Goal: Obtain resource: Download file/media

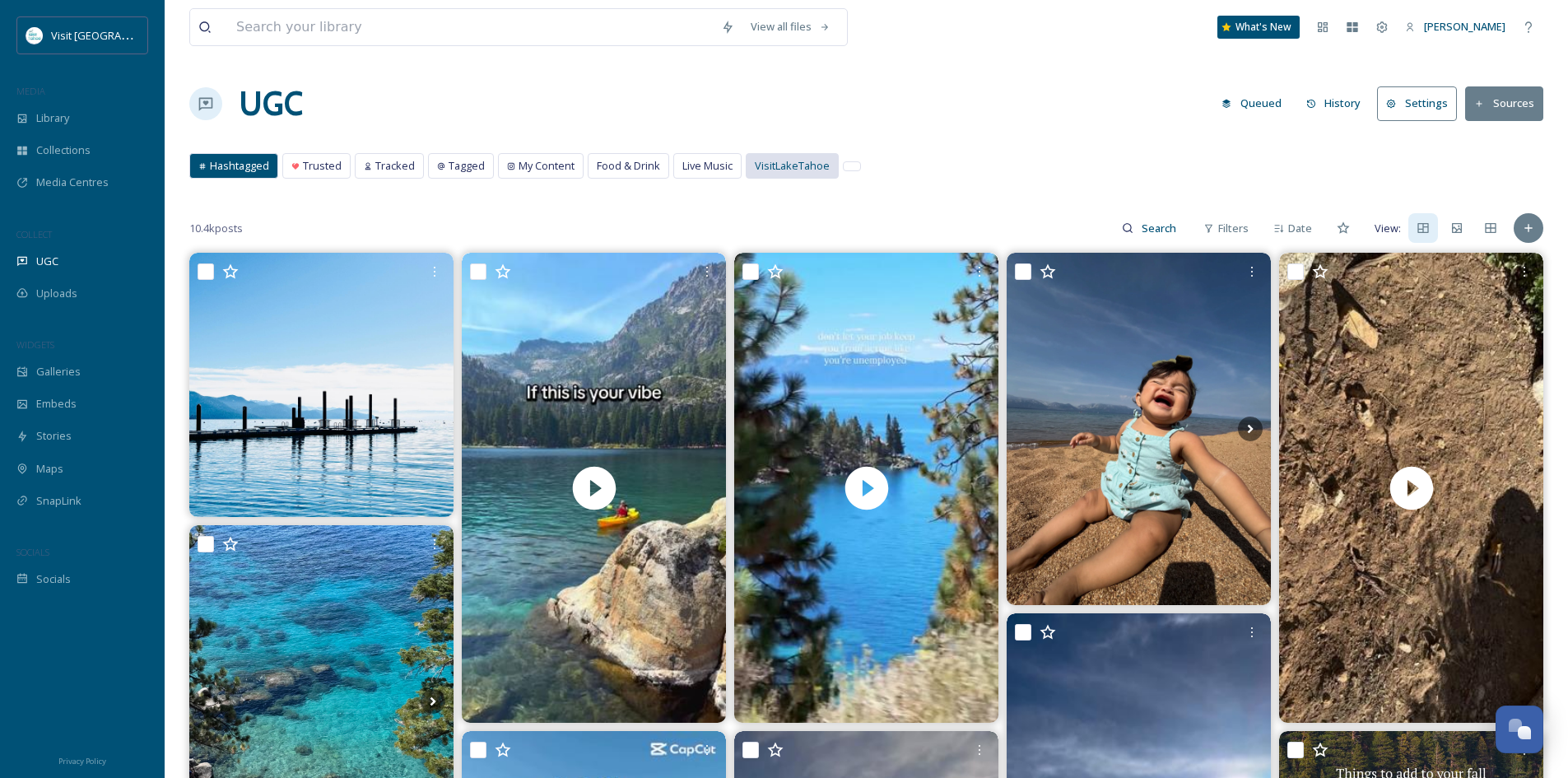
click at [790, 161] on span "VisitLakeTahoe" at bounding box center [792, 166] width 75 height 16
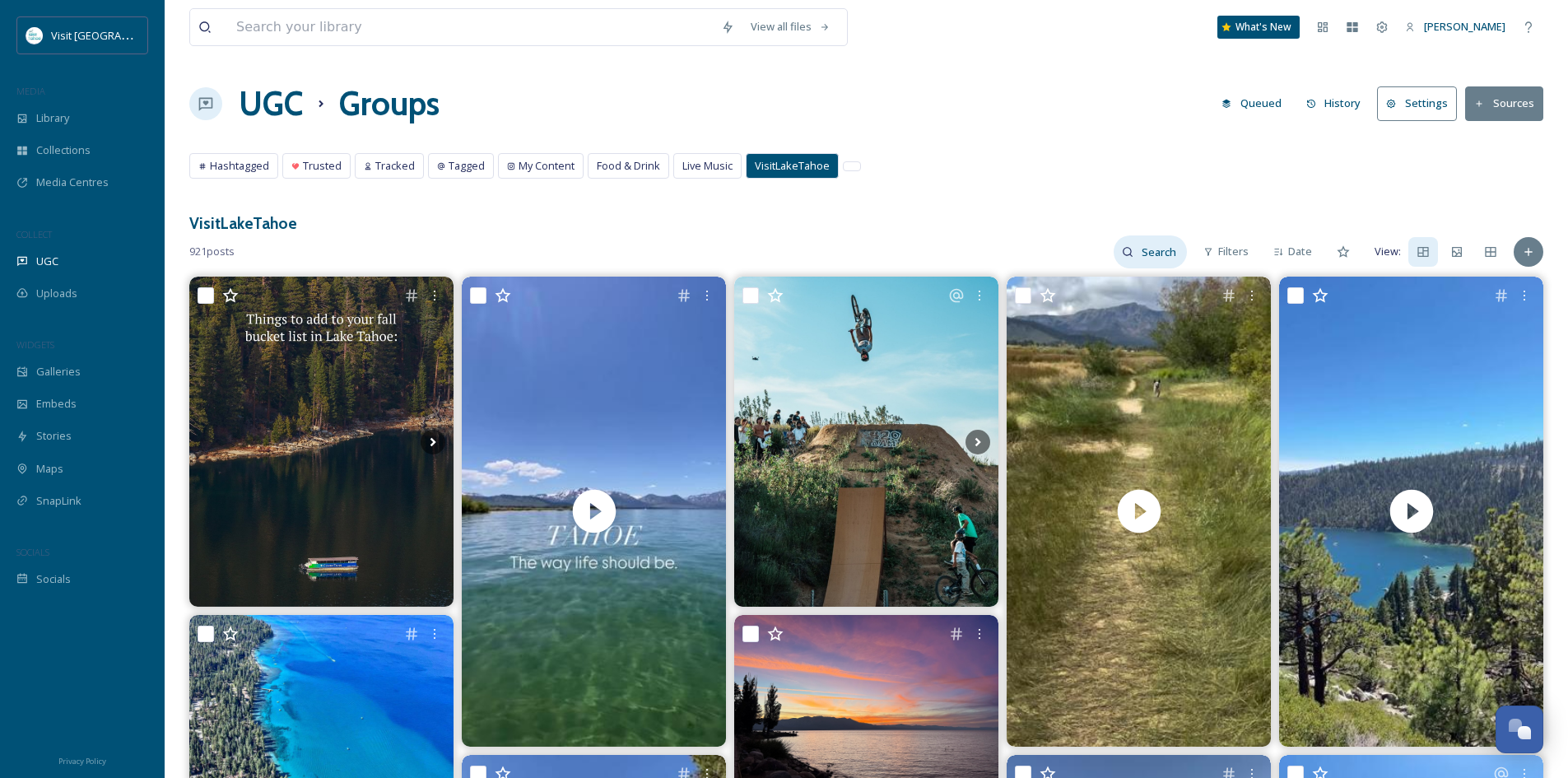
click at [1161, 260] on input at bounding box center [1160, 252] width 54 height 33
type input "fall"
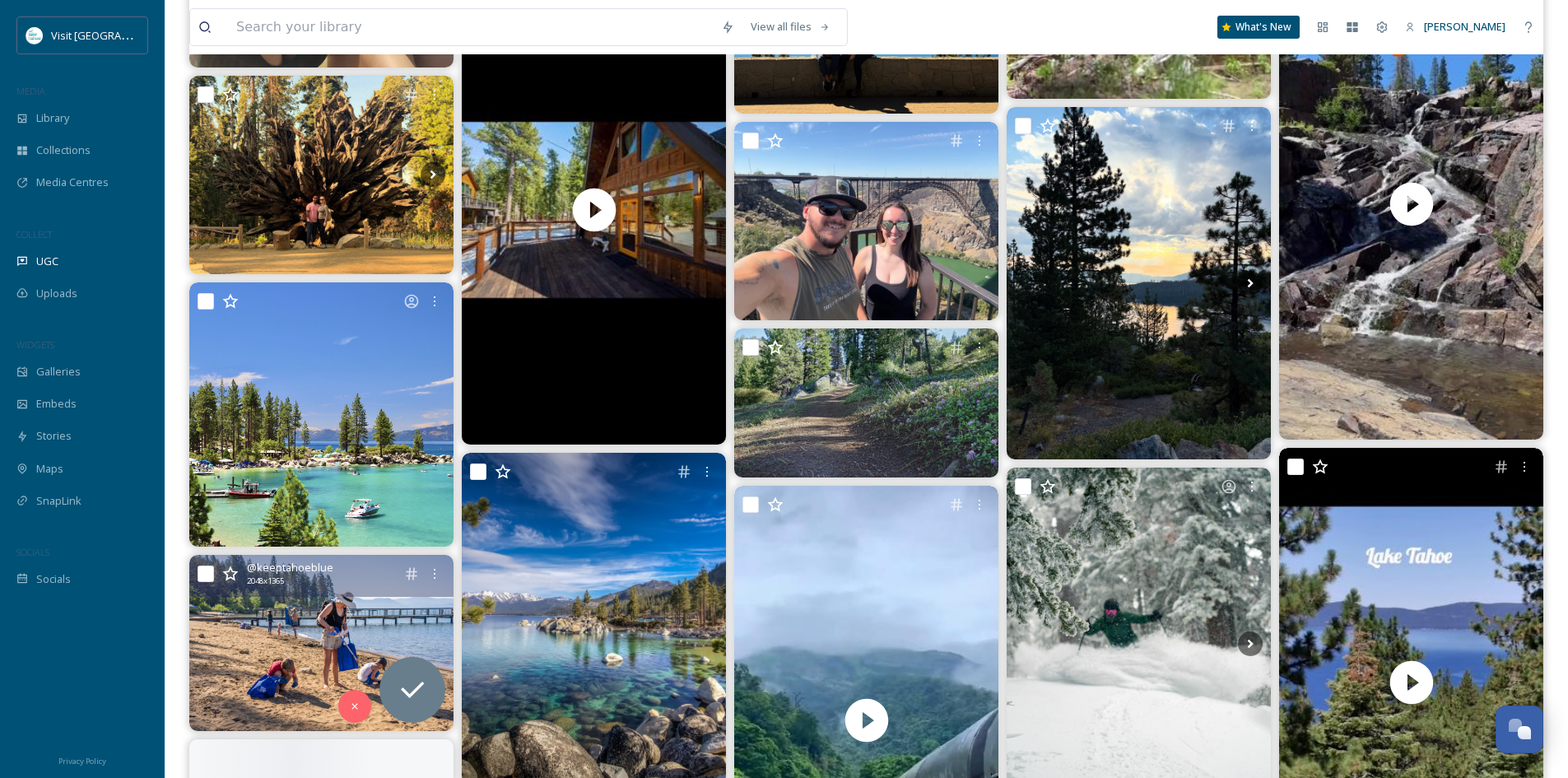
scroll to position [4857, 0]
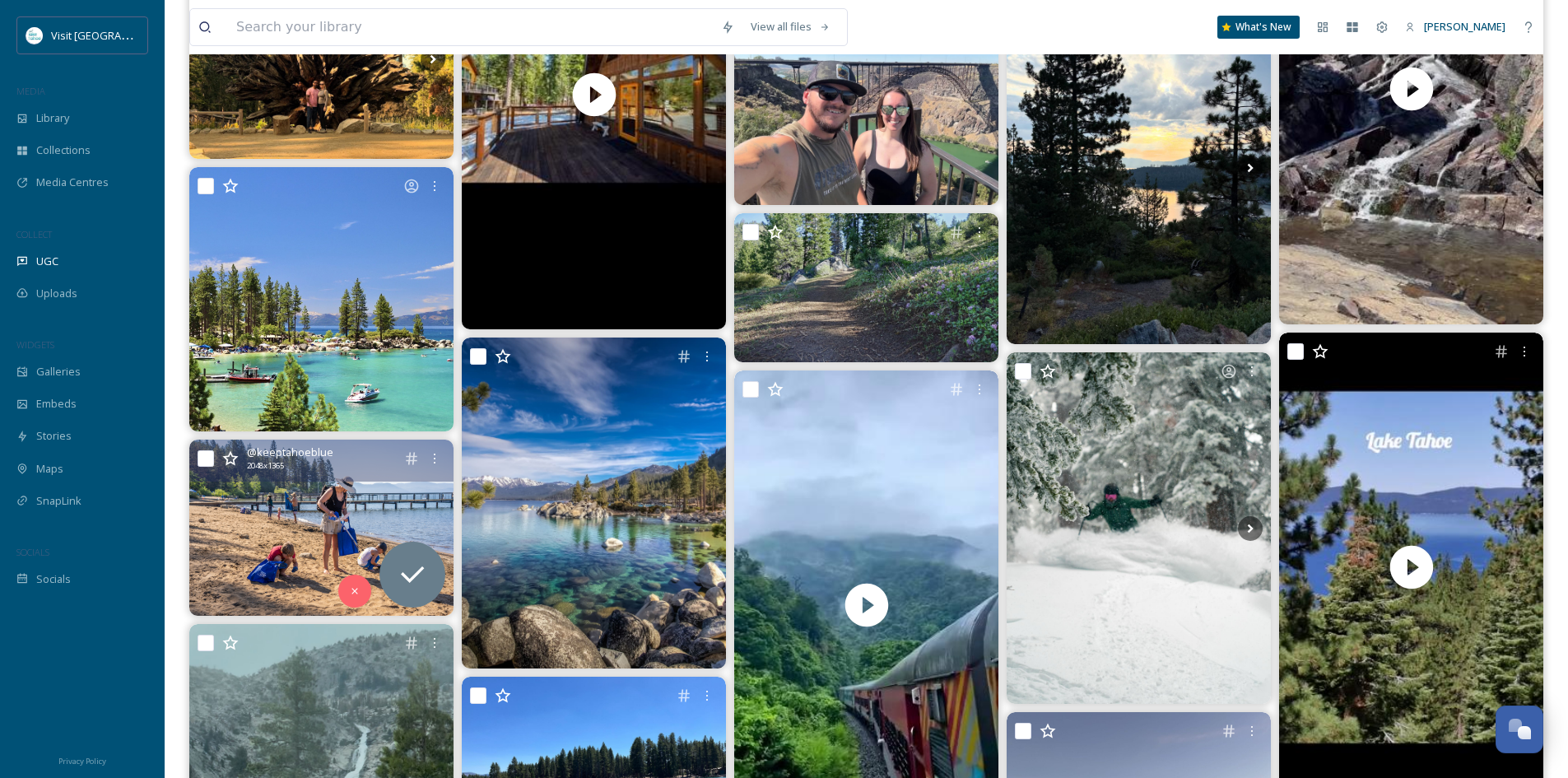
click at [321, 521] on img at bounding box center [321, 527] width 264 height 176
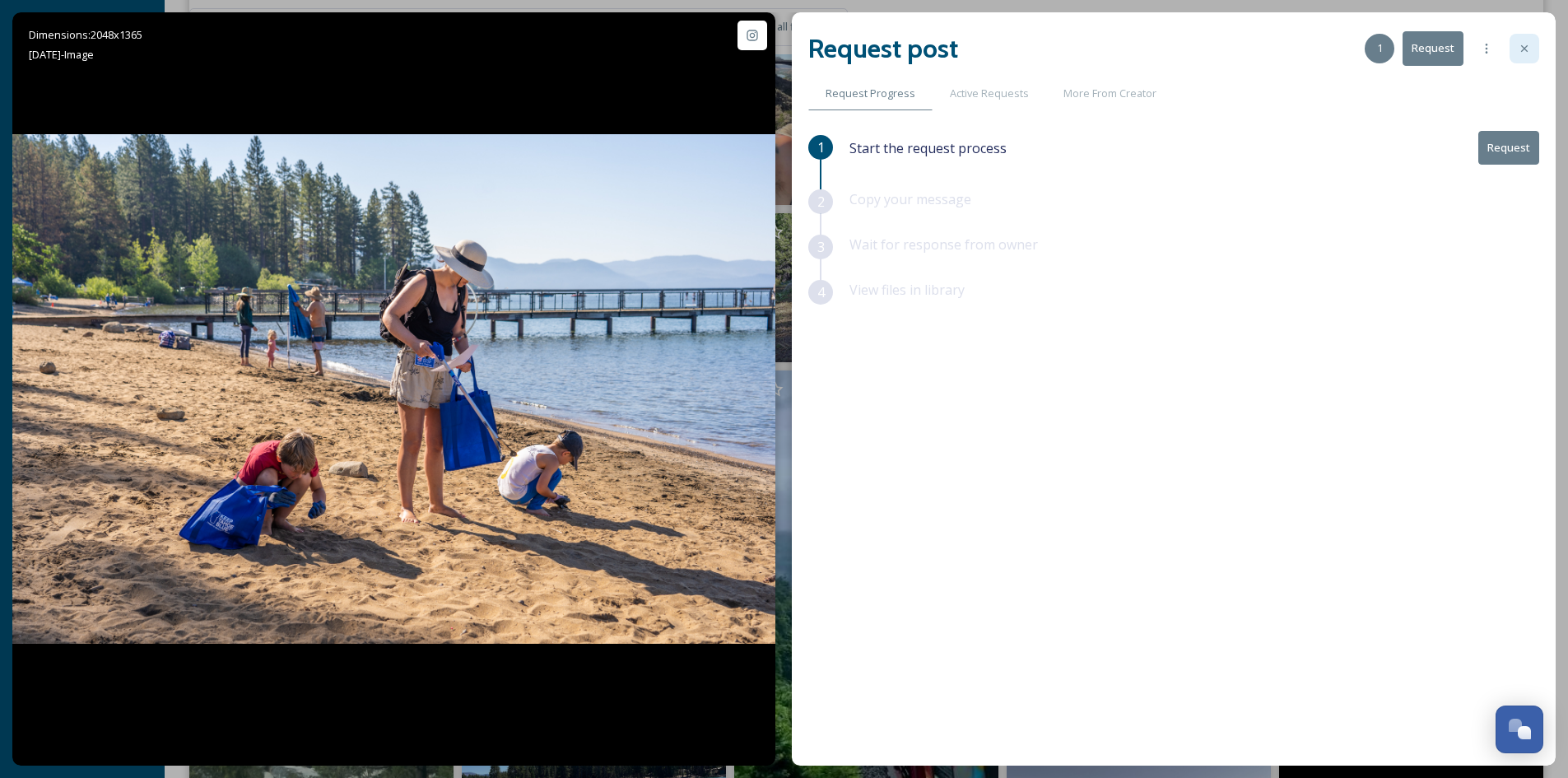
click at [1533, 50] on div at bounding box center [1524, 49] width 30 height 30
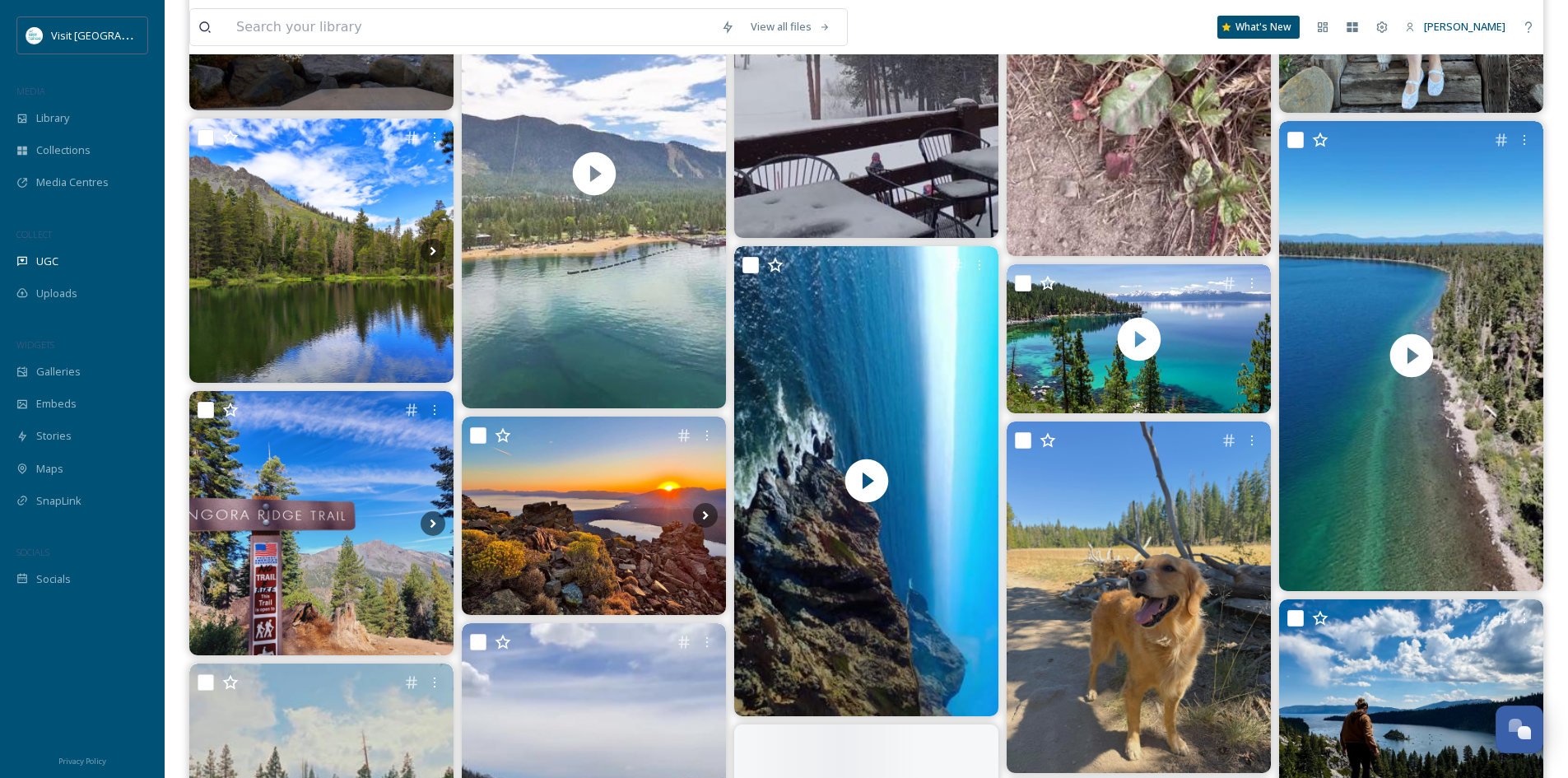
scroll to position [6750, 0]
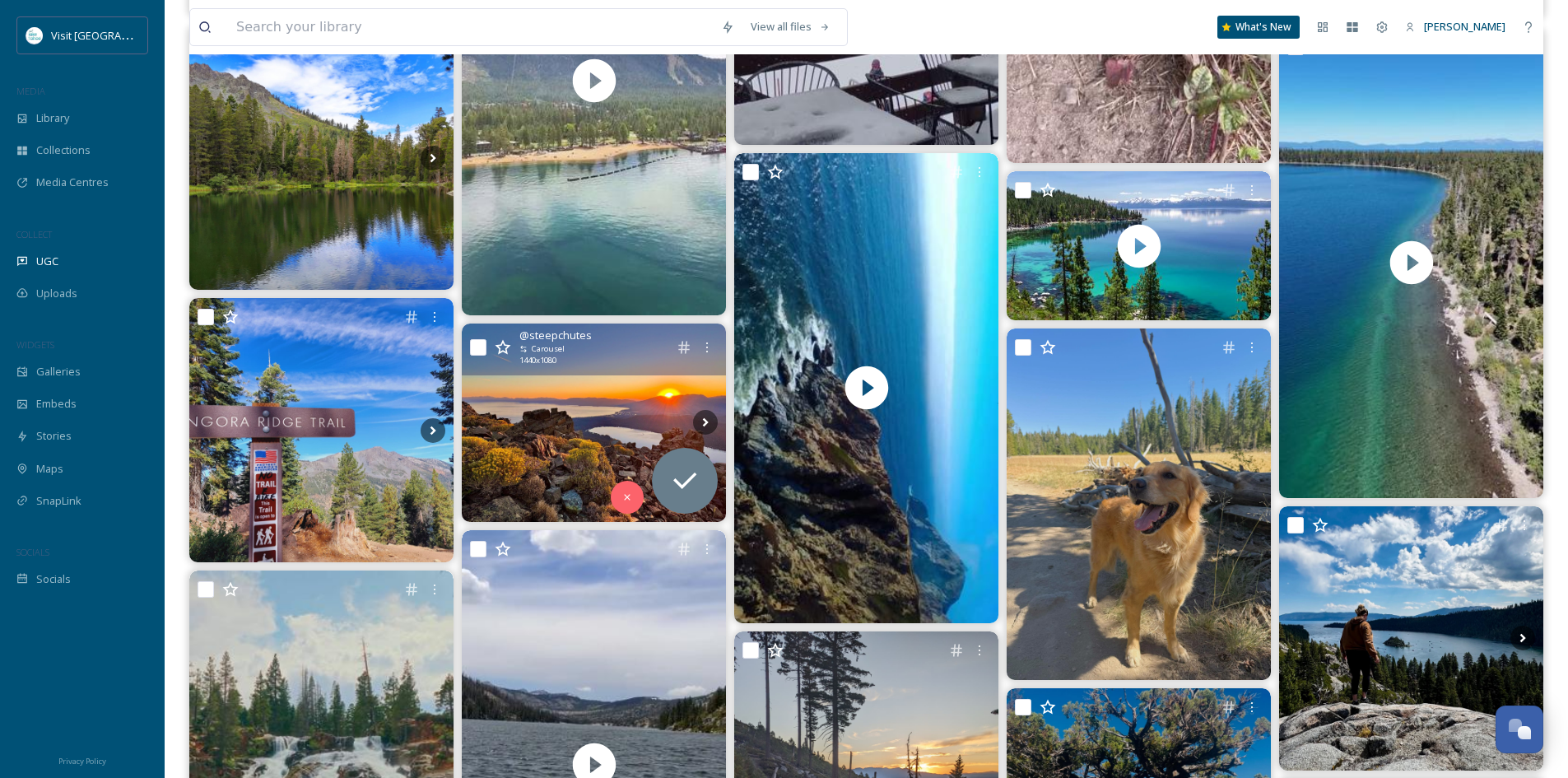
click at [597, 415] on img at bounding box center [593, 423] width 264 height 199
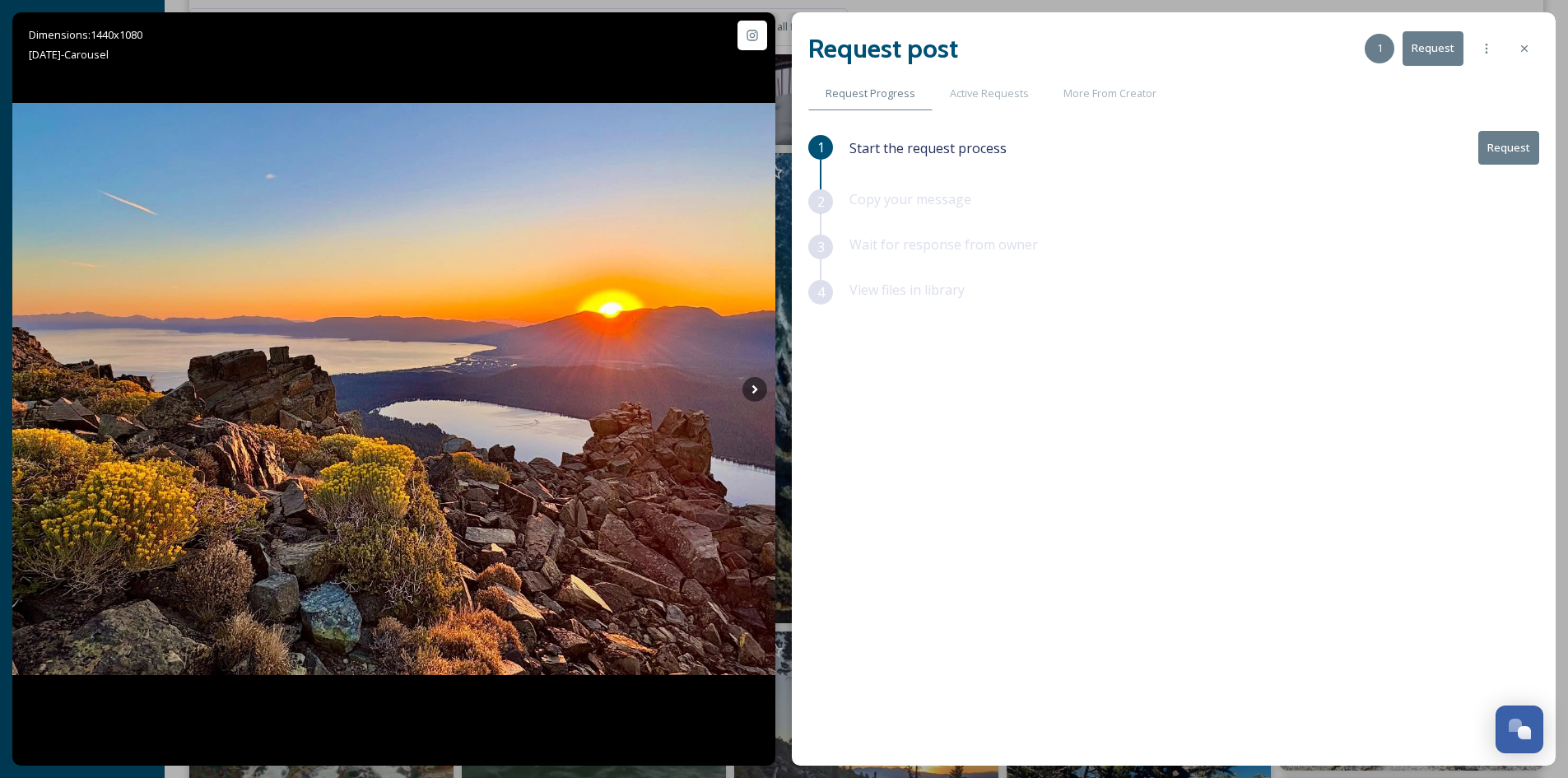
click at [1503, 151] on button "Request" at bounding box center [1508, 147] width 61 height 34
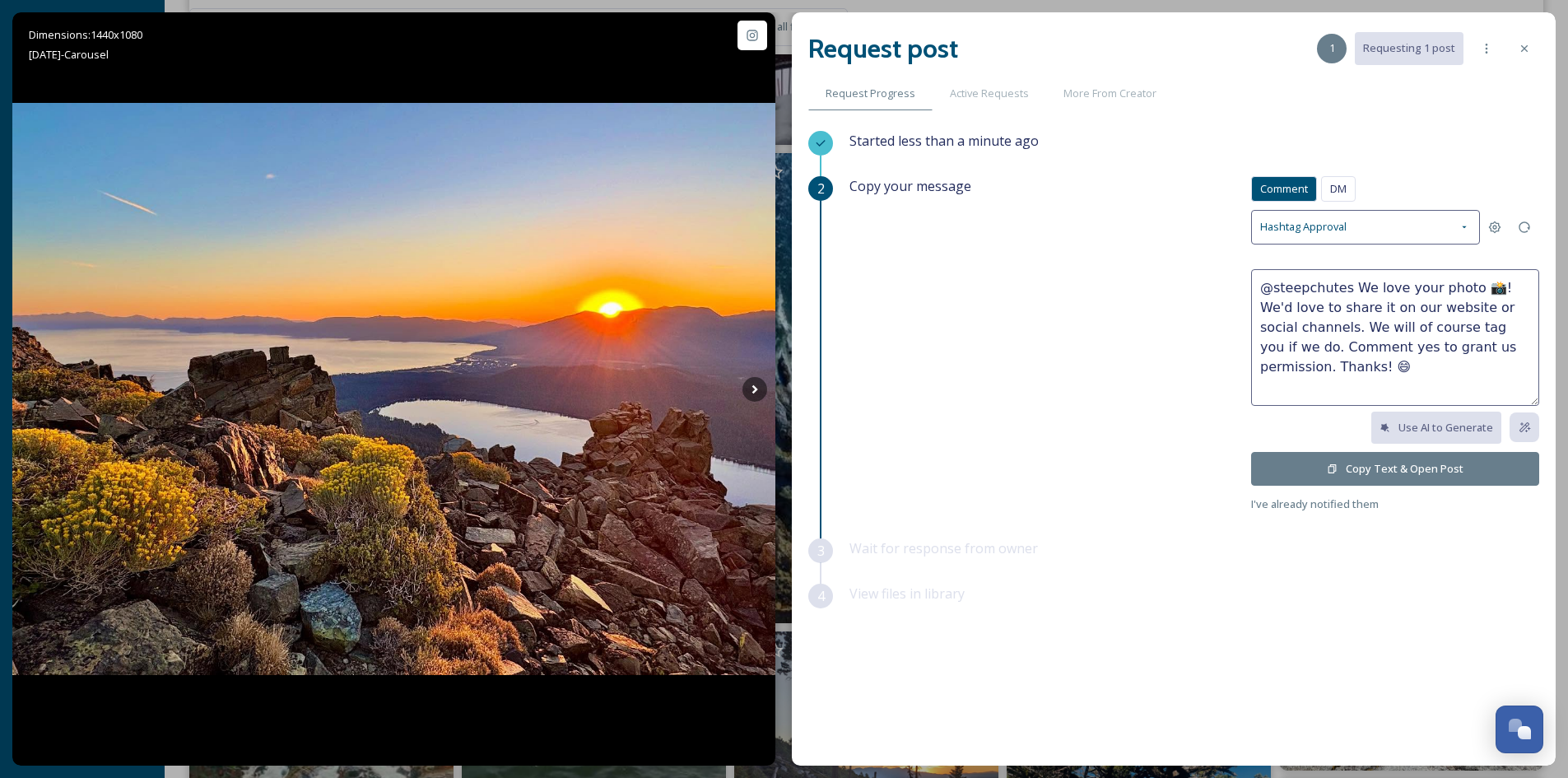
click at [1346, 287] on textarea "@steepchutes We love your photo 📸! We'd love to share it on our website or soci…" at bounding box center [1395, 337] width 288 height 137
type textarea "@steepchutes WOW! We love your photo 📸! We'd love to share it on our website or…"
click at [1402, 465] on button "Copy Text & Open Post" at bounding box center [1395, 468] width 288 height 34
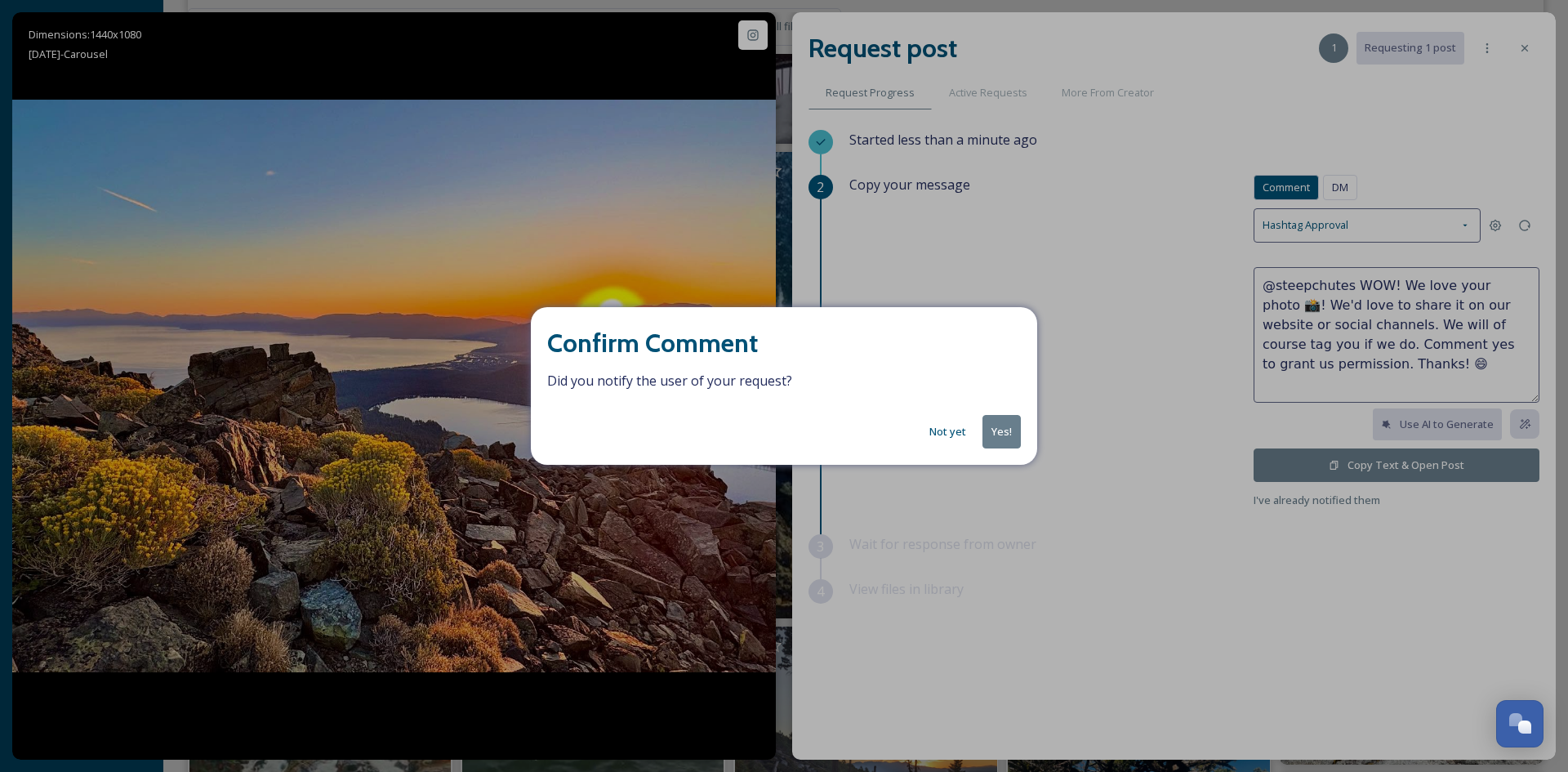
click at [997, 431] on button "Yes!" at bounding box center [1002, 431] width 39 height 34
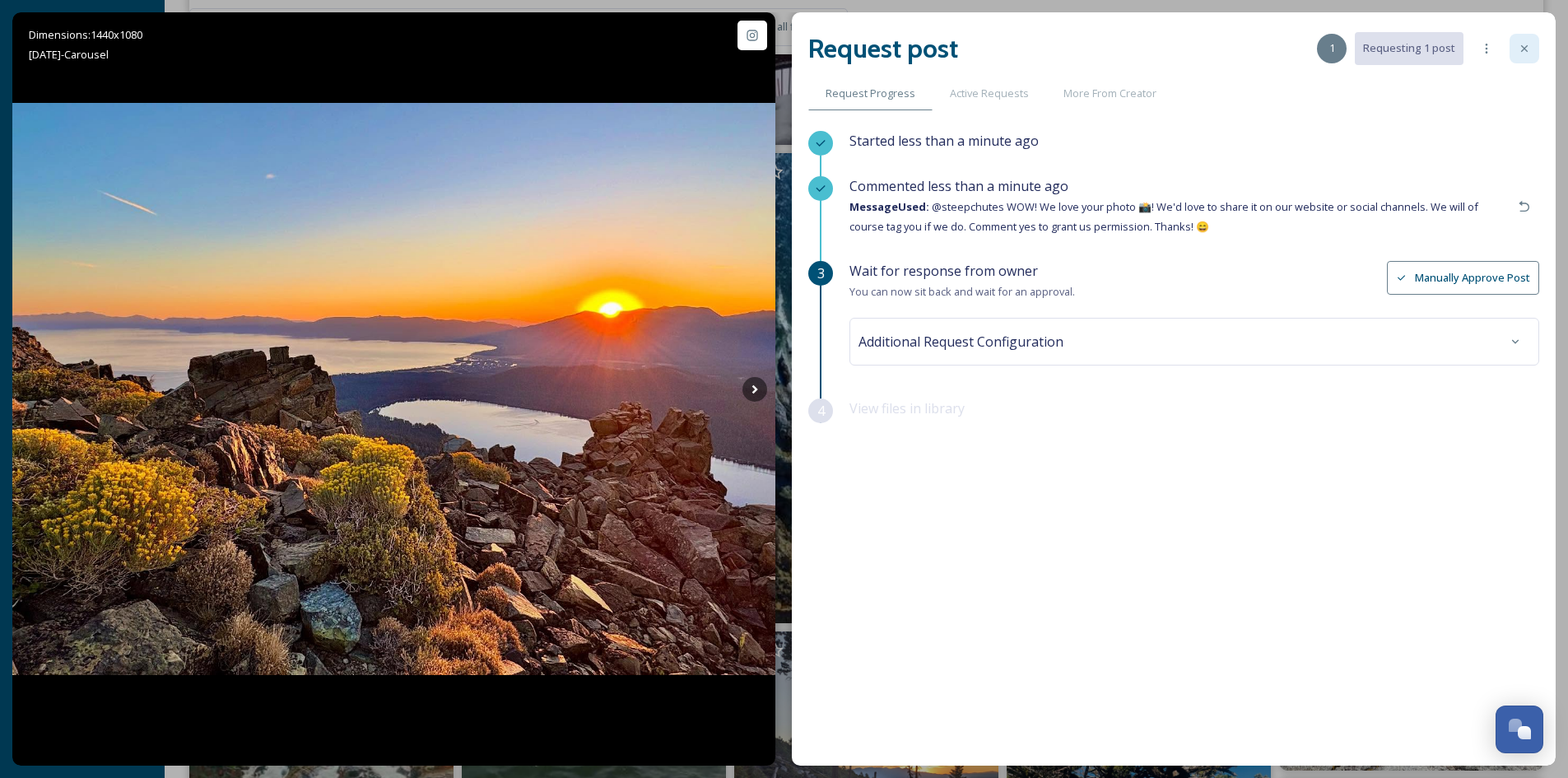
click at [1519, 52] on icon at bounding box center [1524, 49] width 13 height 13
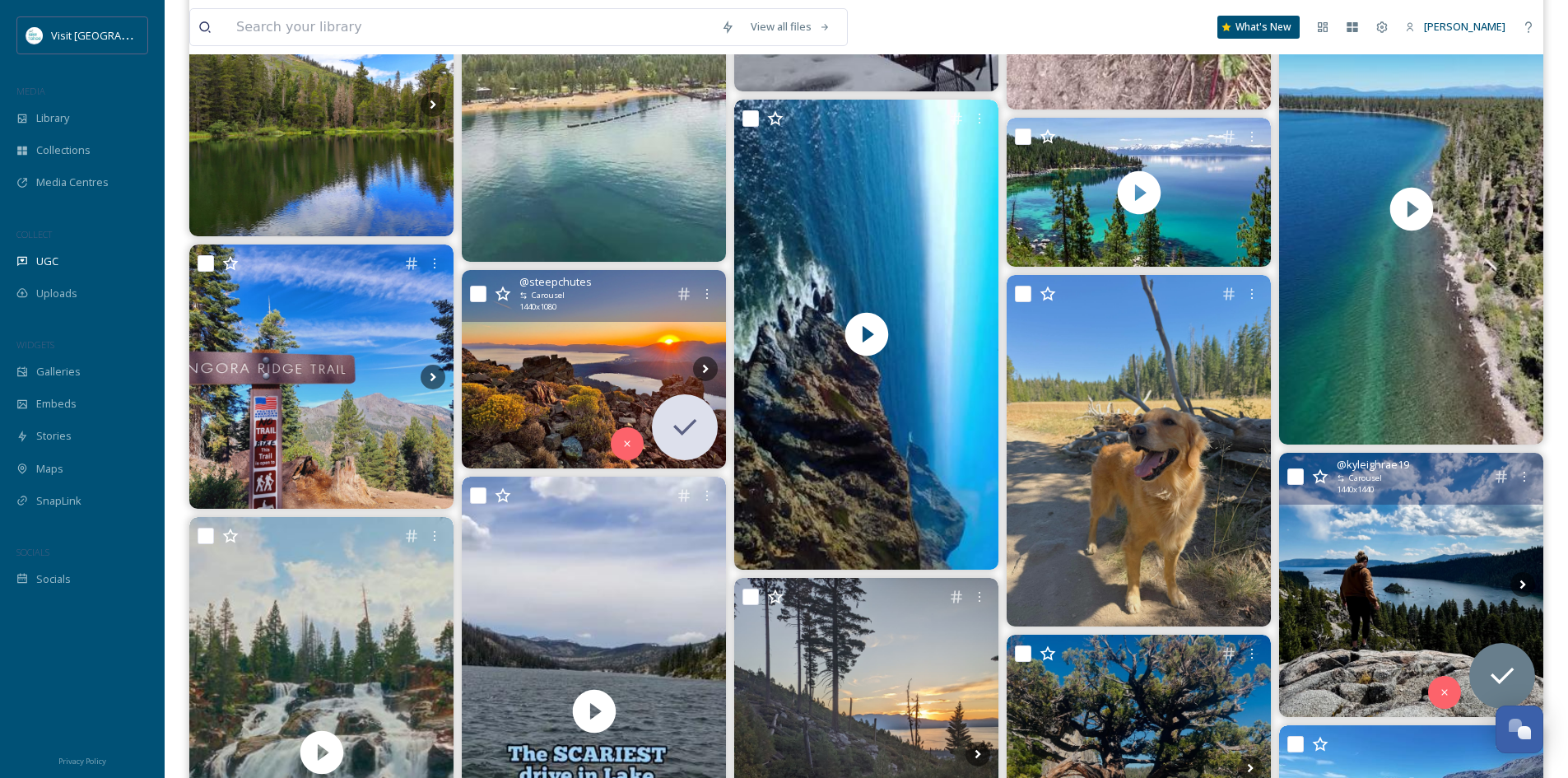
scroll to position [6915, 0]
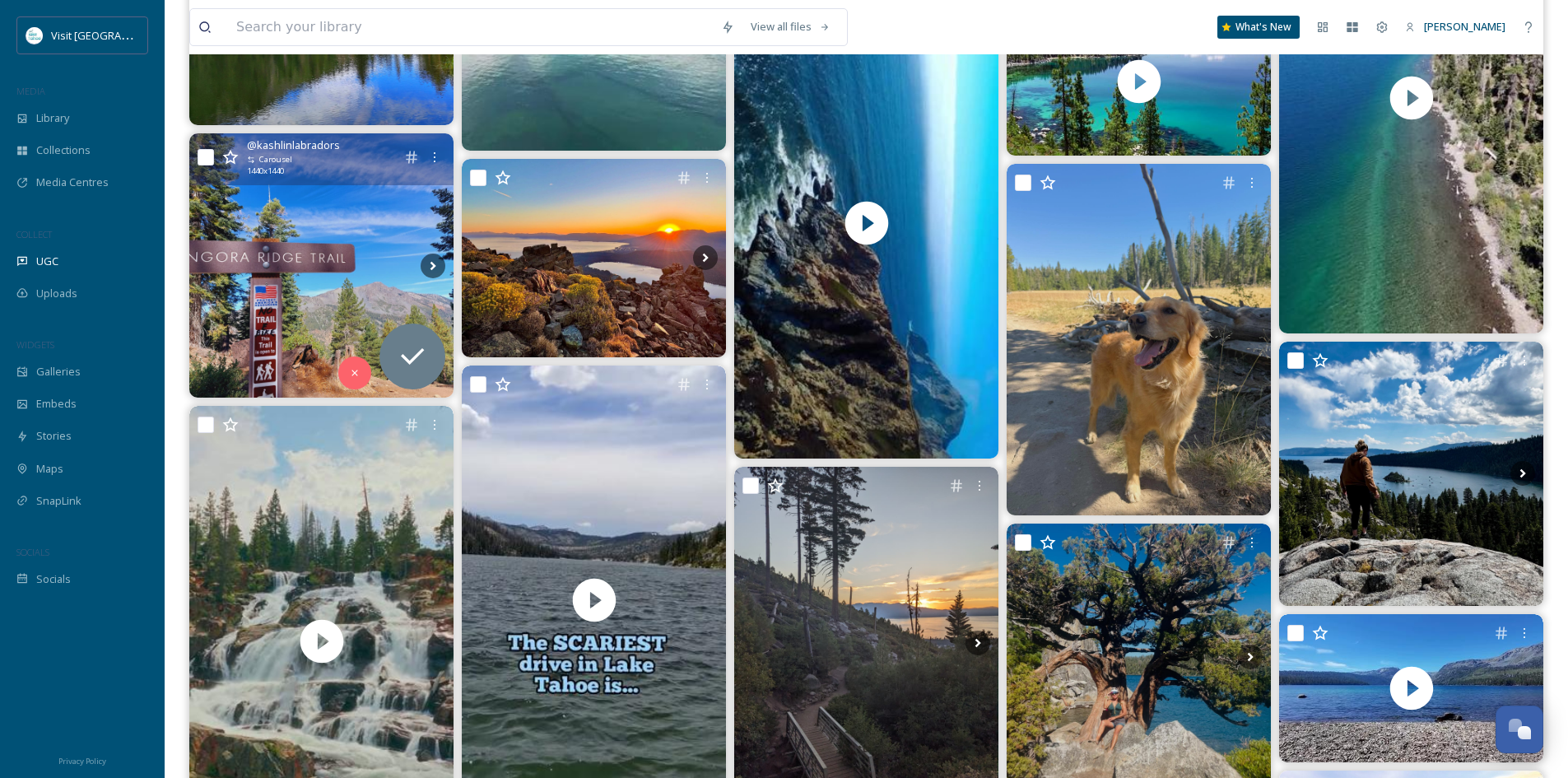
click at [310, 205] on img at bounding box center [321, 265] width 264 height 264
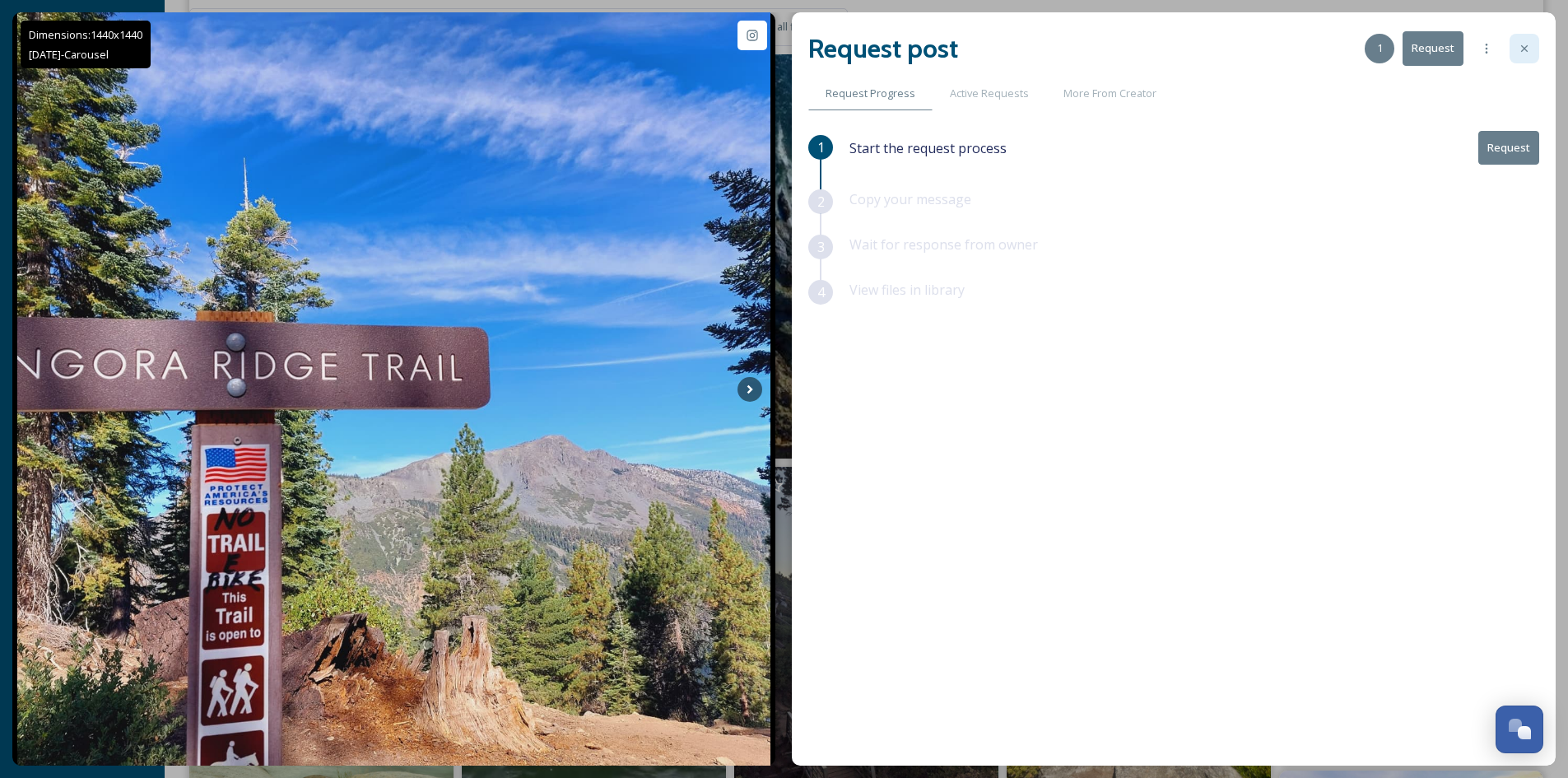
click at [1527, 53] on icon at bounding box center [1524, 49] width 13 height 13
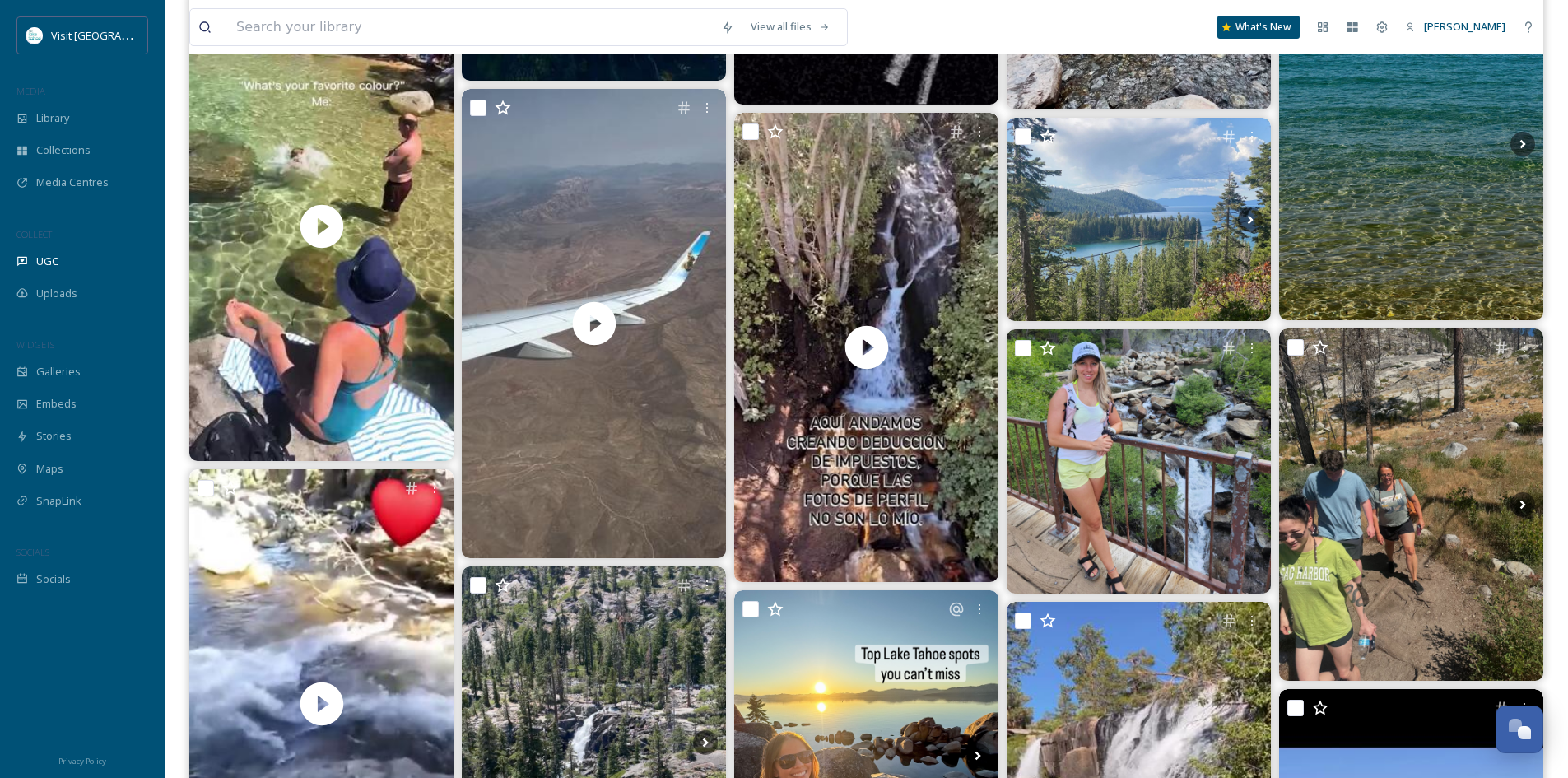
scroll to position [17205, 0]
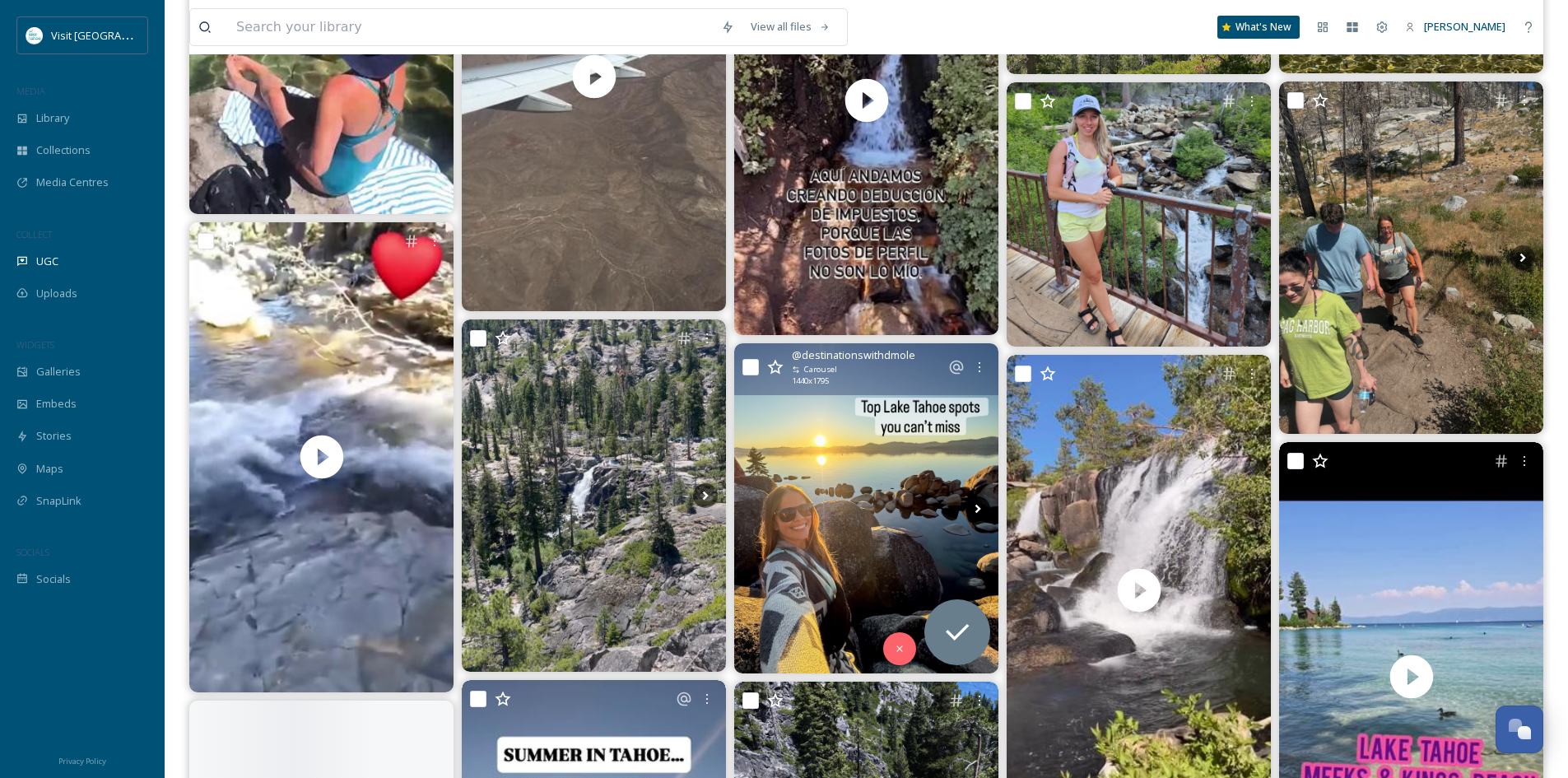
click at [978, 508] on icon at bounding box center [978, 508] width 6 height 9
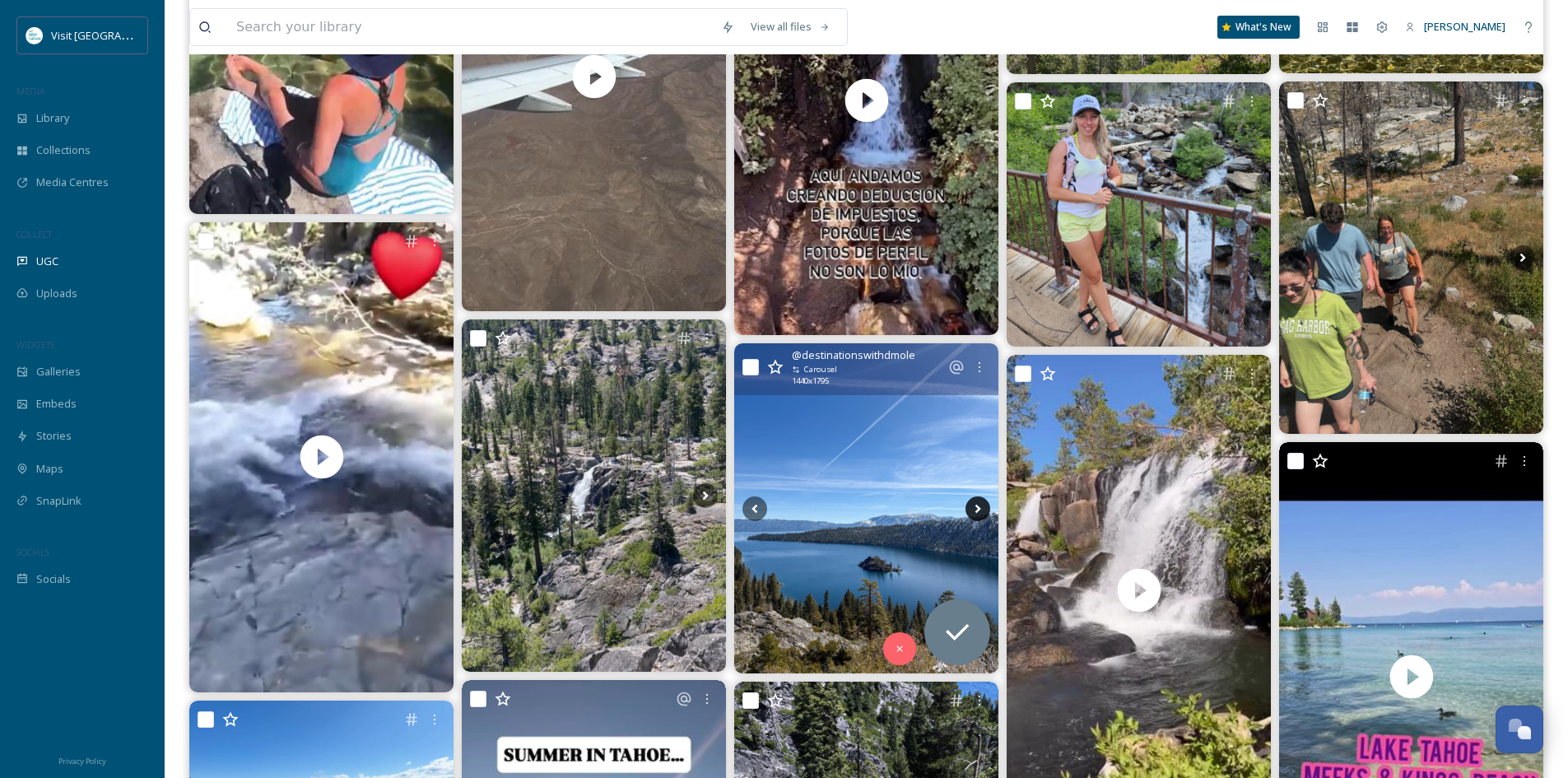
click at [978, 508] on icon at bounding box center [978, 508] width 6 height 9
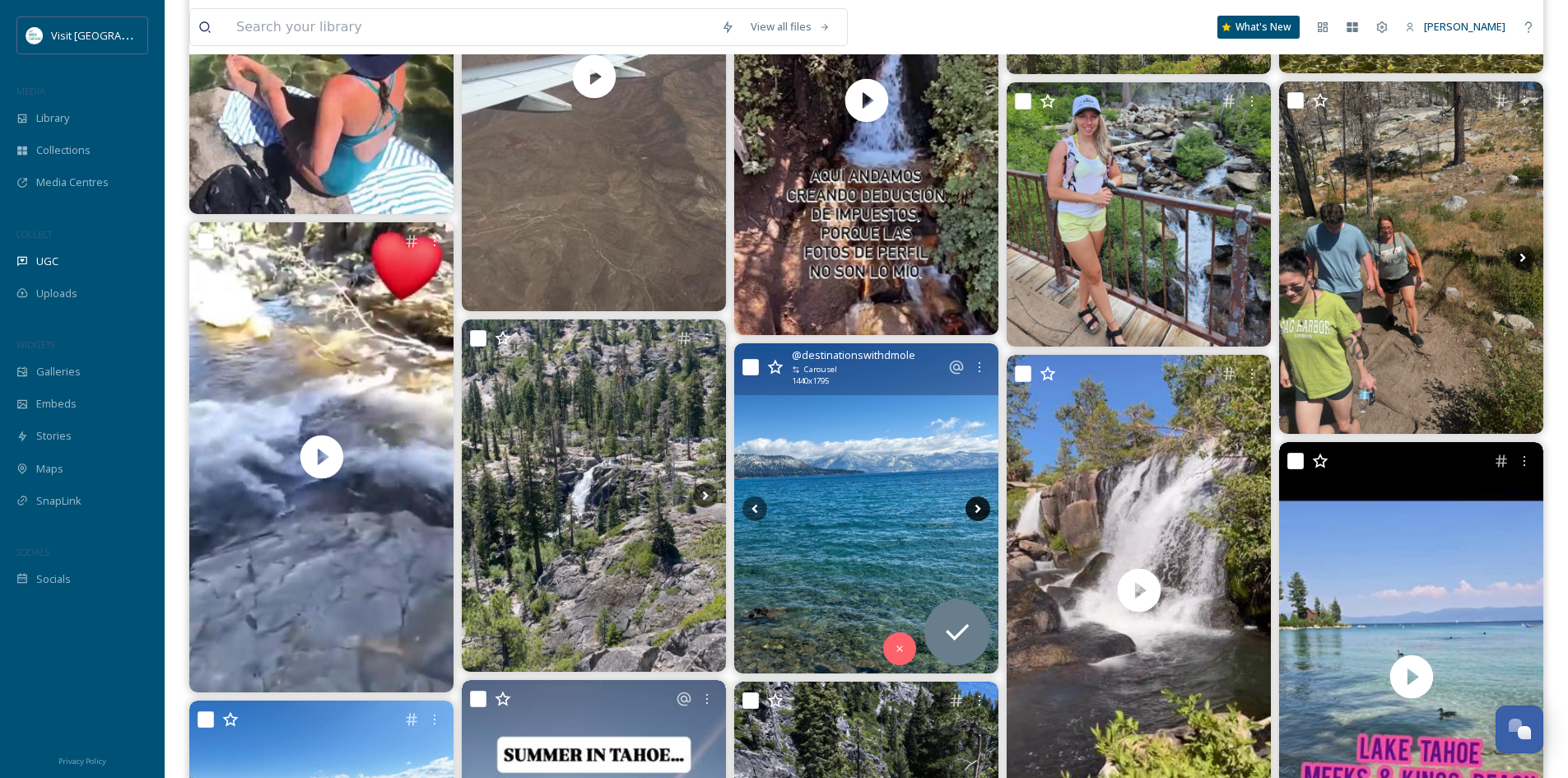
click at [978, 508] on icon at bounding box center [978, 508] width 6 height 9
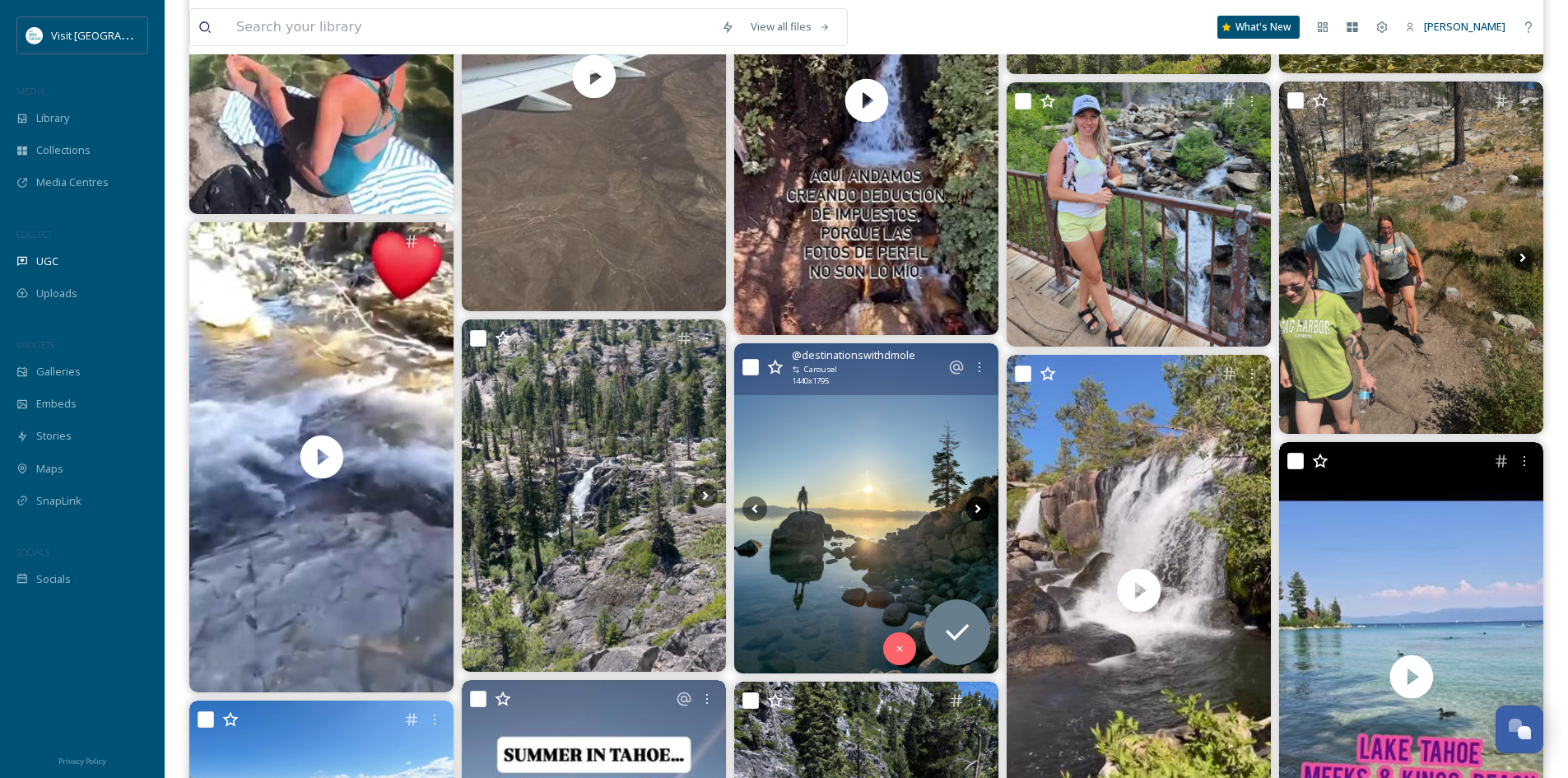
click at [978, 508] on icon at bounding box center [978, 508] width 6 height 9
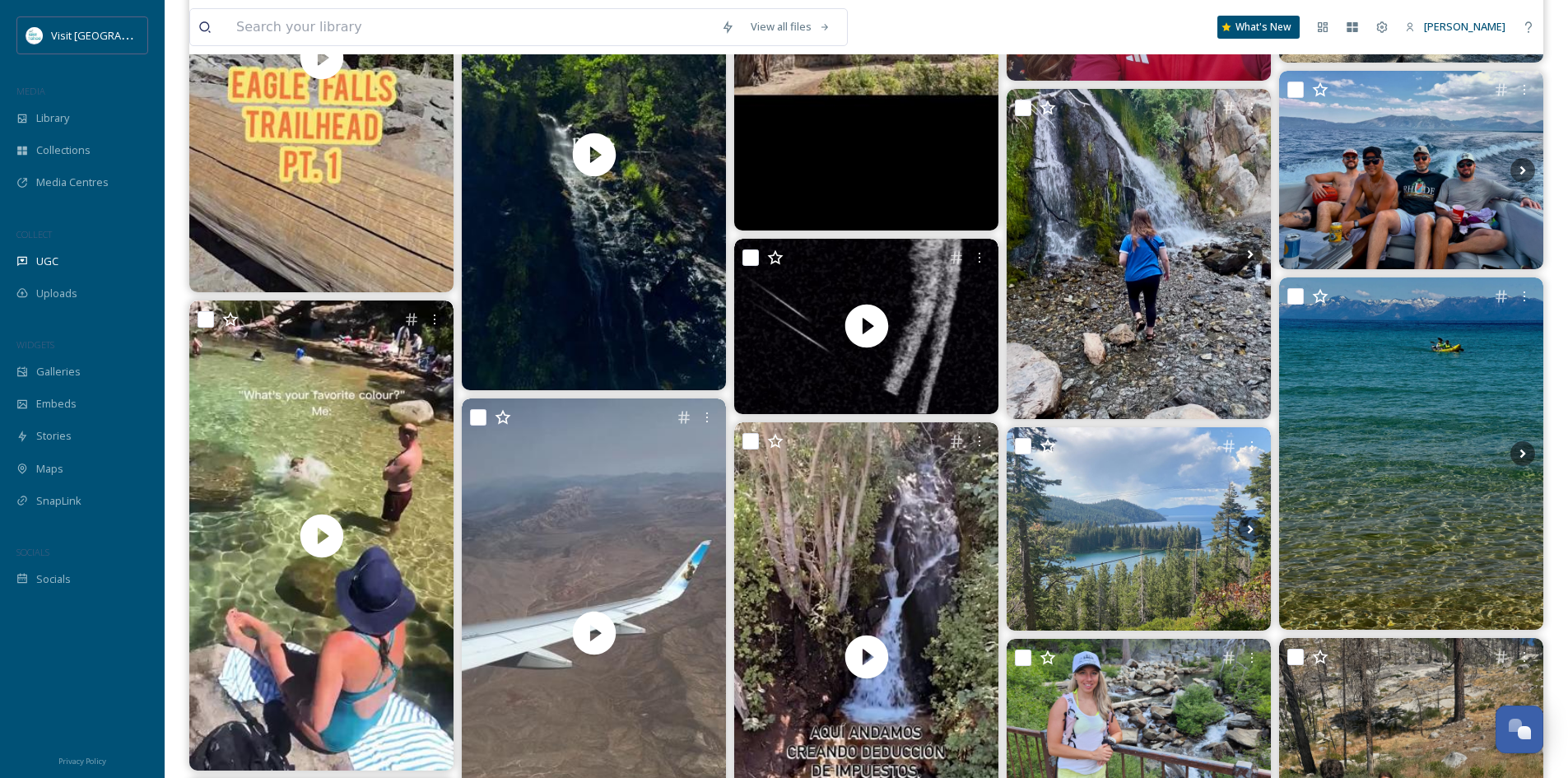
scroll to position [0, 0]
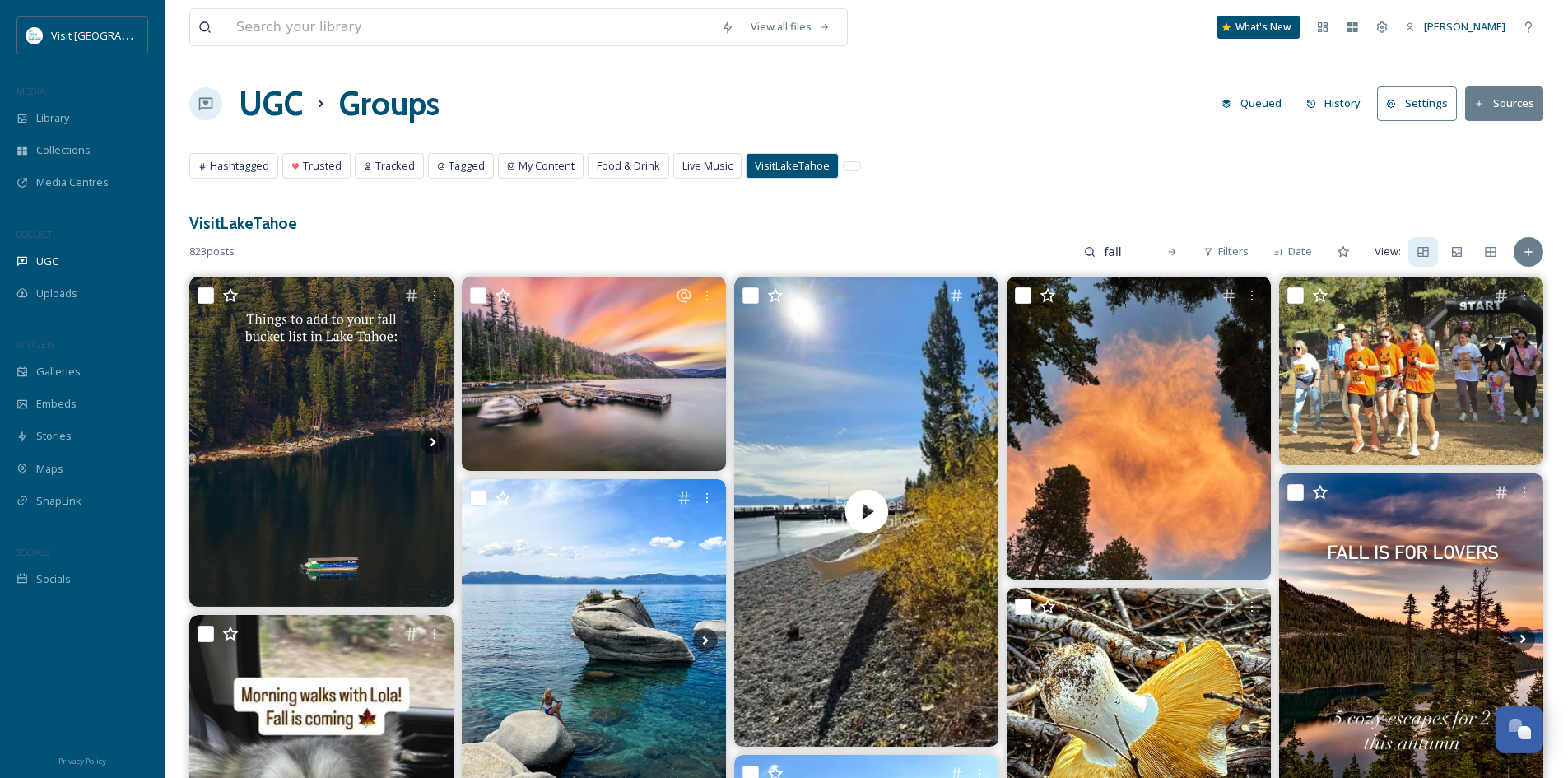
click at [787, 170] on span "VisitLakeTahoe" at bounding box center [792, 166] width 75 height 16
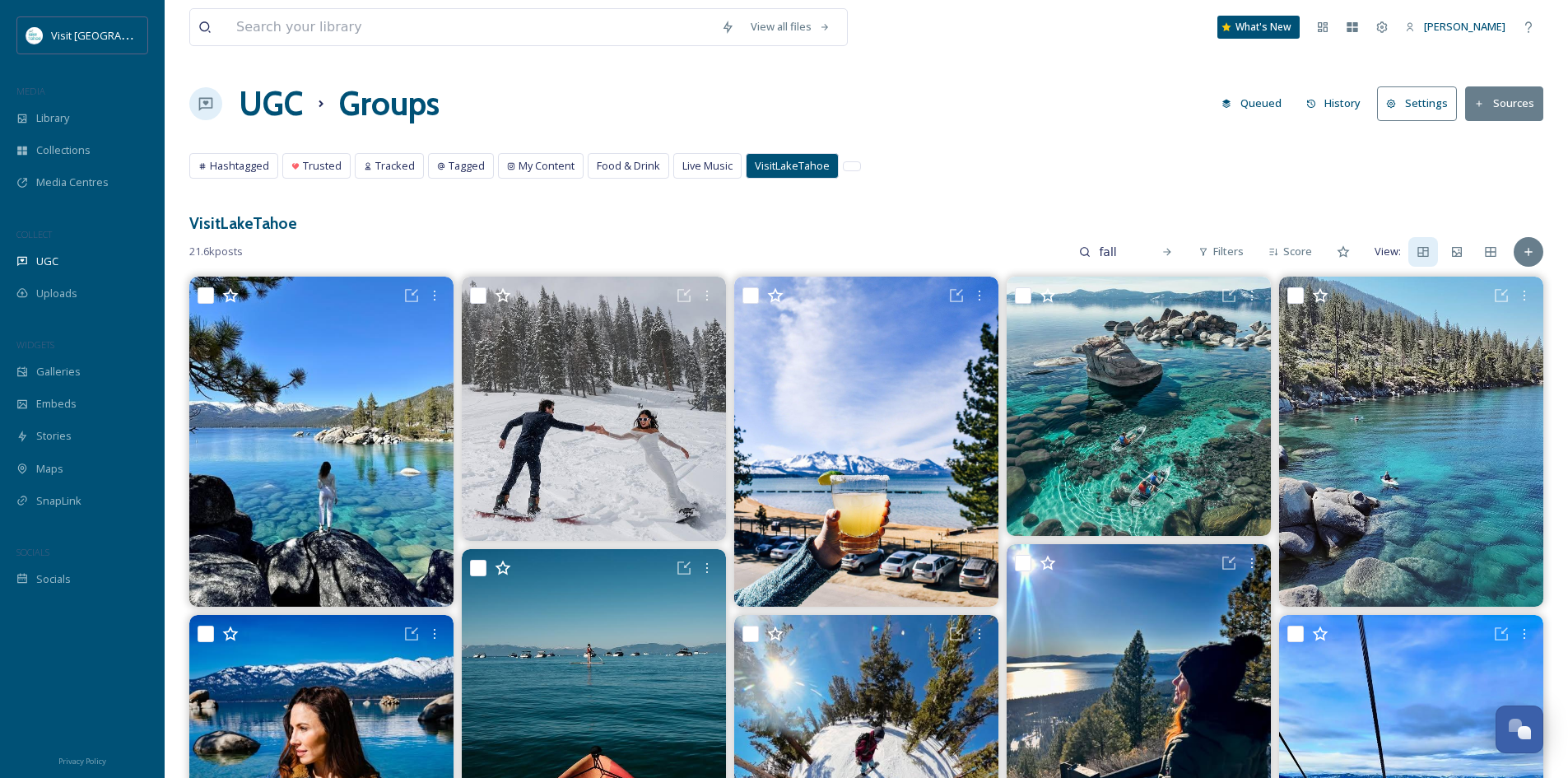
click at [1427, 108] on button "Settings" at bounding box center [1417, 103] width 79 height 34
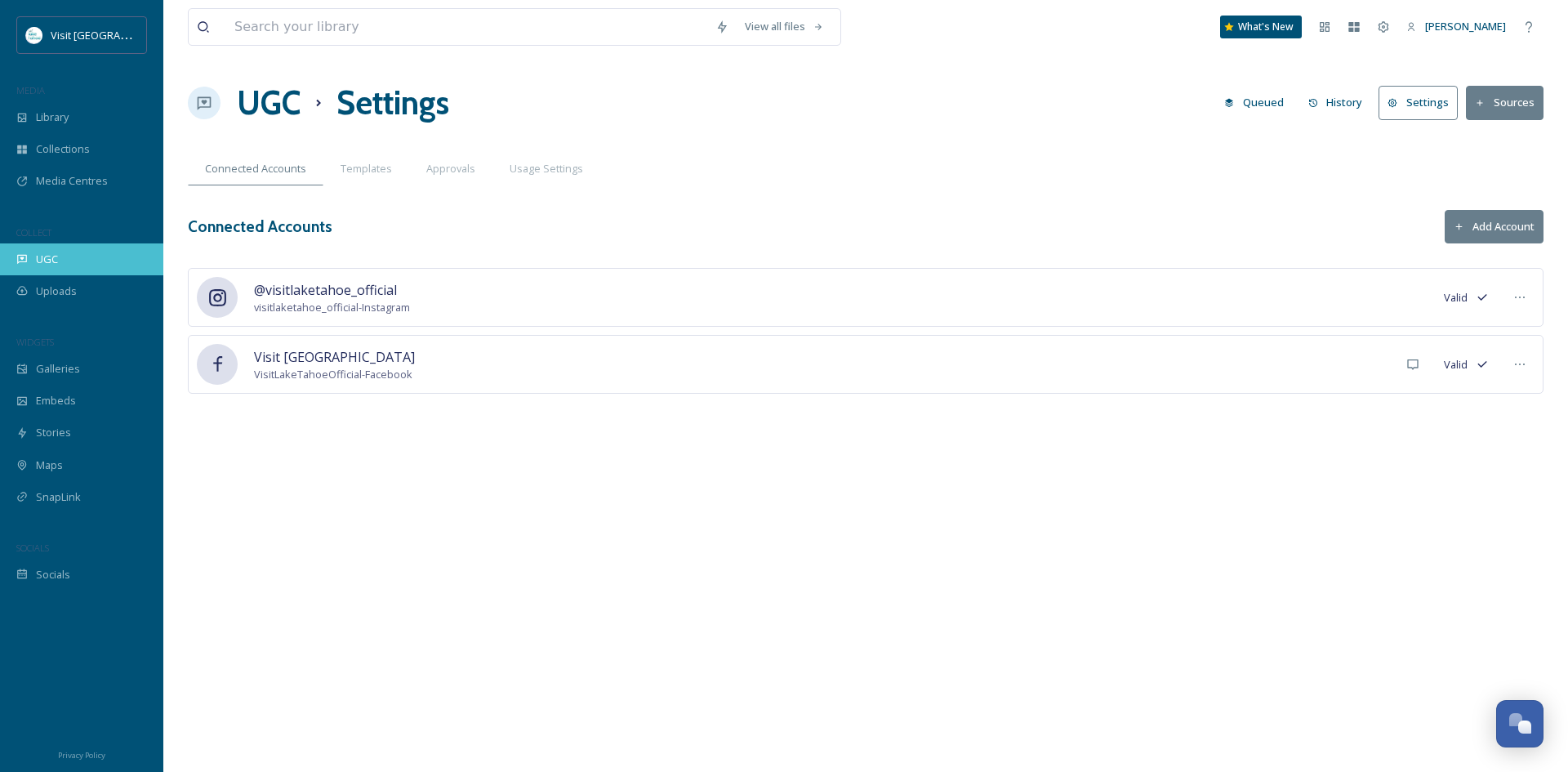
click at [61, 270] on div "UGC" at bounding box center [81, 259] width 163 height 32
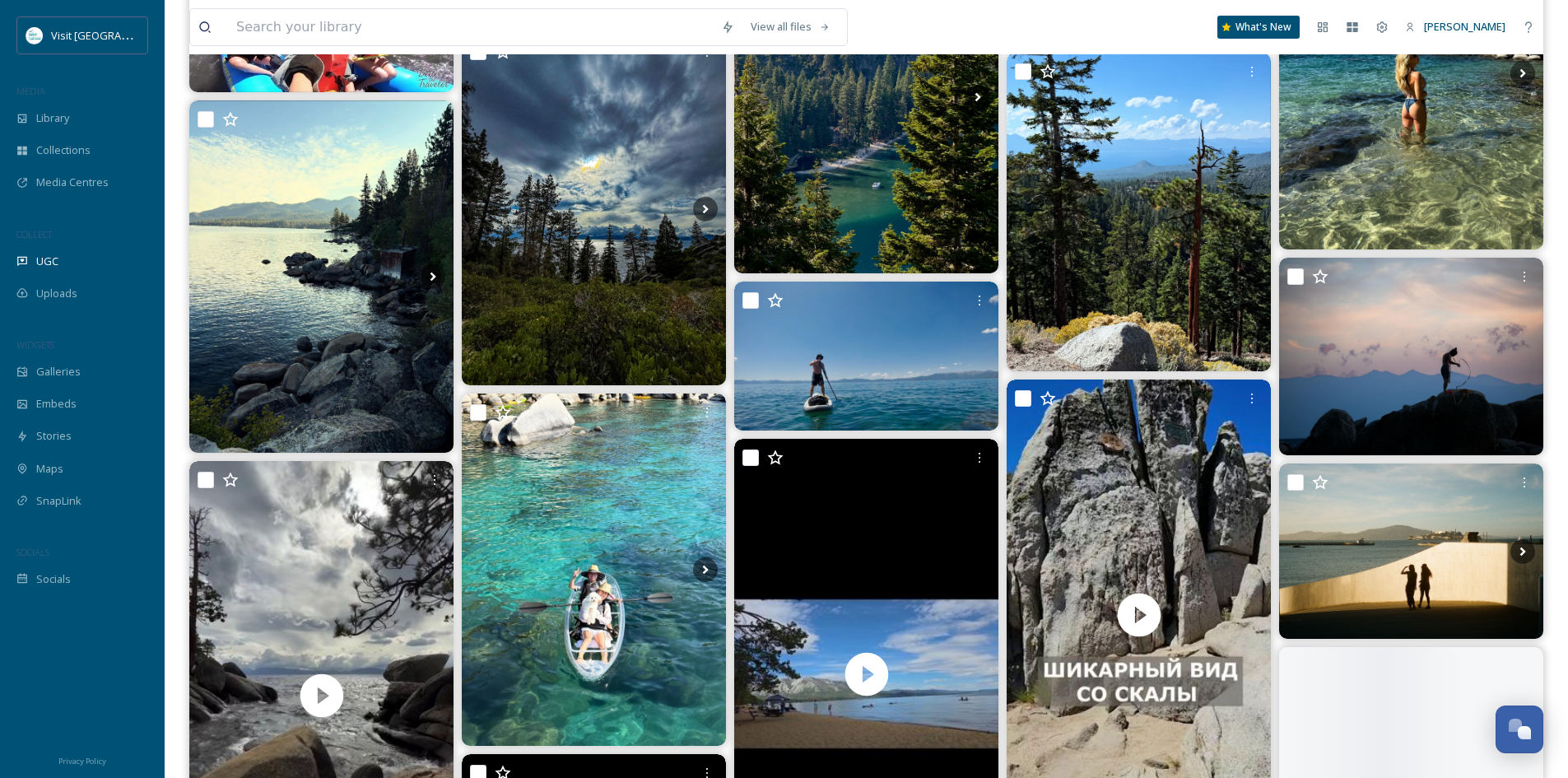
scroll to position [4116, 0]
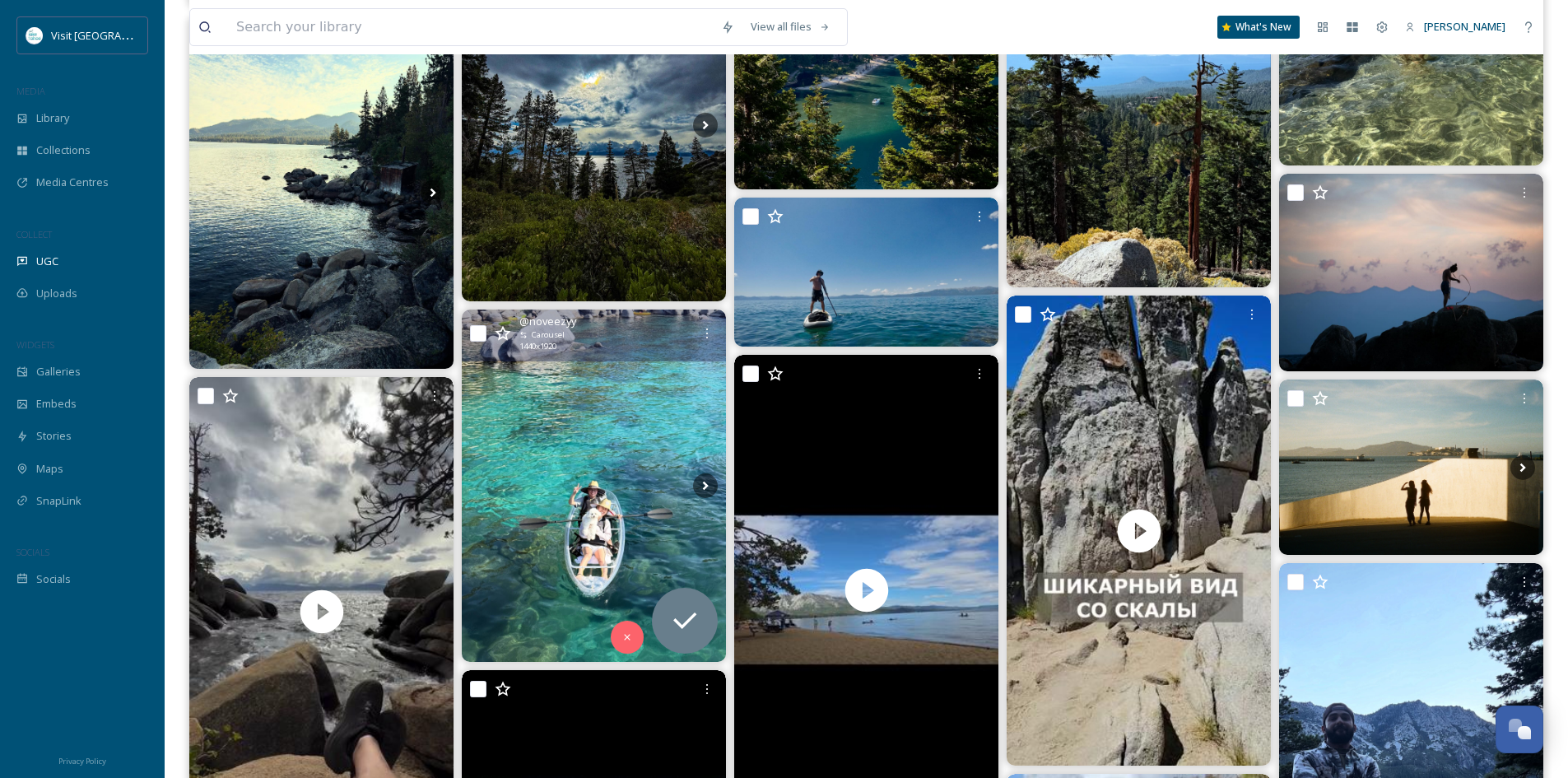
click at [579, 411] on img at bounding box center [593, 486] width 264 height 353
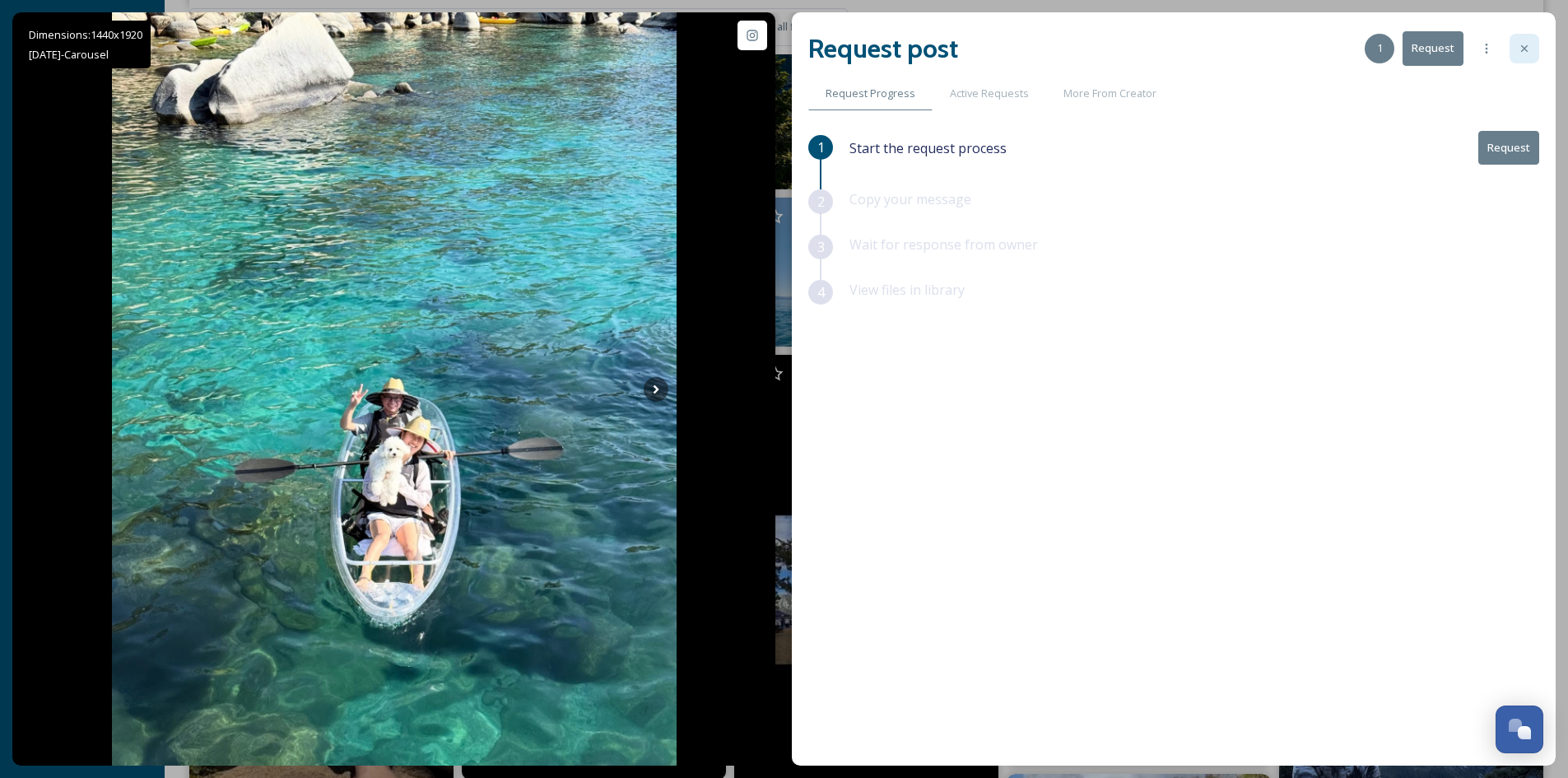
click at [1519, 46] on icon at bounding box center [1524, 49] width 13 height 13
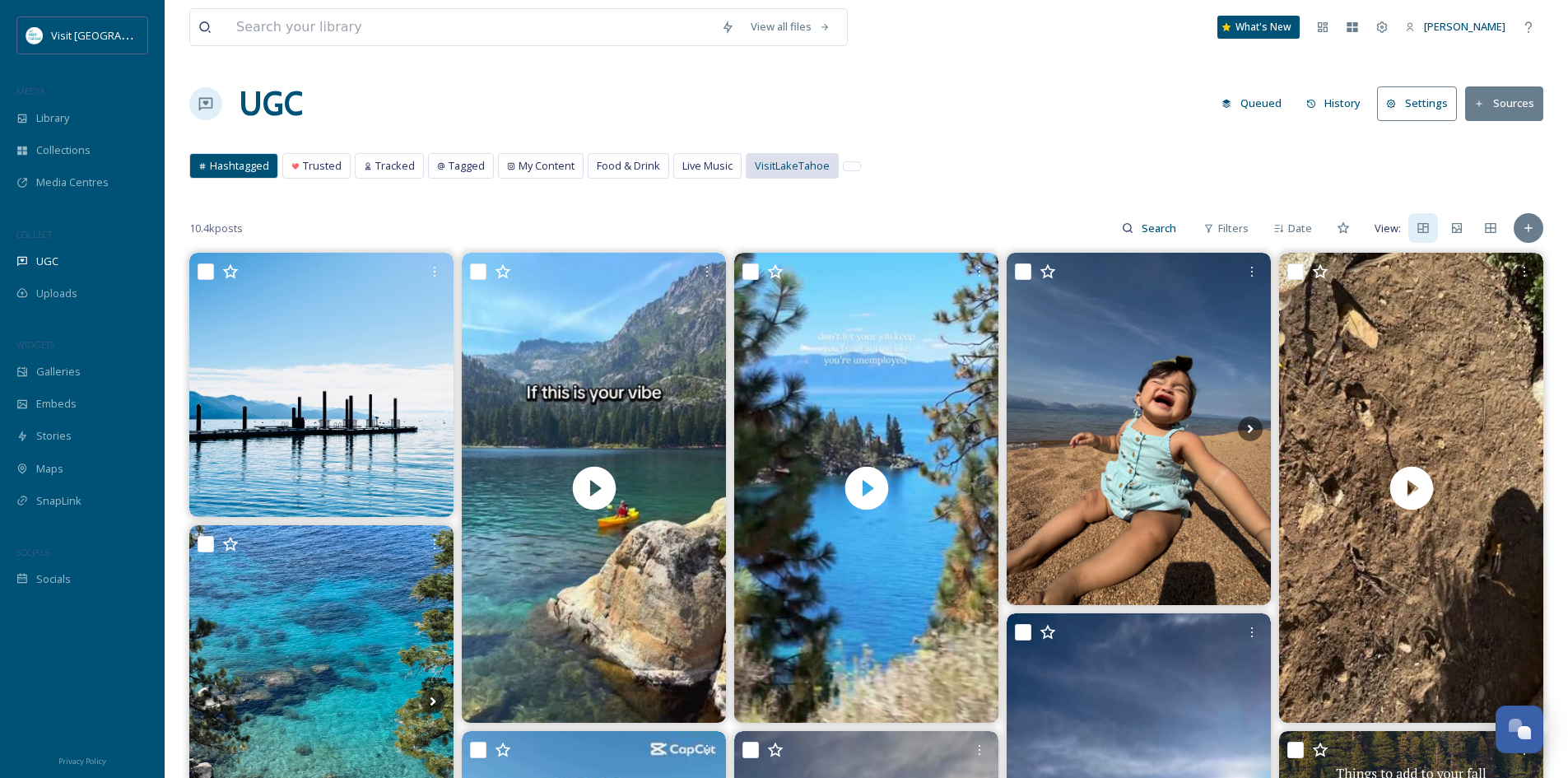
click at [792, 156] on div "VisitLakeTahoe" at bounding box center [792, 166] width 91 height 24
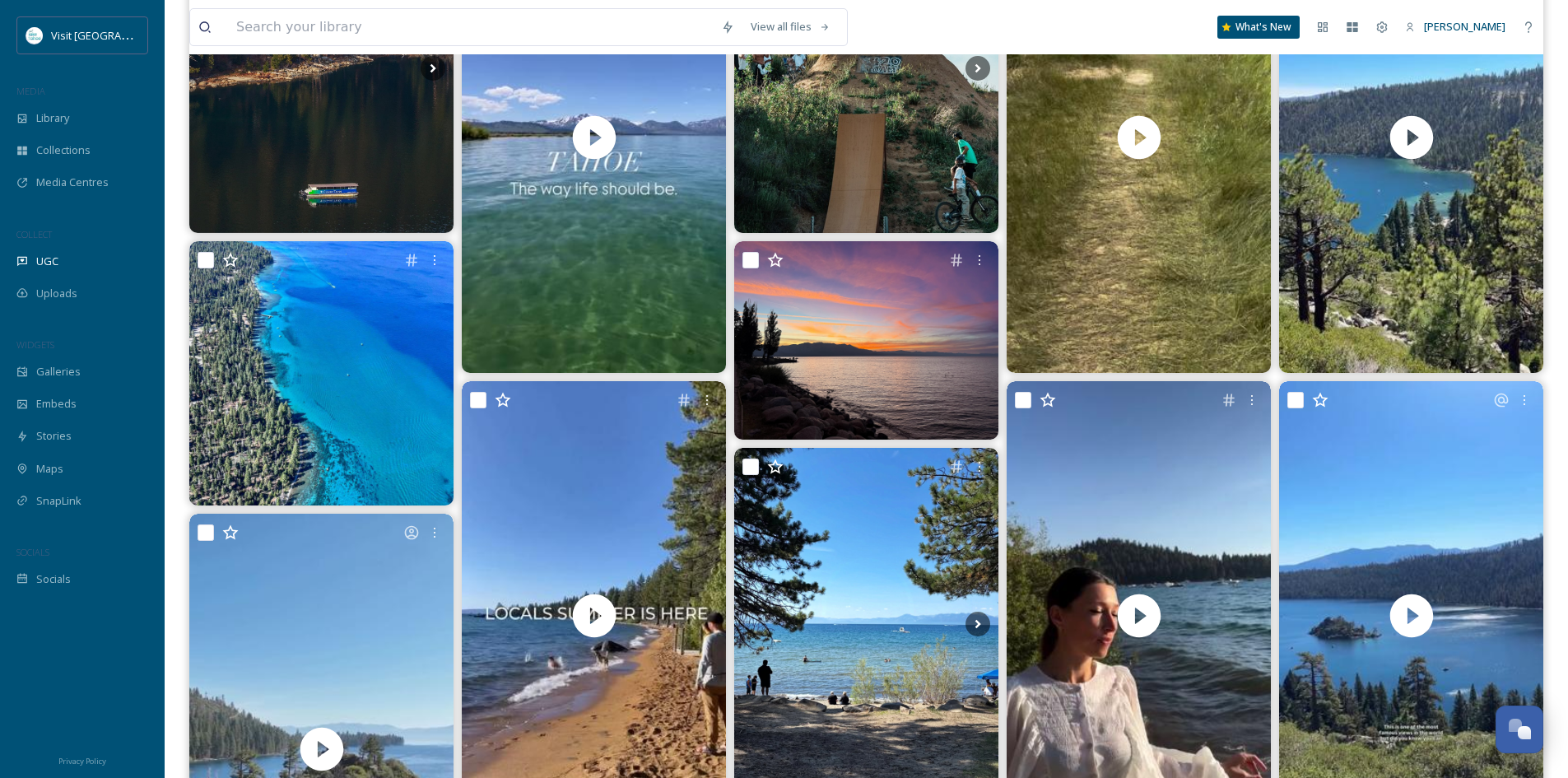
scroll to position [378, 0]
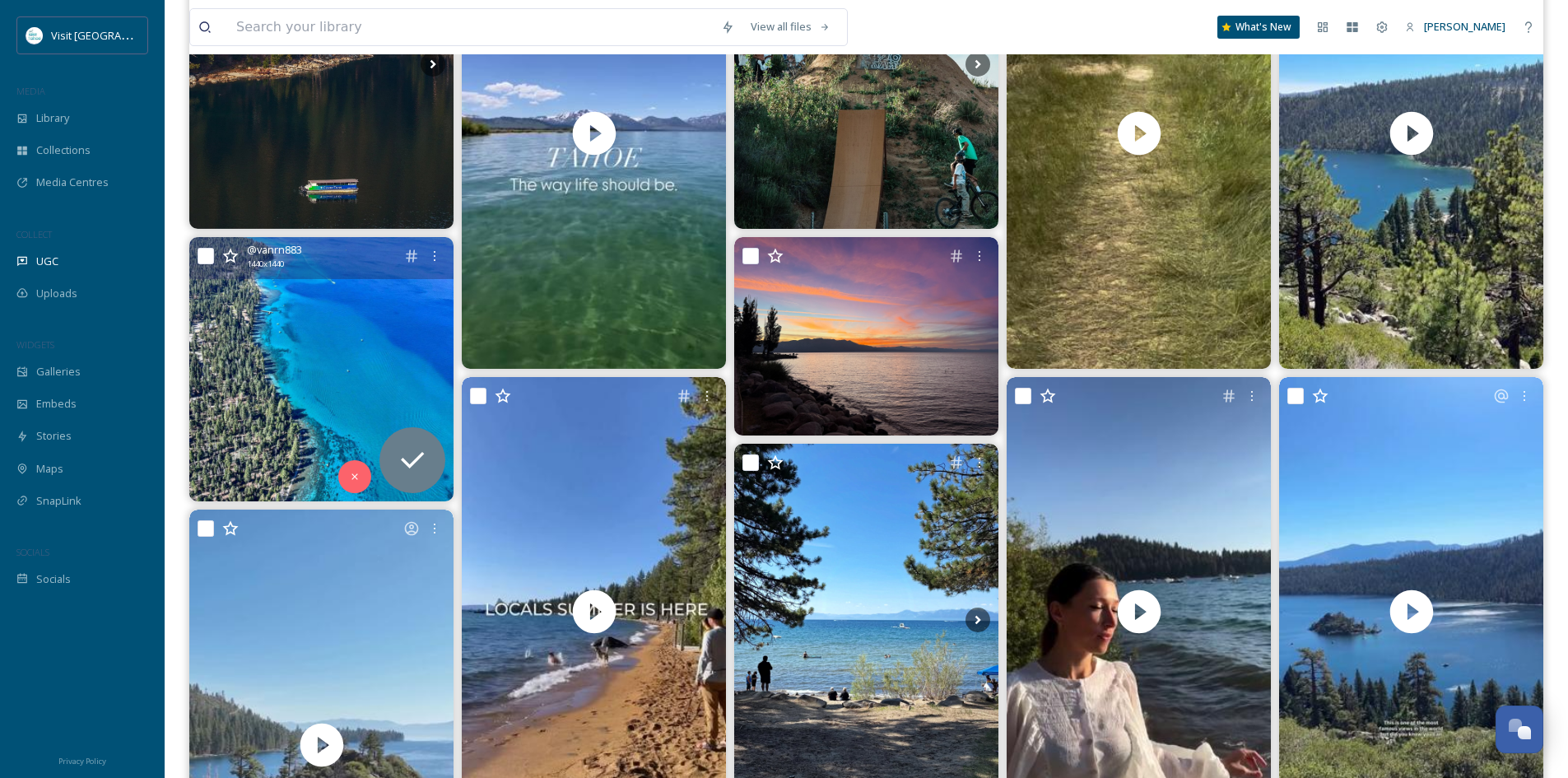
click at [338, 395] on img at bounding box center [321, 368] width 264 height 264
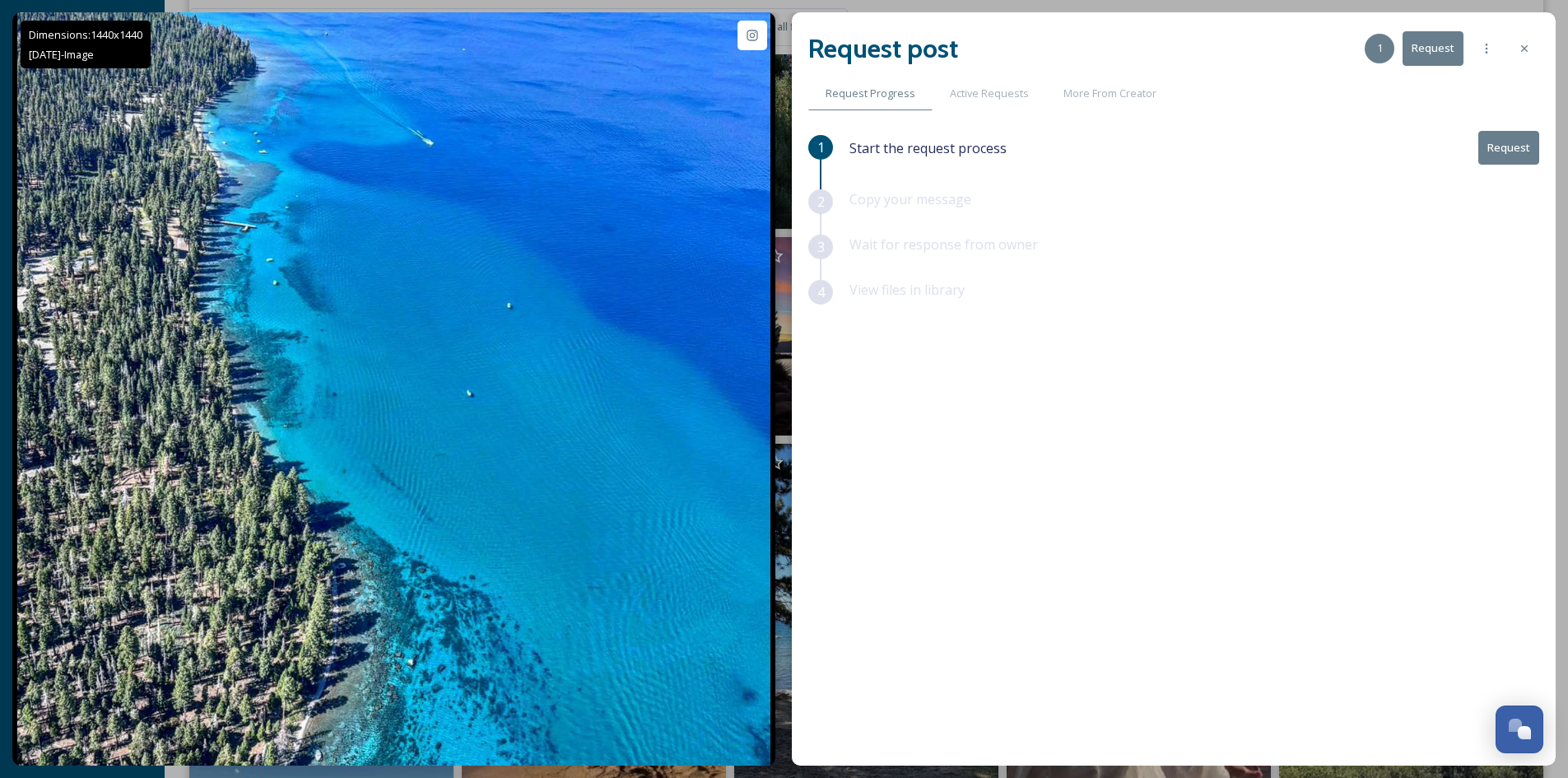
click at [1500, 153] on button "Request" at bounding box center [1508, 147] width 61 height 34
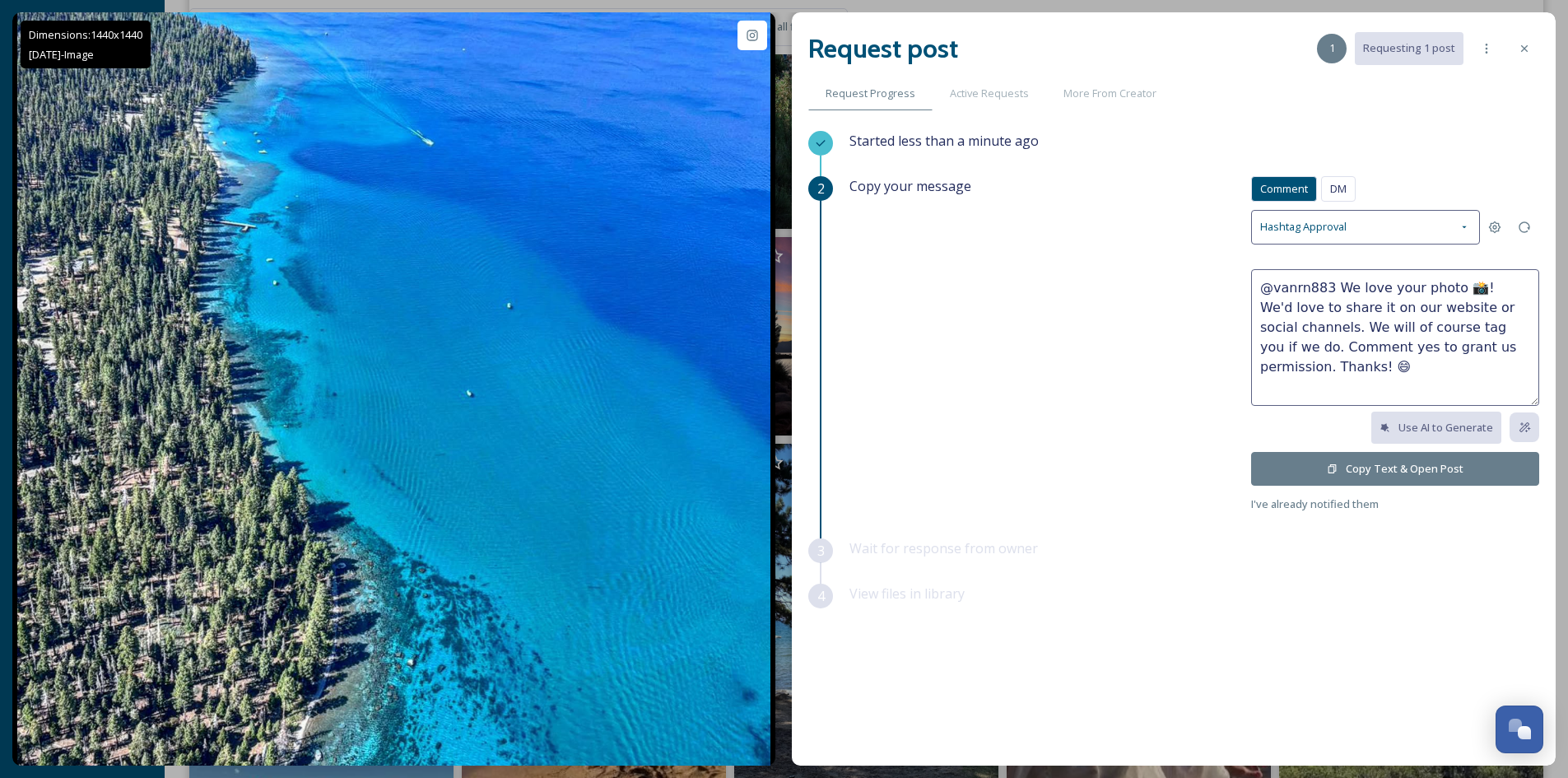
click at [1427, 466] on button "Copy Text & Open Post" at bounding box center [1395, 468] width 288 height 34
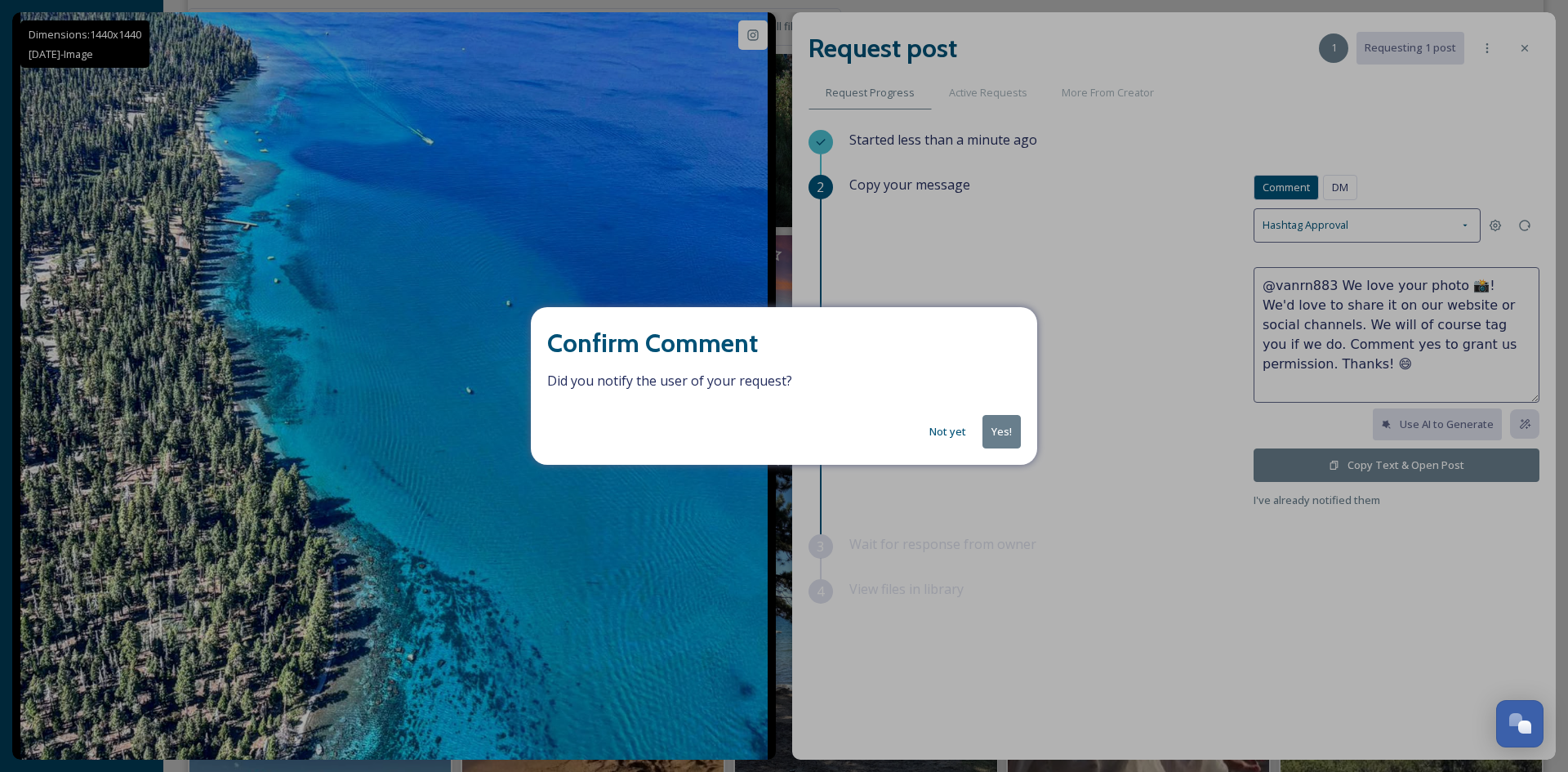
click at [997, 434] on button "Yes!" at bounding box center [1002, 431] width 39 height 34
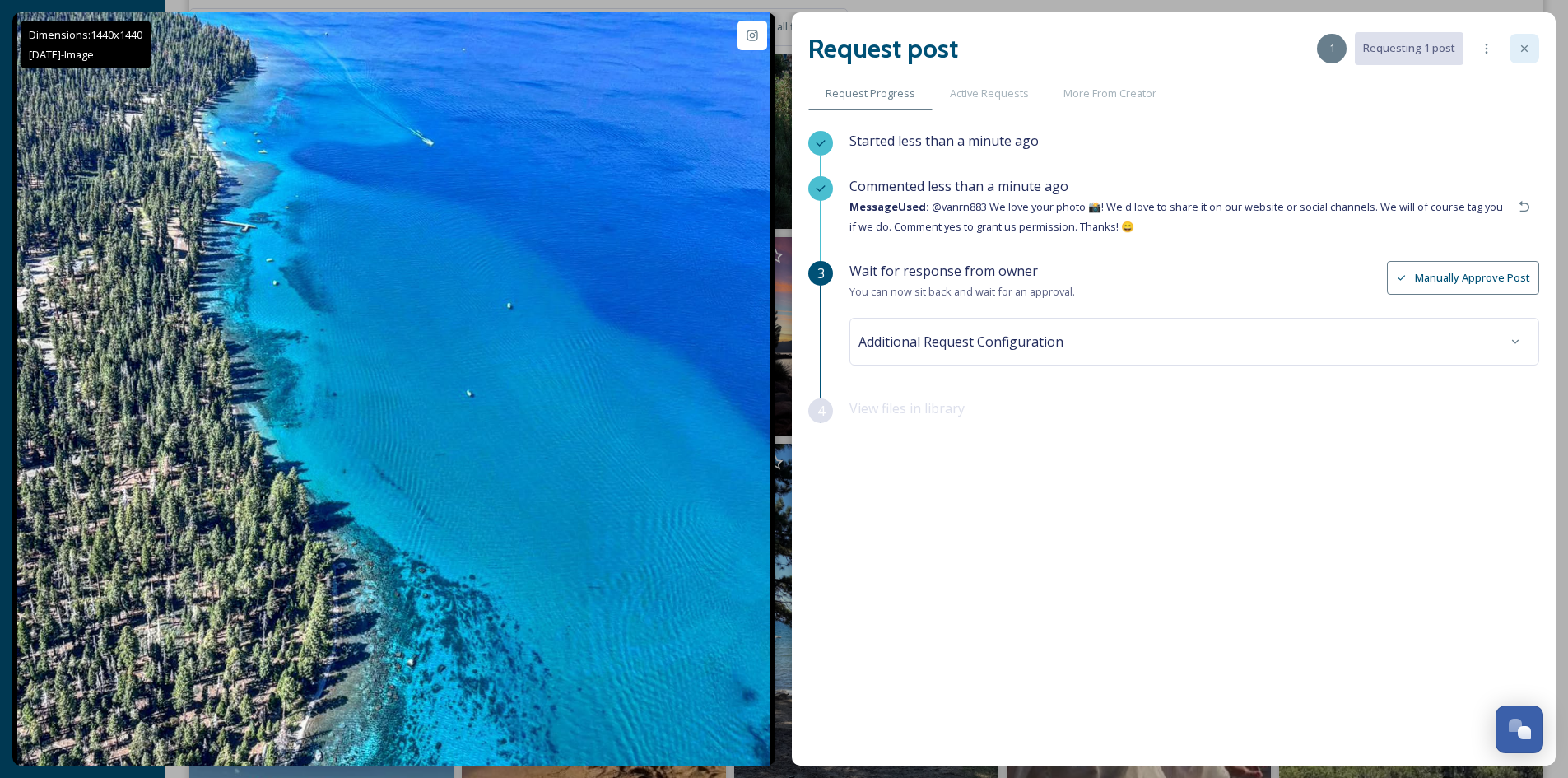
click at [1520, 53] on icon at bounding box center [1524, 49] width 13 height 13
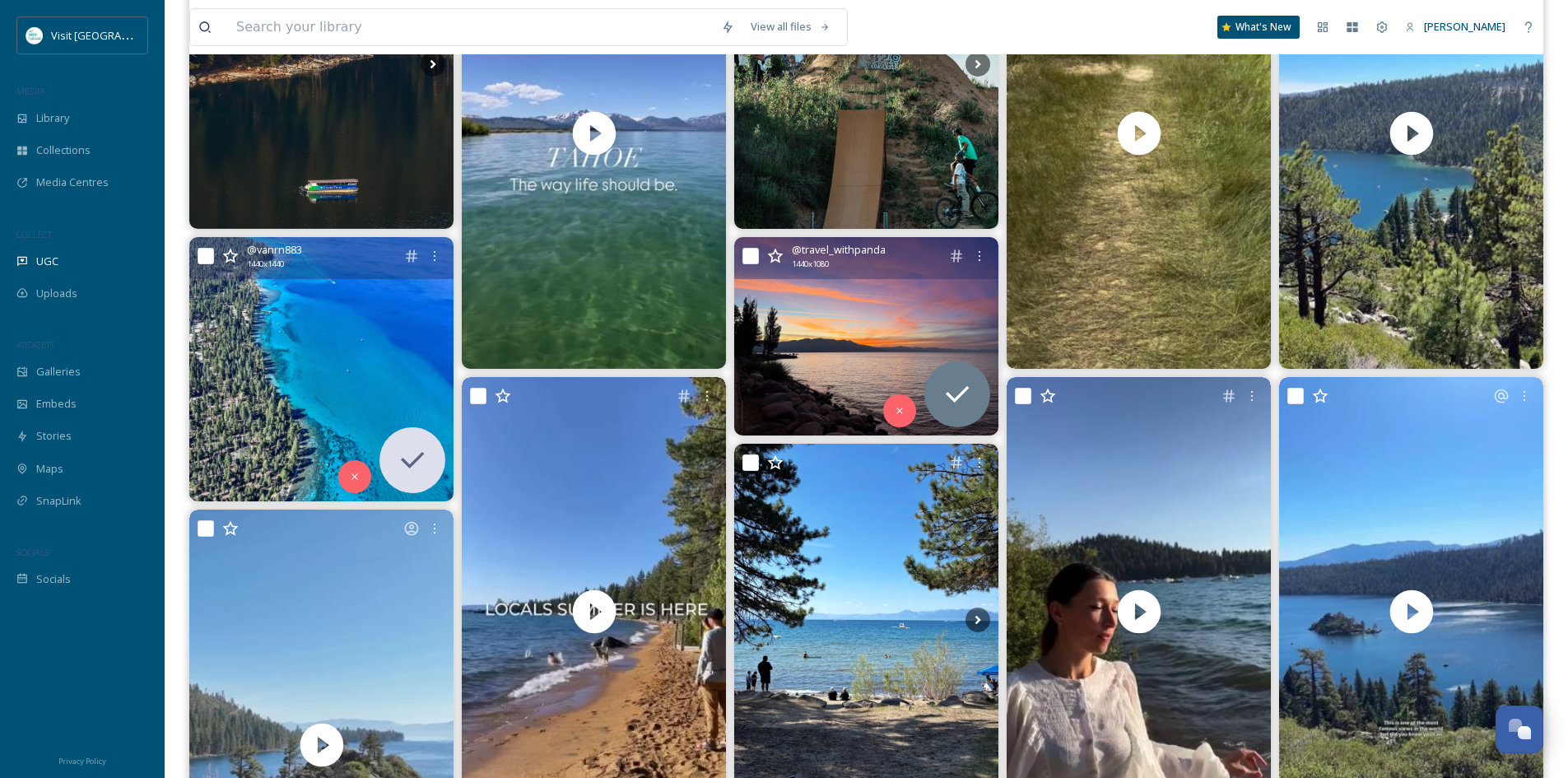
click at [894, 314] on img at bounding box center [866, 336] width 264 height 199
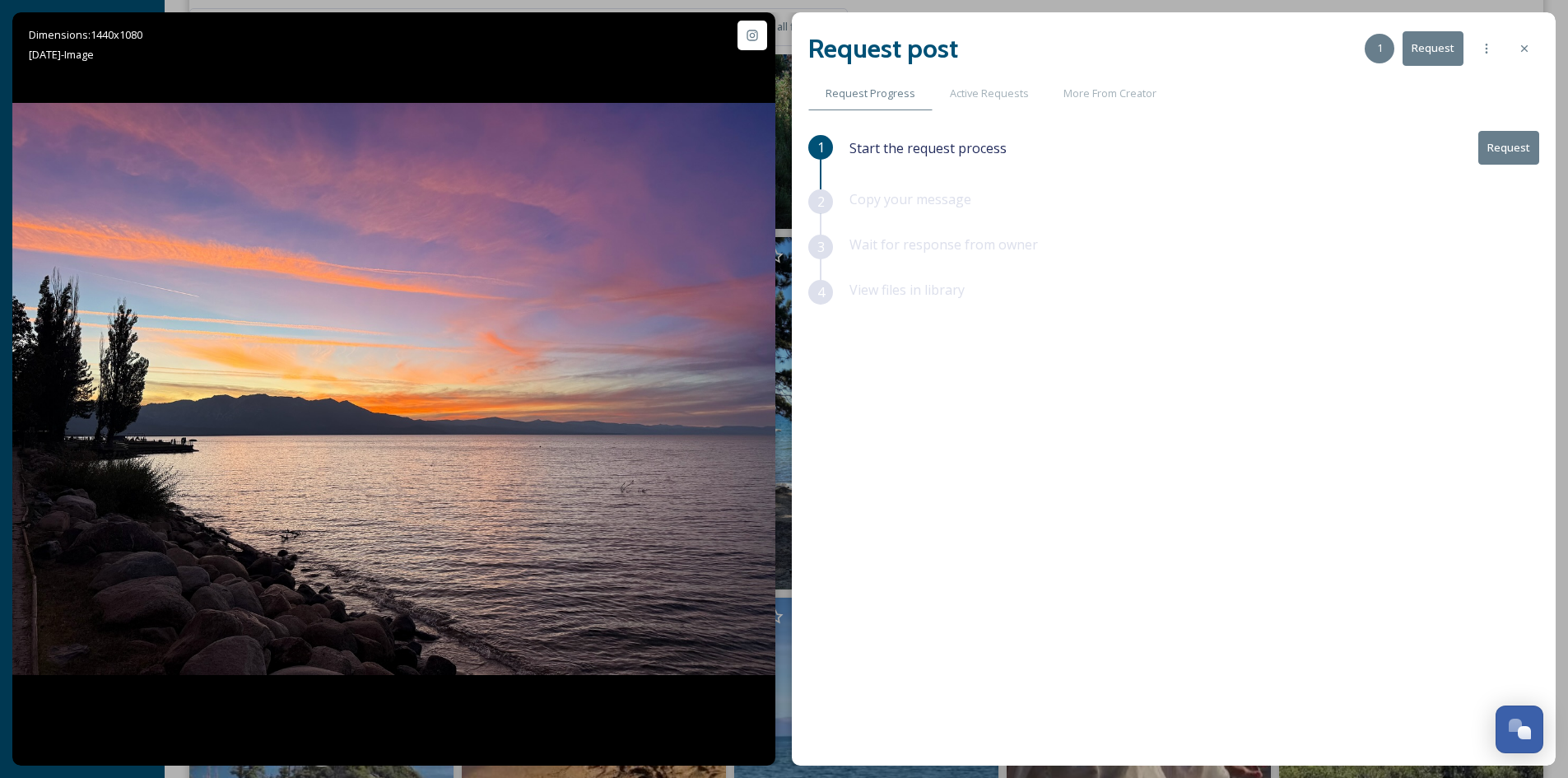
click at [1518, 146] on button "Request" at bounding box center [1508, 147] width 61 height 34
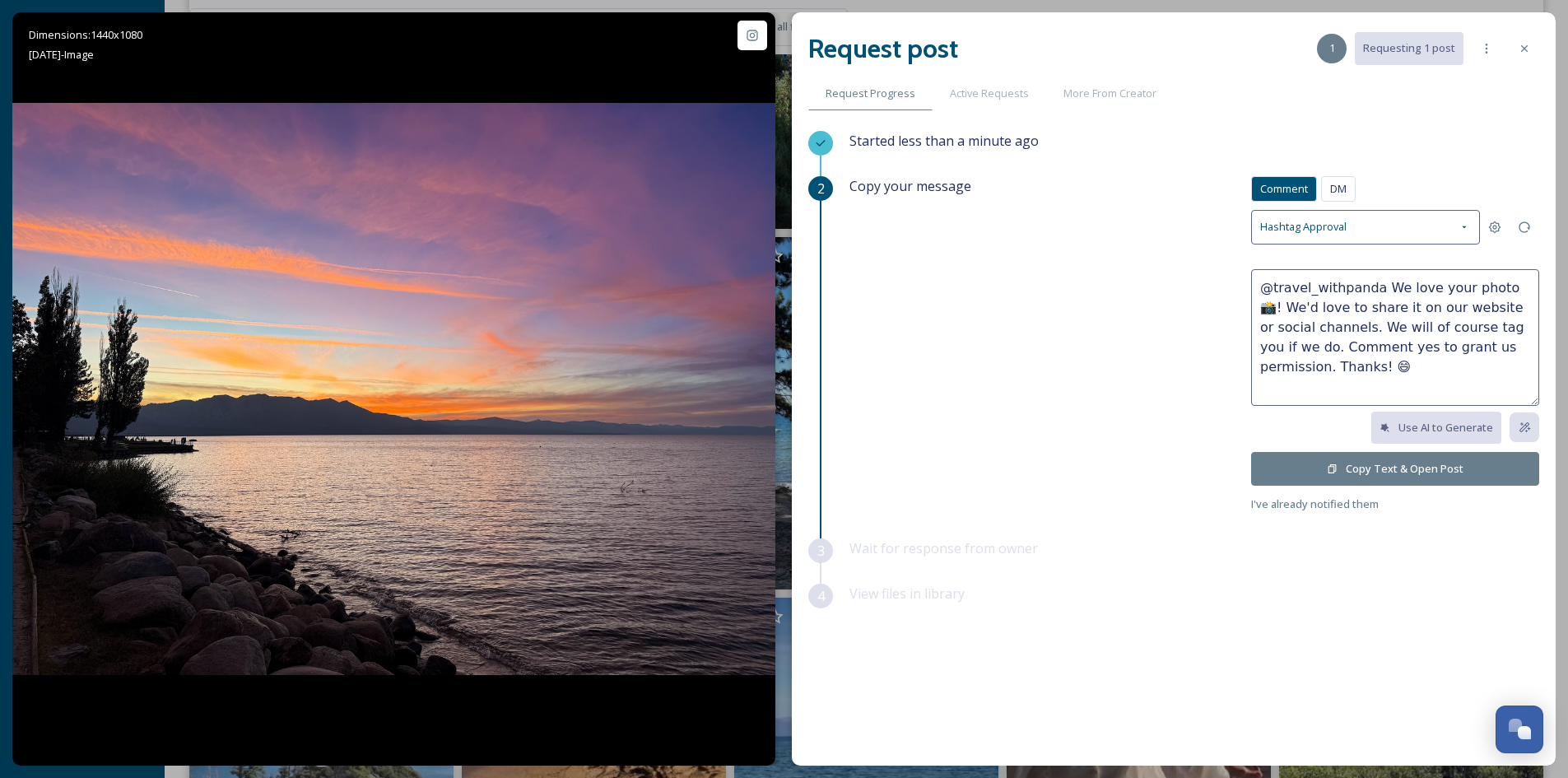
click at [1429, 468] on button "Copy Text & Open Post" at bounding box center [1395, 468] width 288 height 34
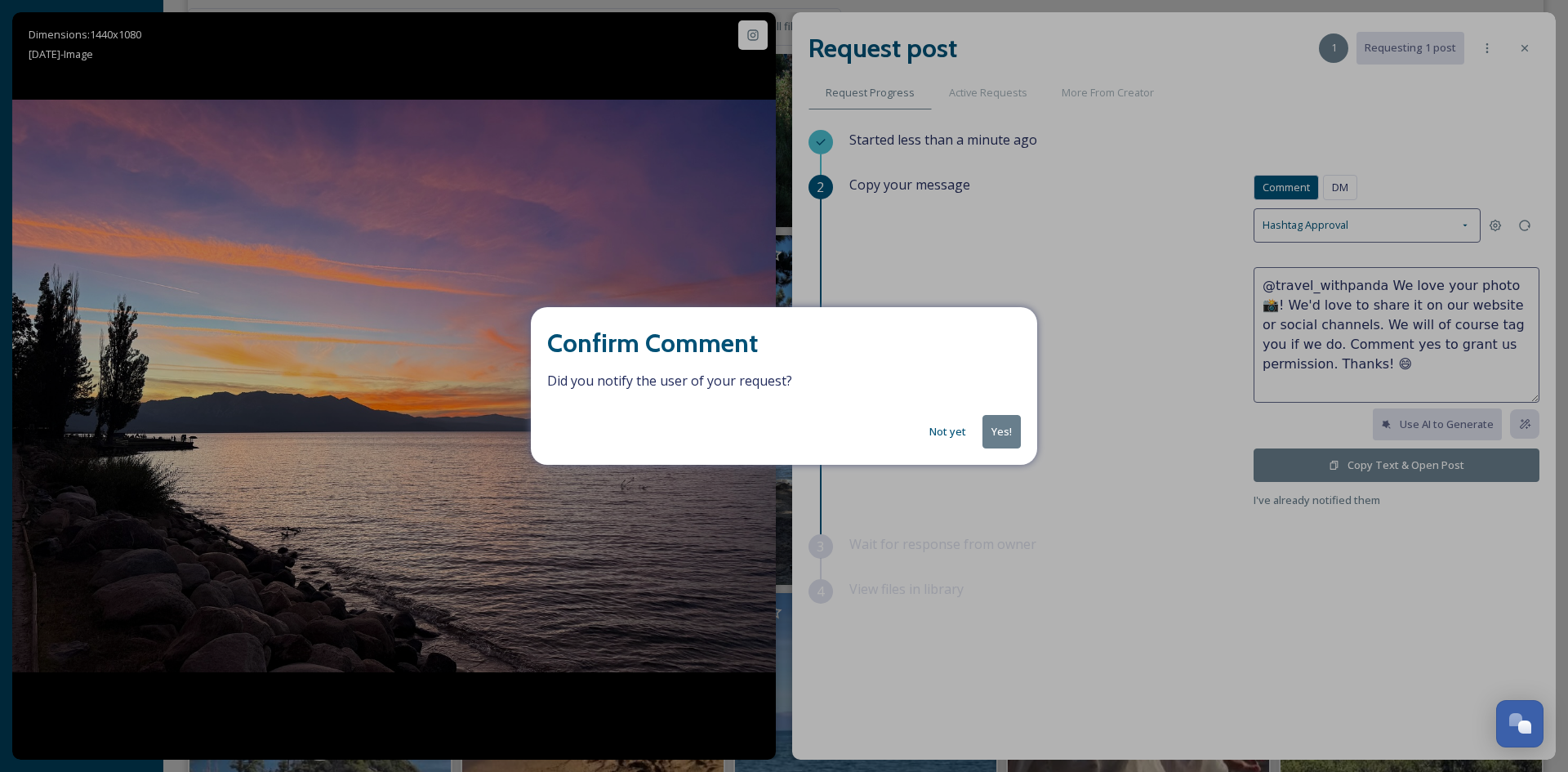
click at [1005, 424] on button "Yes!" at bounding box center [1002, 431] width 39 height 34
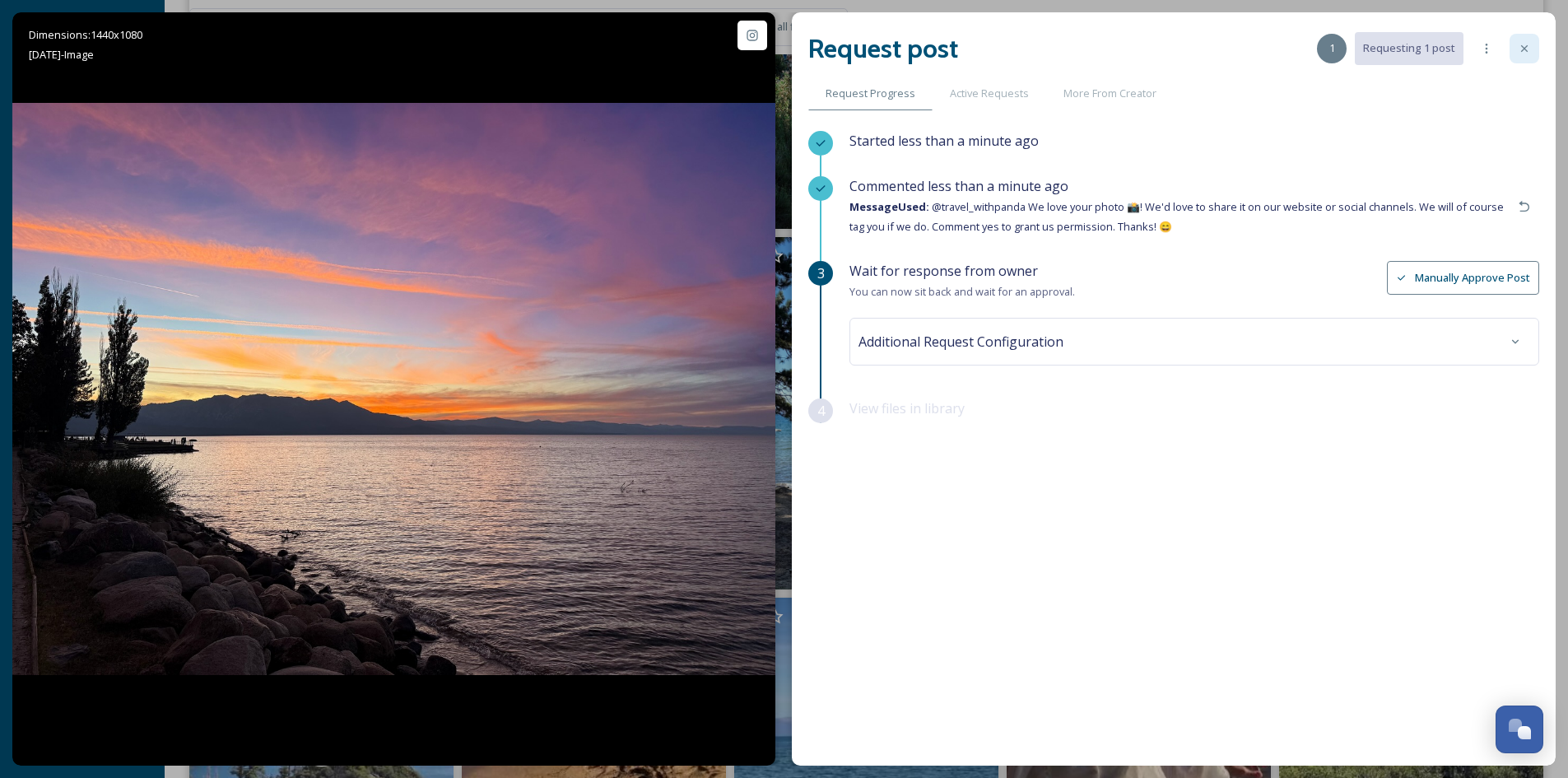
click at [1522, 48] on icon at bounding box center [1524, 49] width 13 height 13
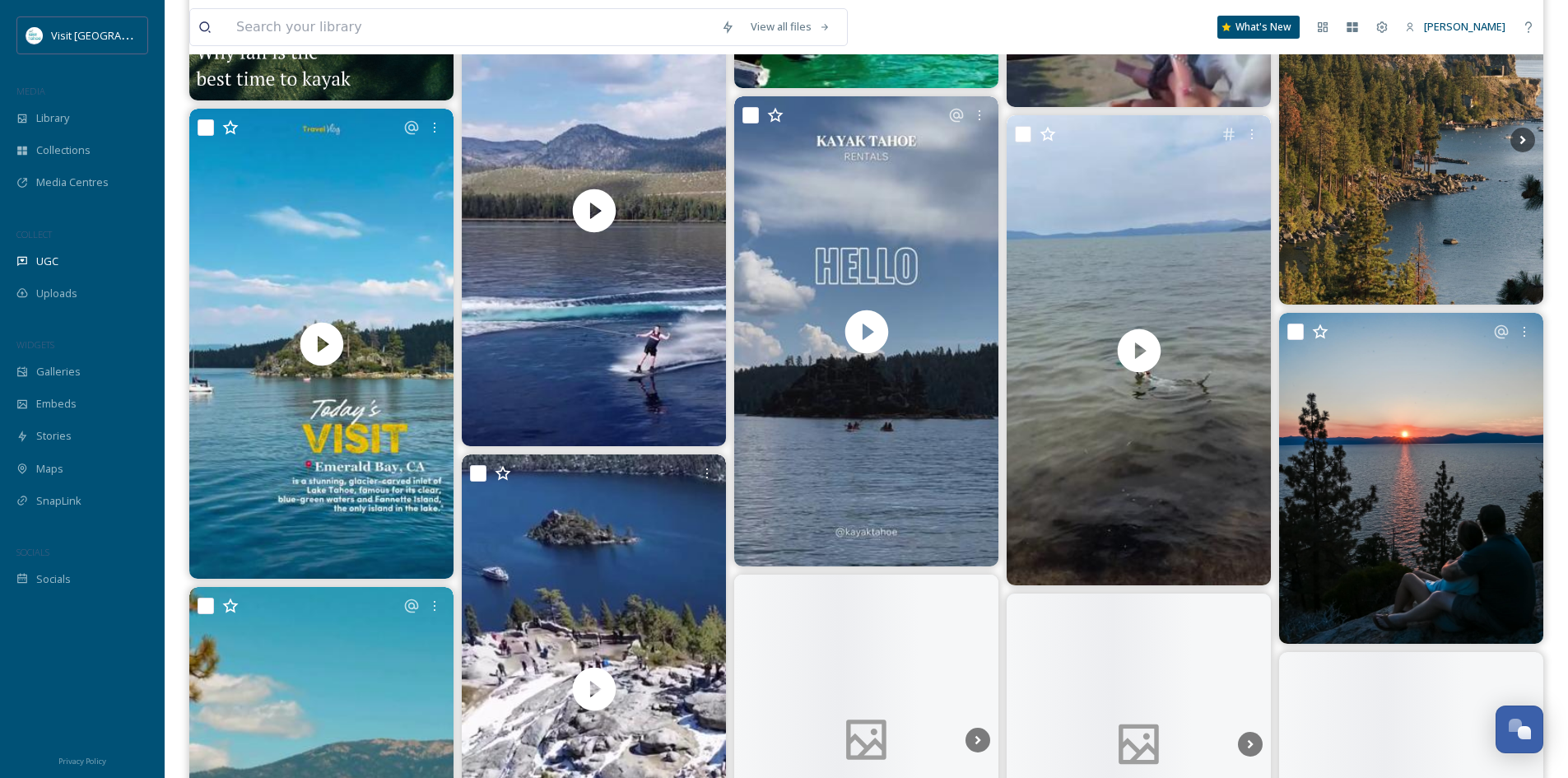
scroll to position [2601, 0]
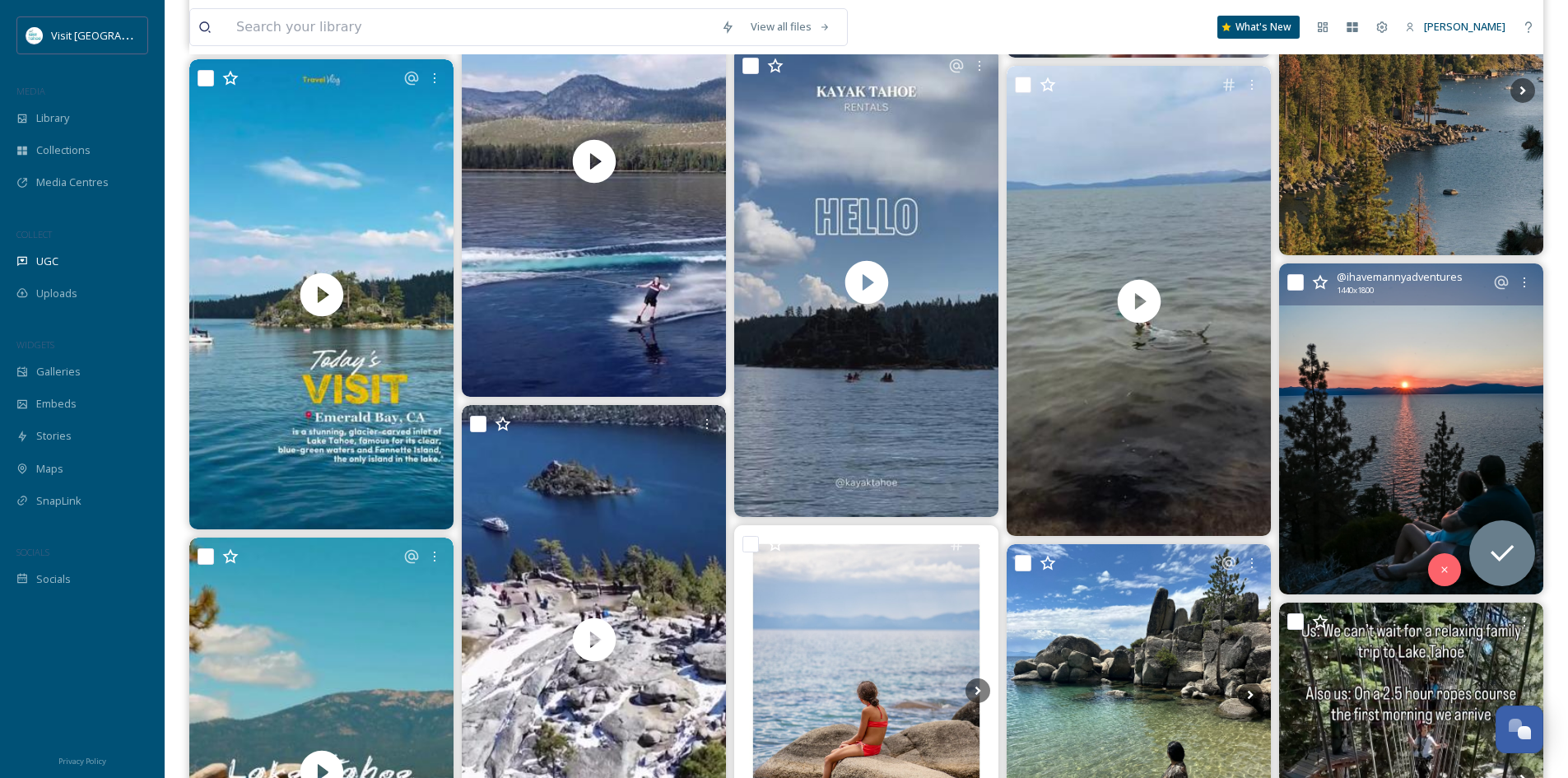
click at [1430, 408] on img at bounding box center [1411, 428] width 264 height 330
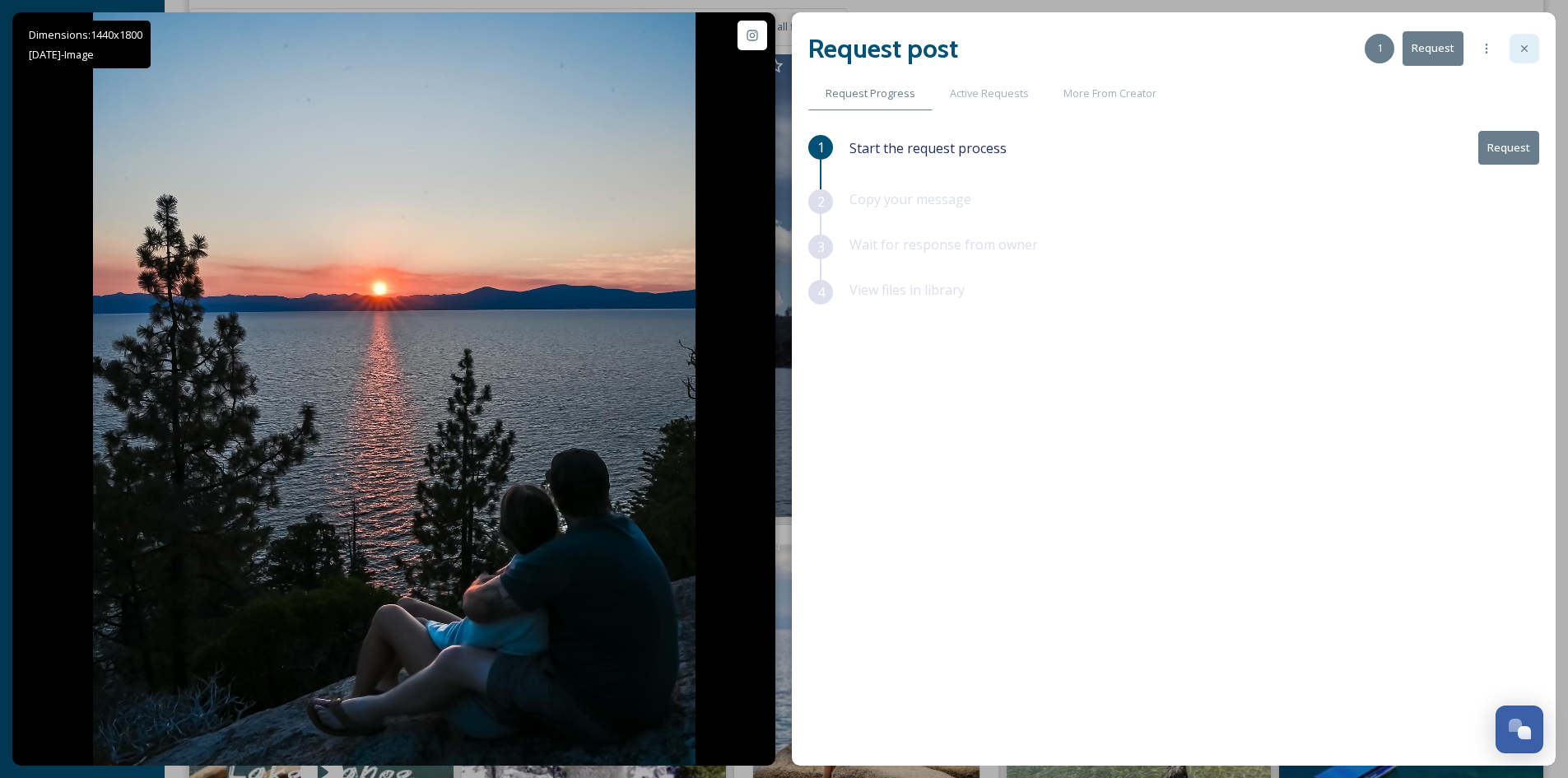
click at [1514, 50] on div at bounding box center [1524, 49] width 30 height 30
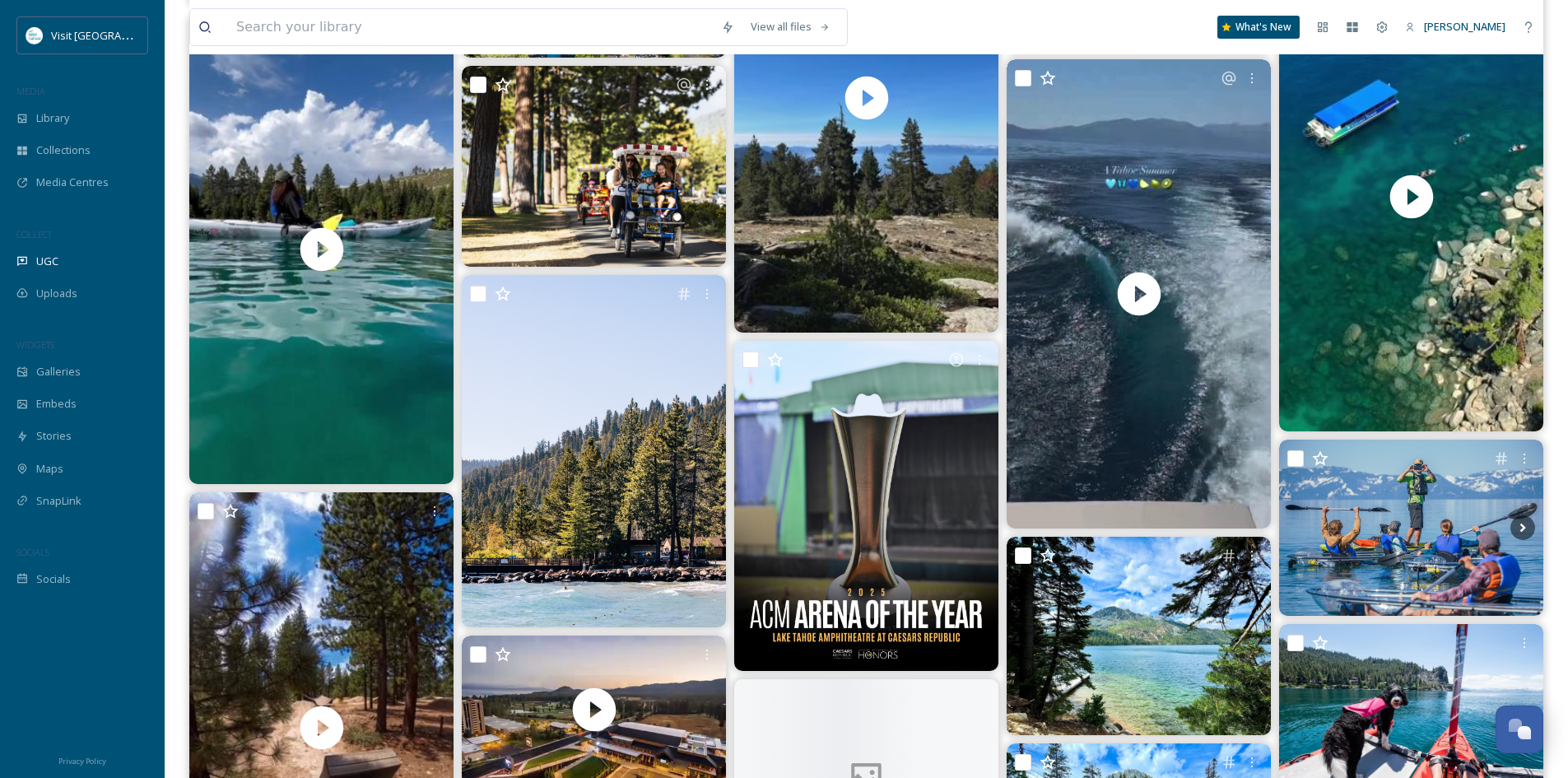
scroll to position [3835, 0]
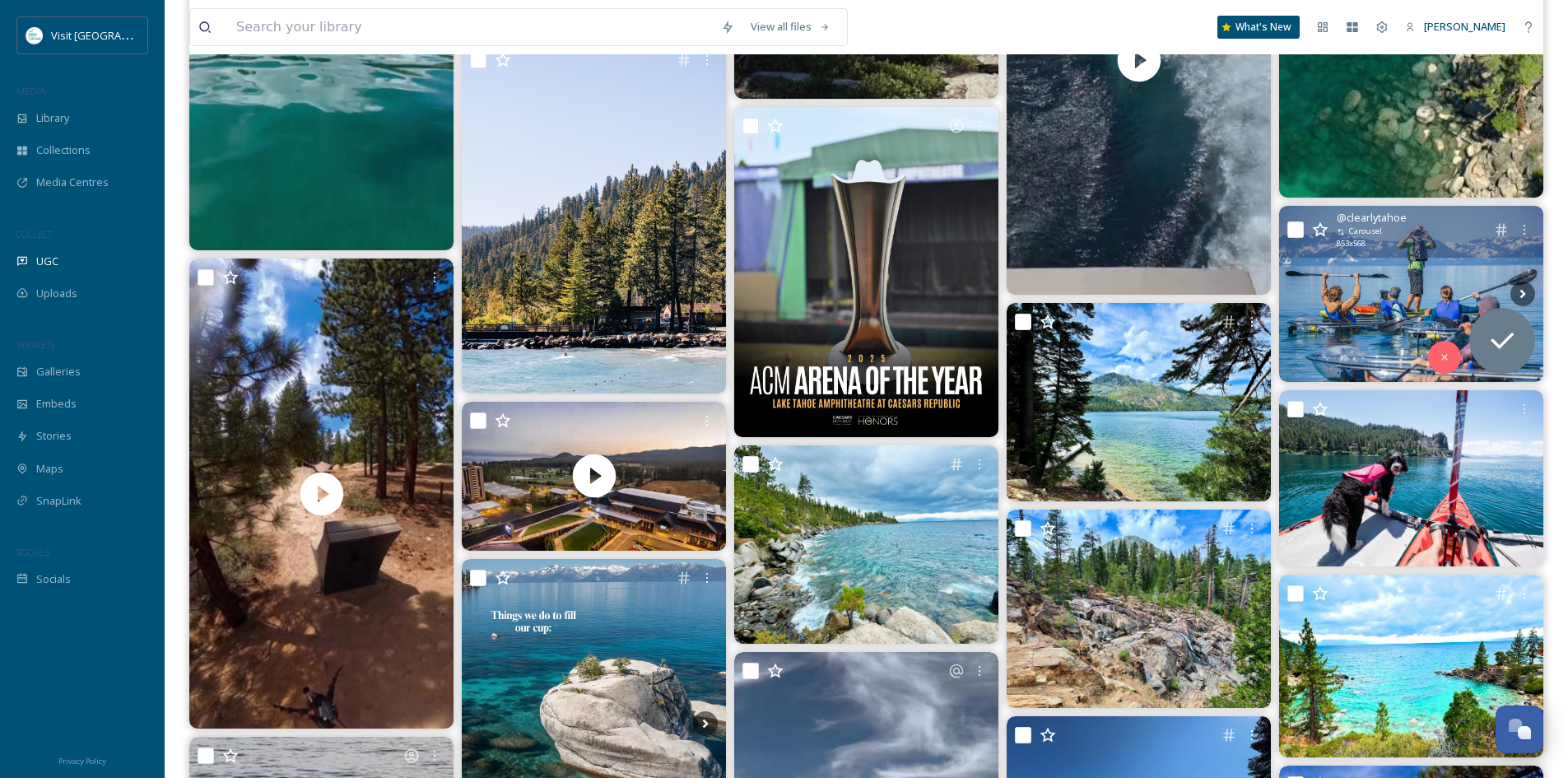
click at [1393, 280] on img at bounding box center [1411, 294] width 264 height 176
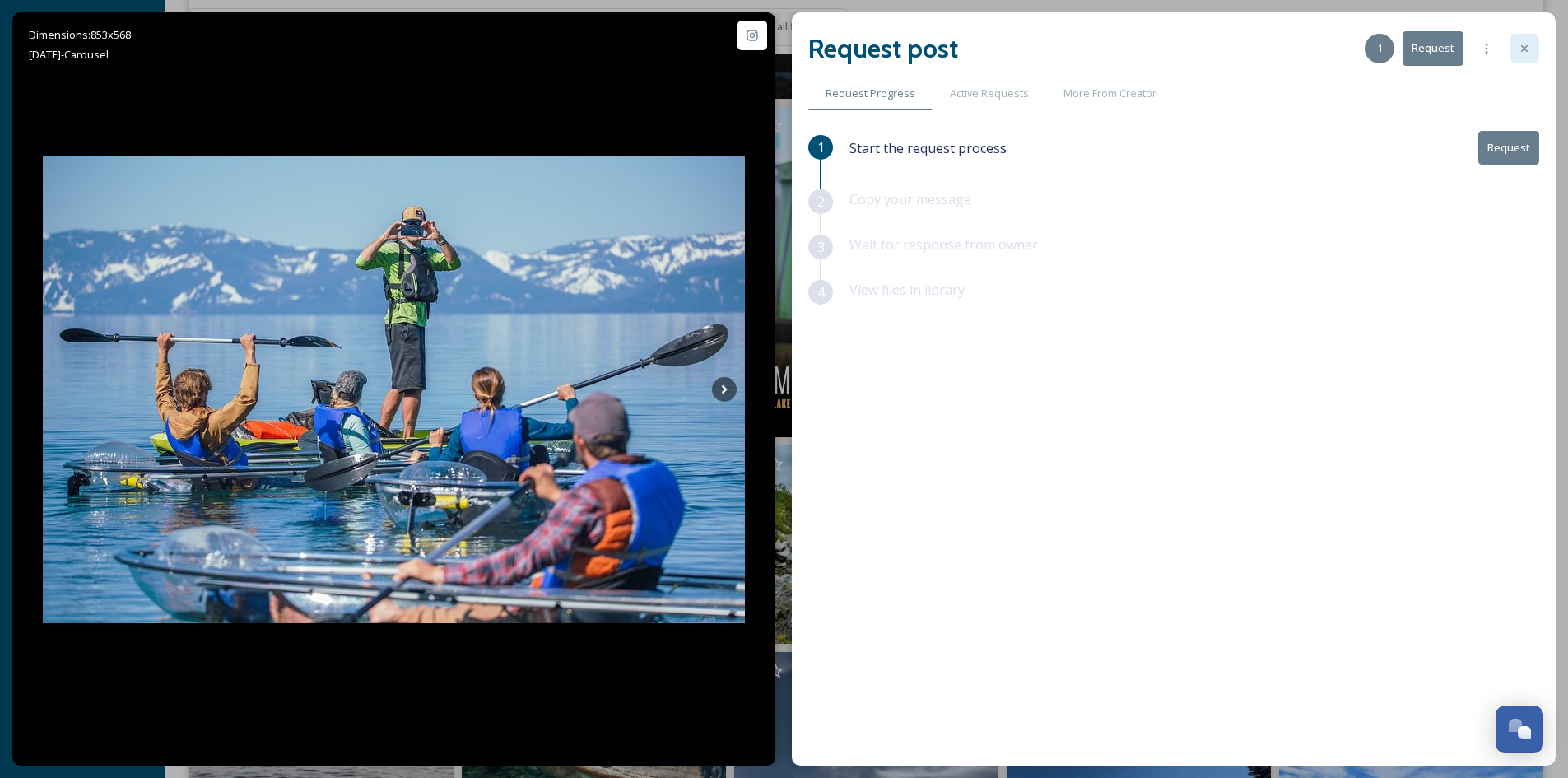
click at [1522, 52] on icon at bounding box center [1524, 49] width 13 height 13
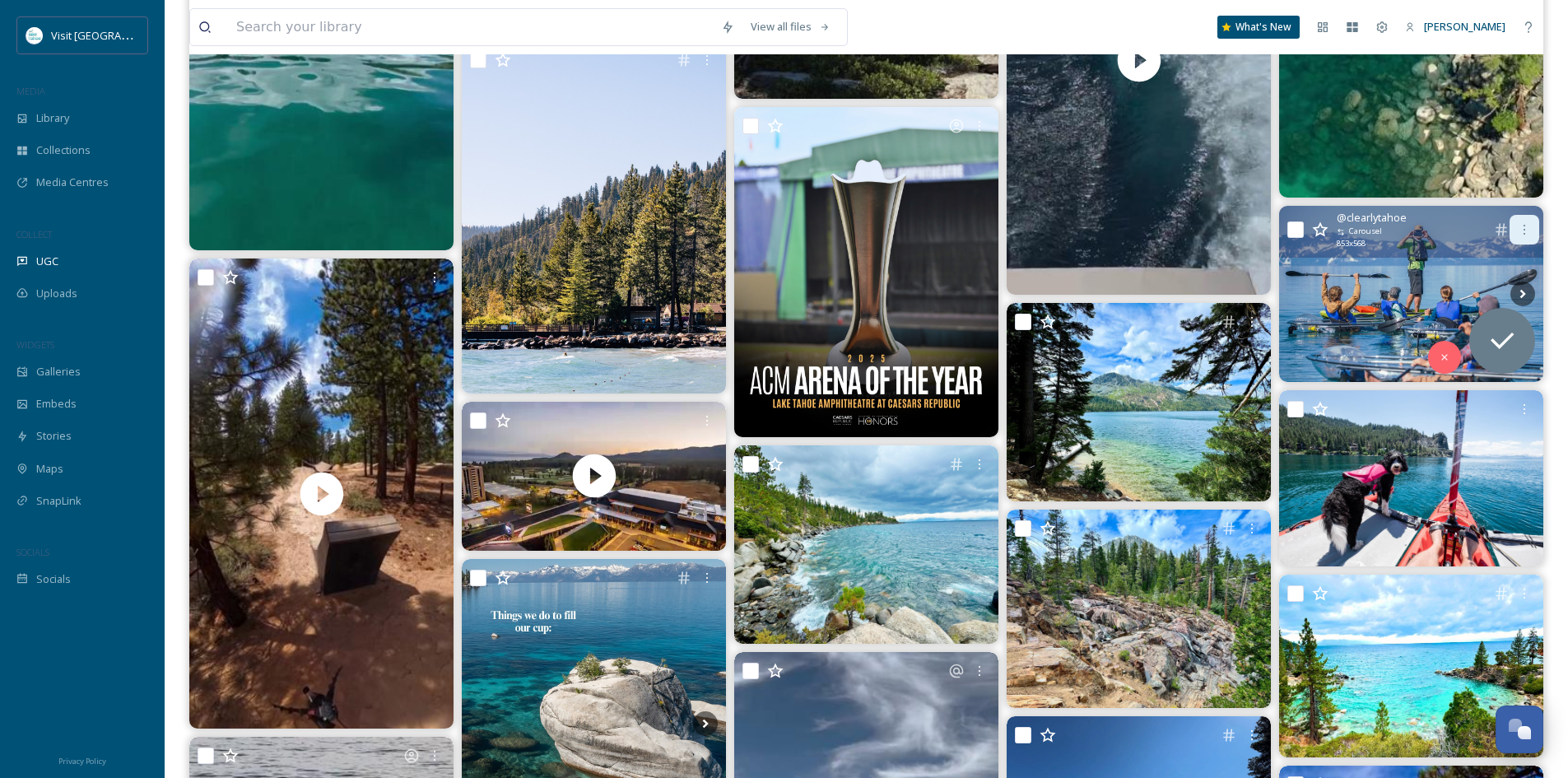
click at [1525, 238] on div at bounding box center [1524, 230] width 30 height 30
click at [1359, 276] on img at bounding box center [1411, 294] width 264 height 176
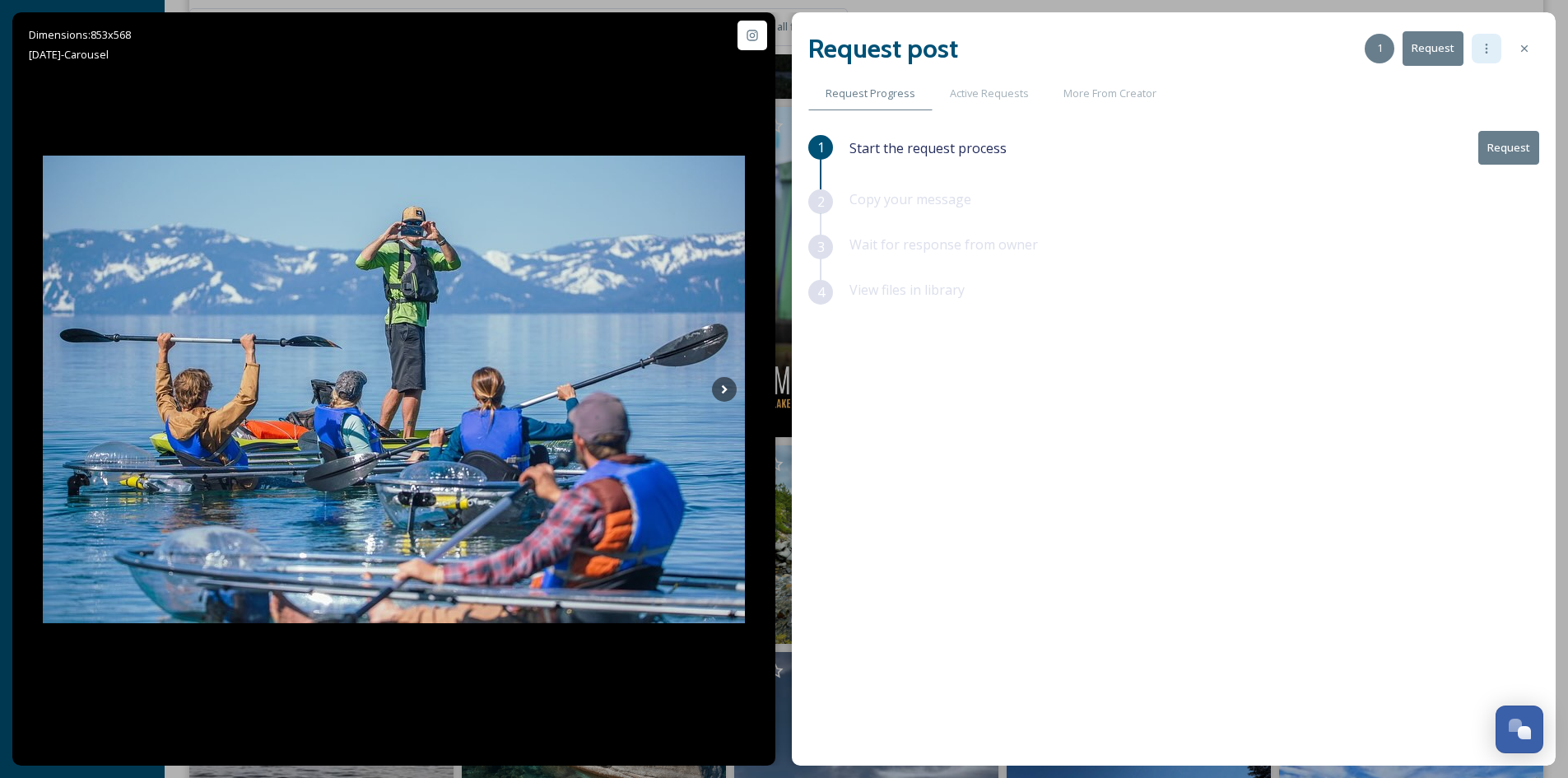
click at [1493, 52] on div at bounding box center [1486, 49] width 30 height 30
click at [1522, 52] on icon at bounding box center [1524, 49] width 13 height 13
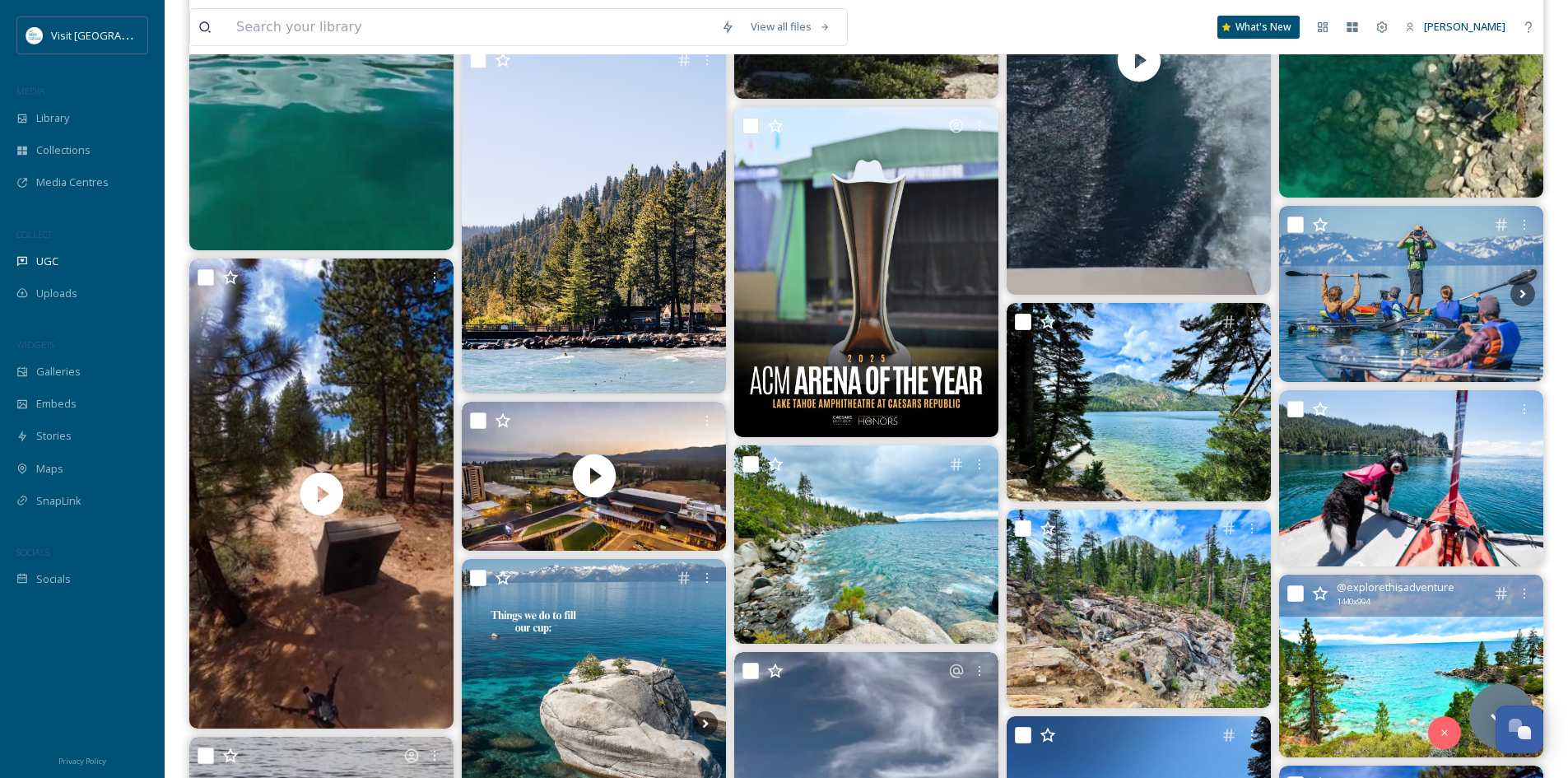
click at [1340, 684] on img at bounding box center [1411, 665] width 264 height 183
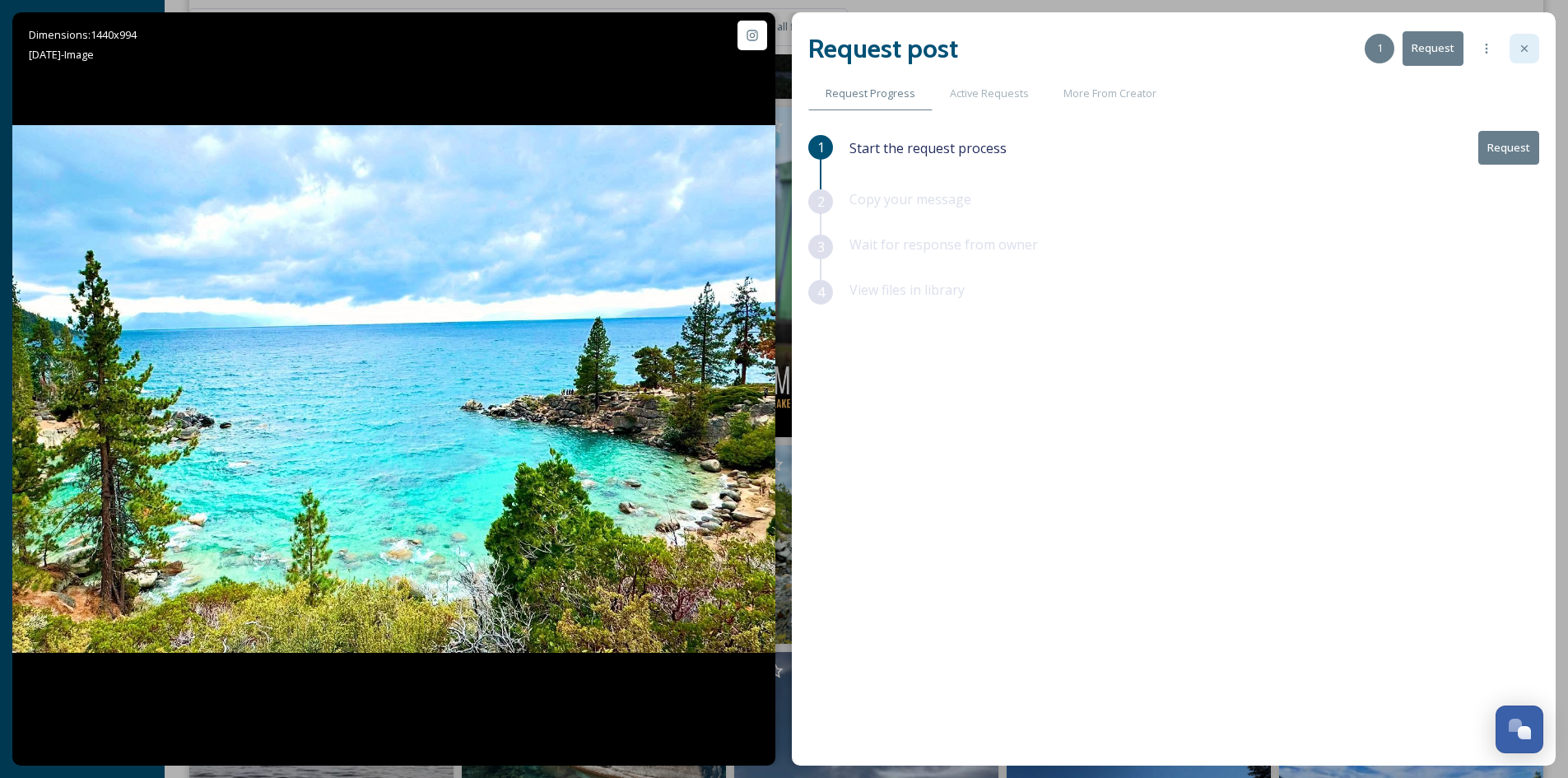
click at [1527, 48] on icon at bounding box center [1524, 49] width 13 height 13
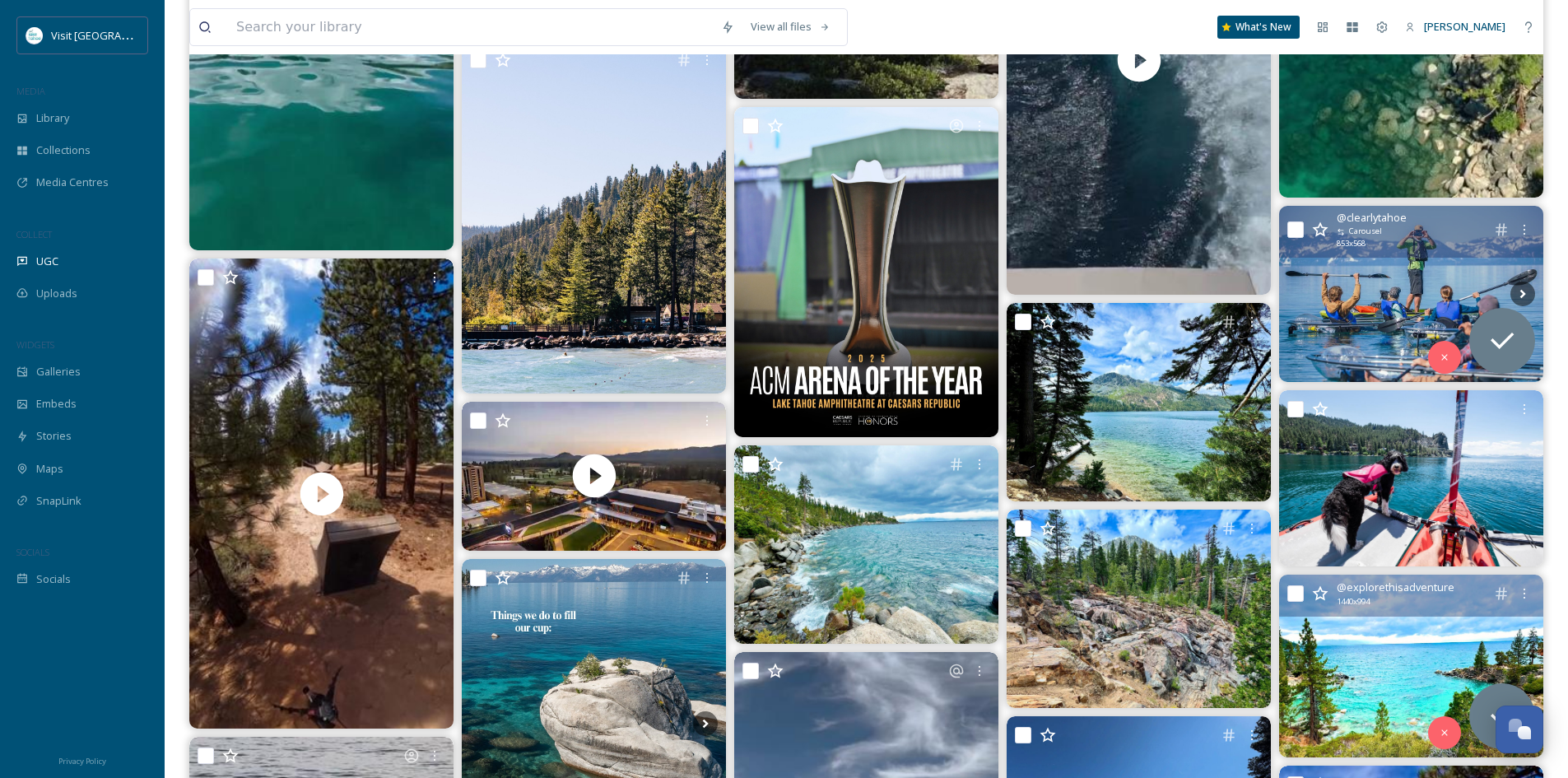
click at [1294, 228] on input "checkbox" at bounding box center [1296, 230] width 17 height 17
checkbox input "true"
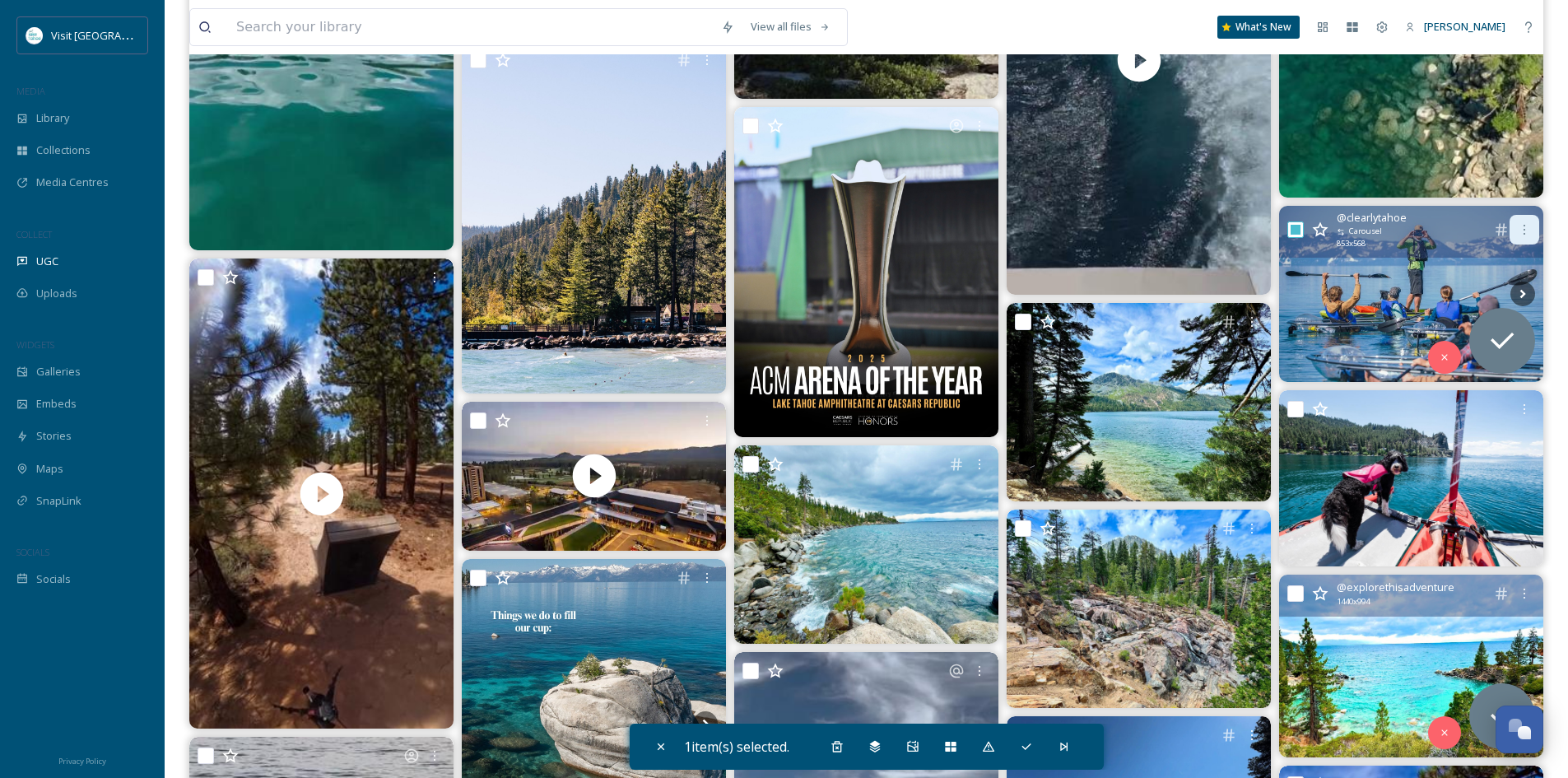
click at [1525, 228] on icon at bounding box center [1524, 230] width 13 height 13
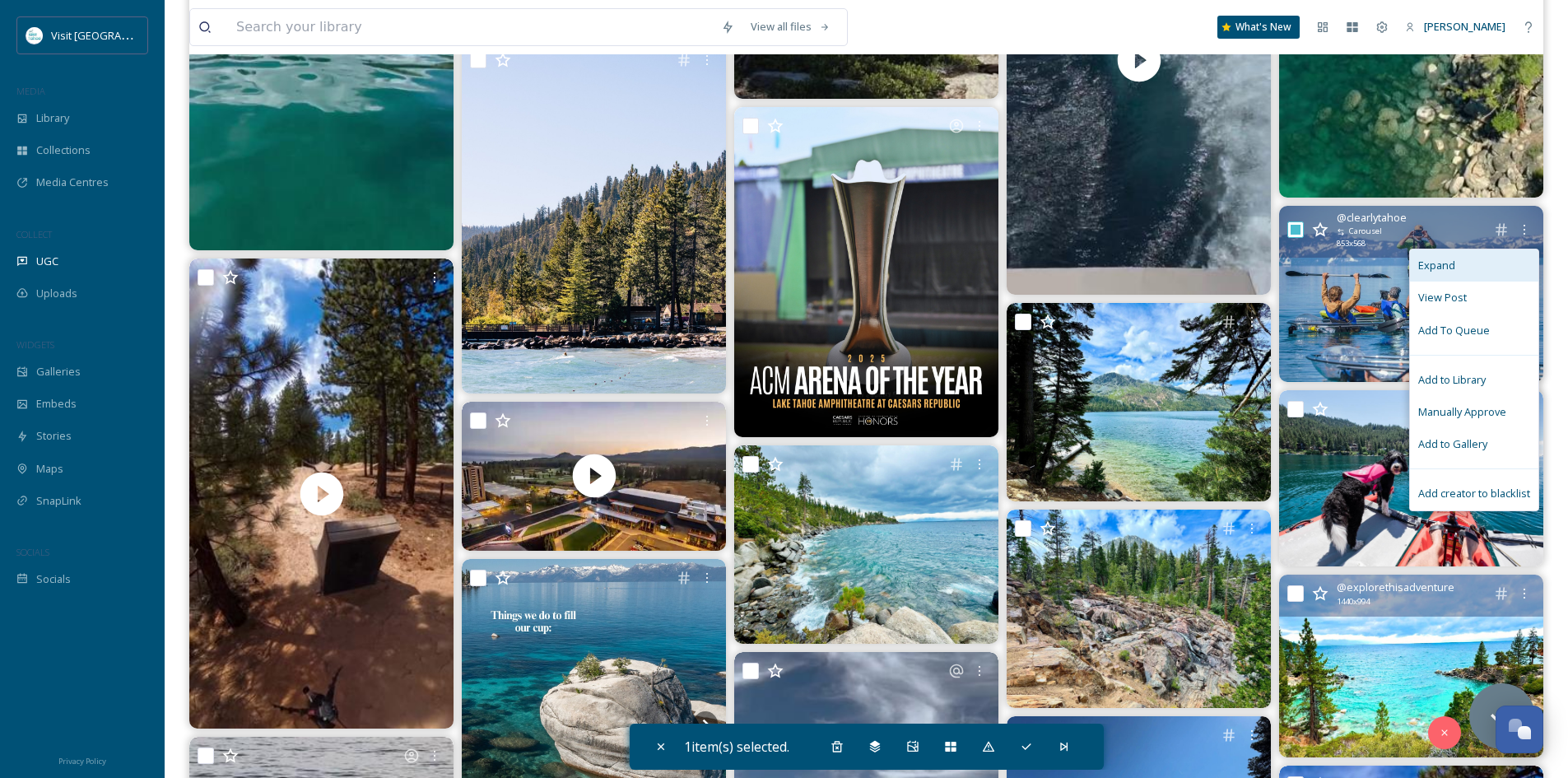
click at [1453, 266] on span "Expand" at bounding box center [1436, 265] width 37 height 16
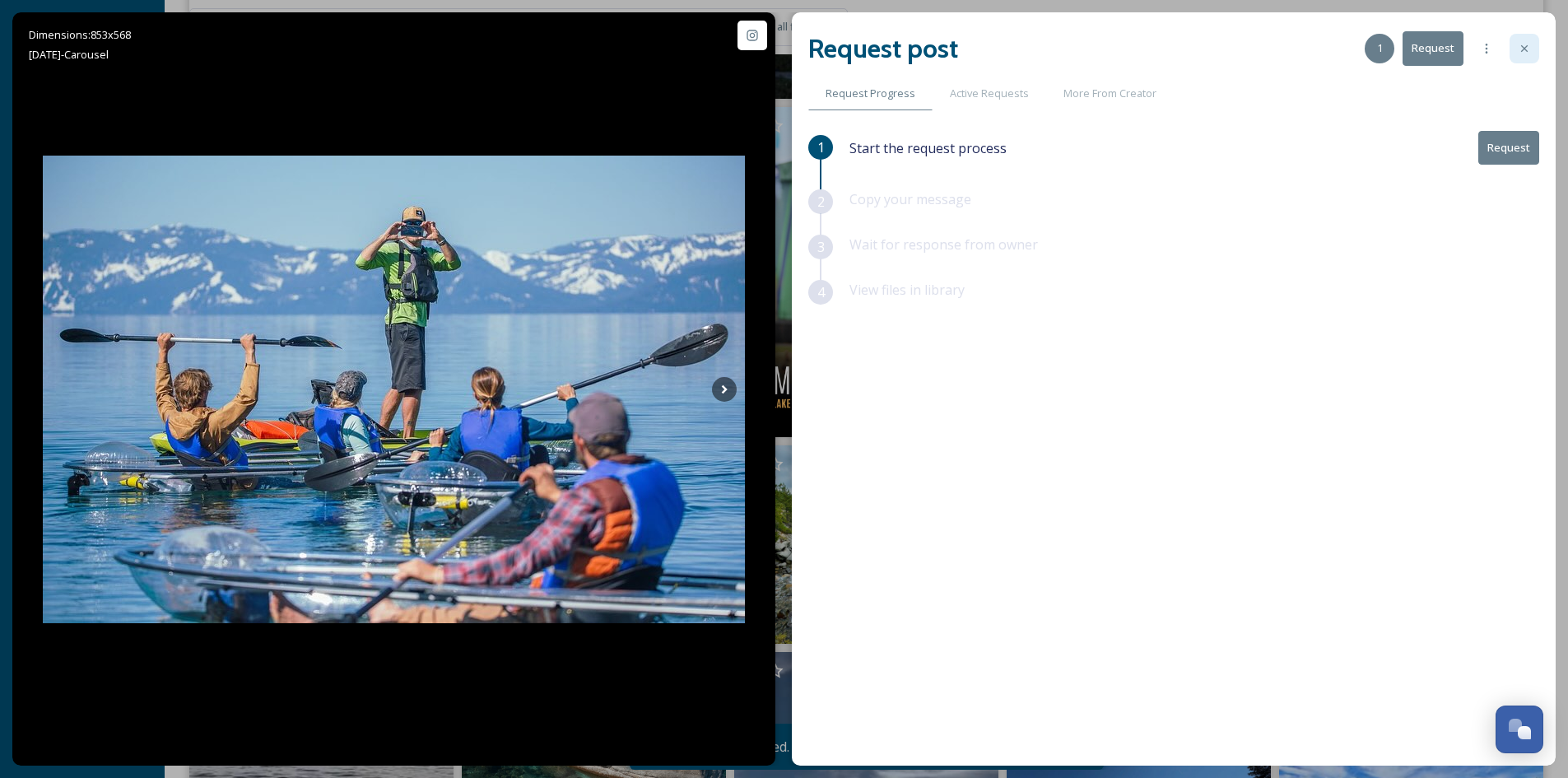
click at [1525, 45] on icon at bounding box center [1524, 49] width 13 height 13
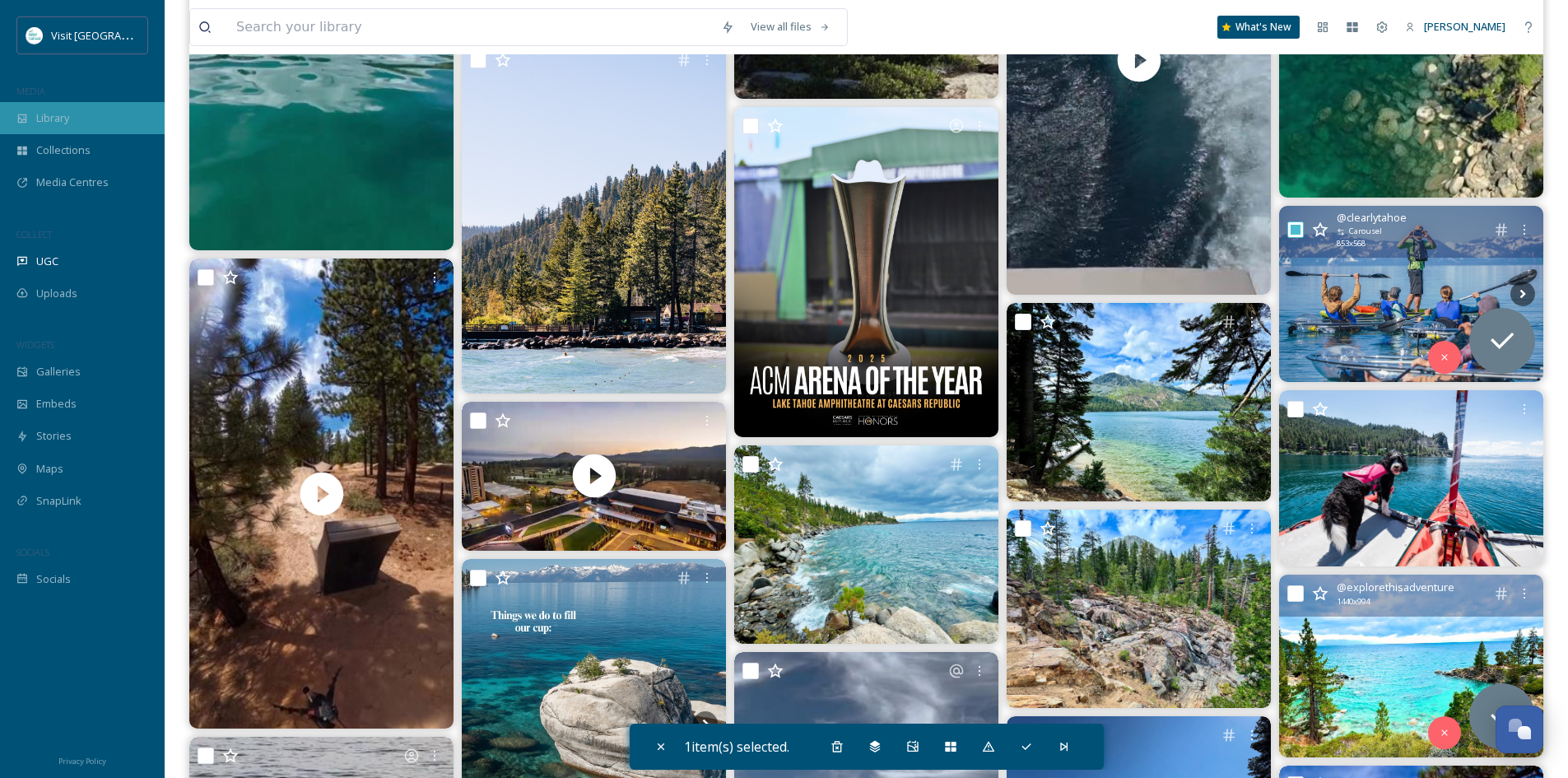
click at [55, 124] on span "Library" at bounding box center [53, 118] width 33 height 16
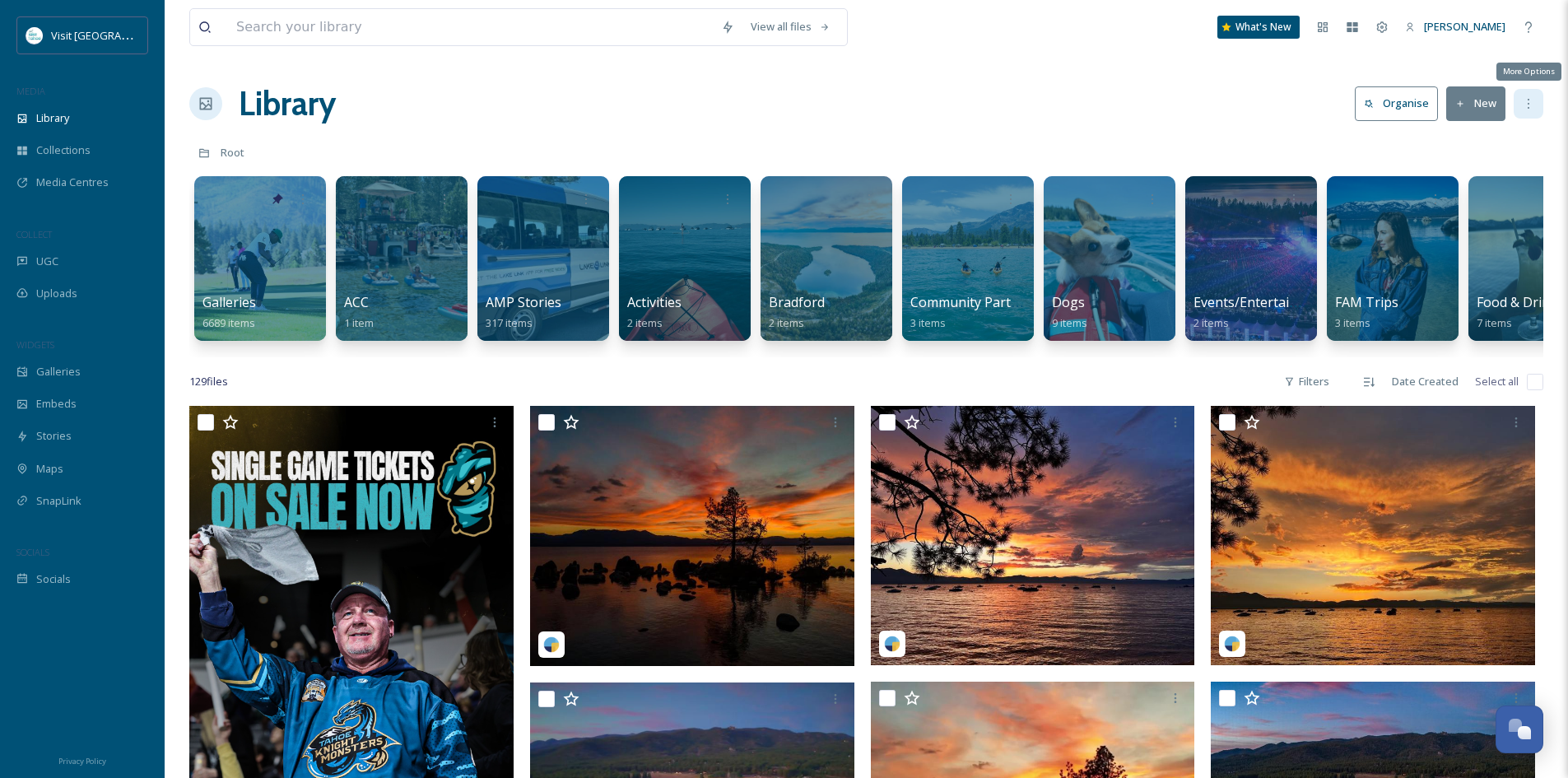
click at [1531, 108] on icon at bounding box center [1528, 103] width 13 height 13
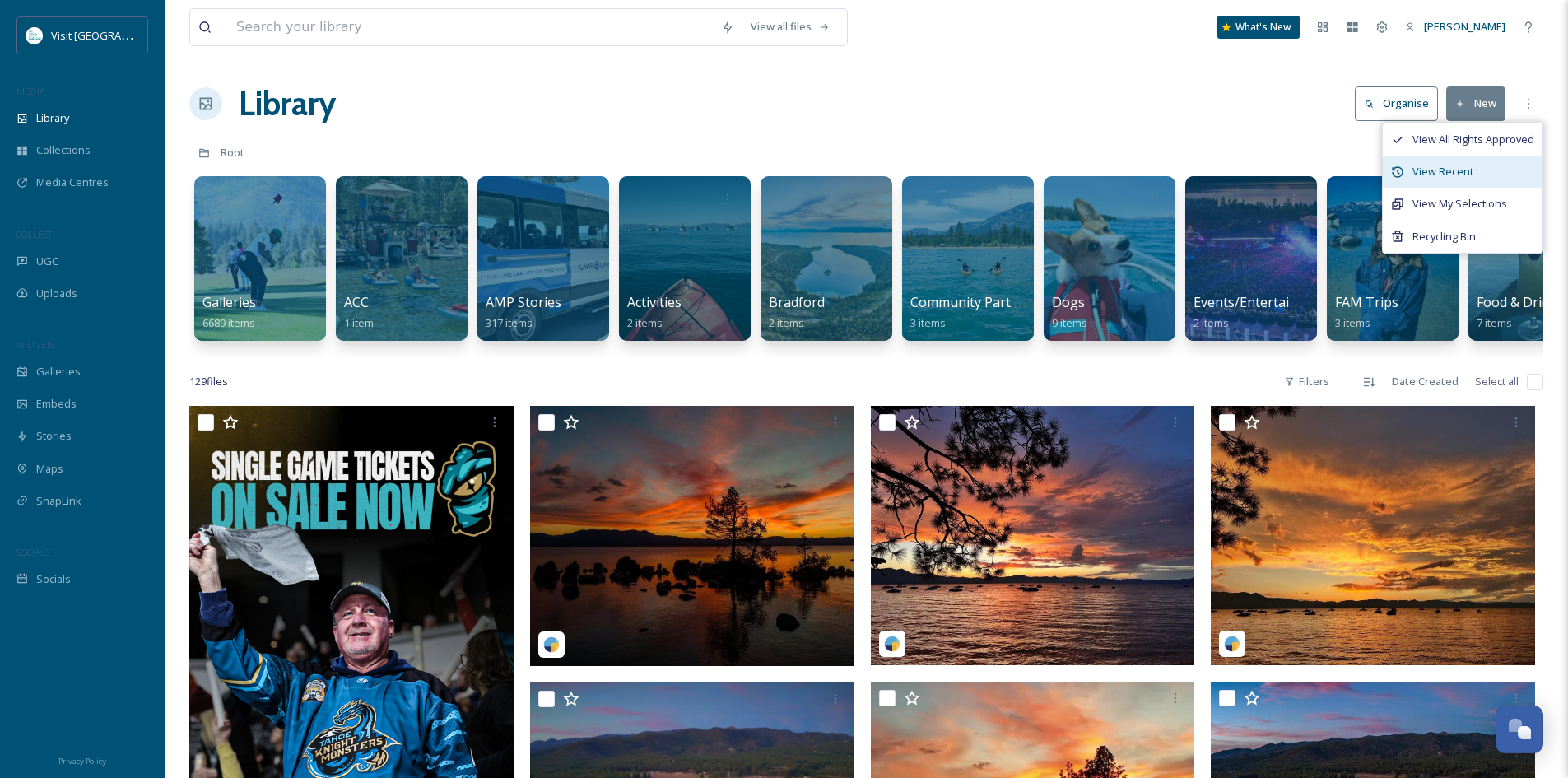
click at [1495, 170] on div "View Recent" at bounding box center [1462, 171] width 160 height 32
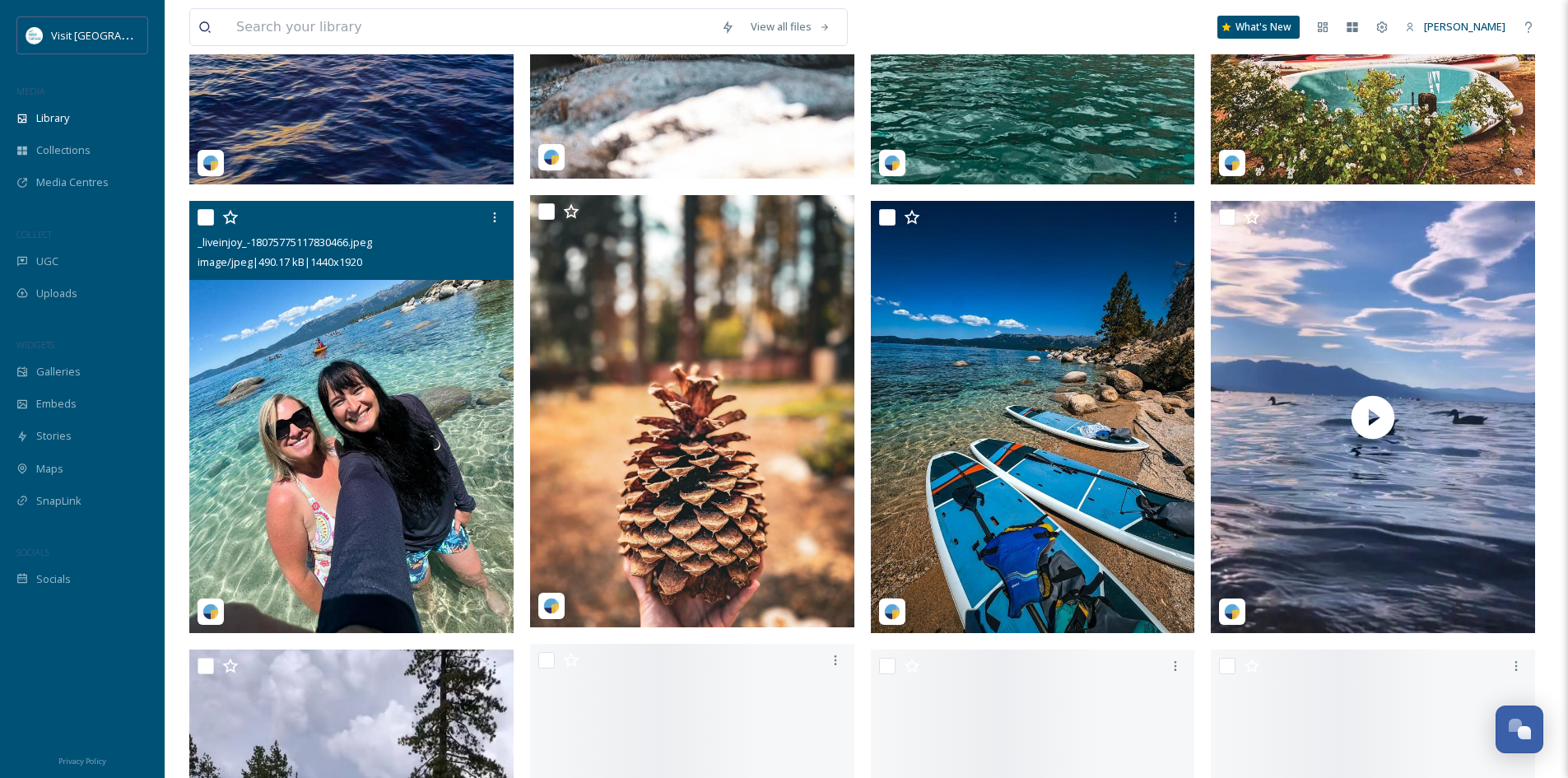
scroll to position [3293, 0]
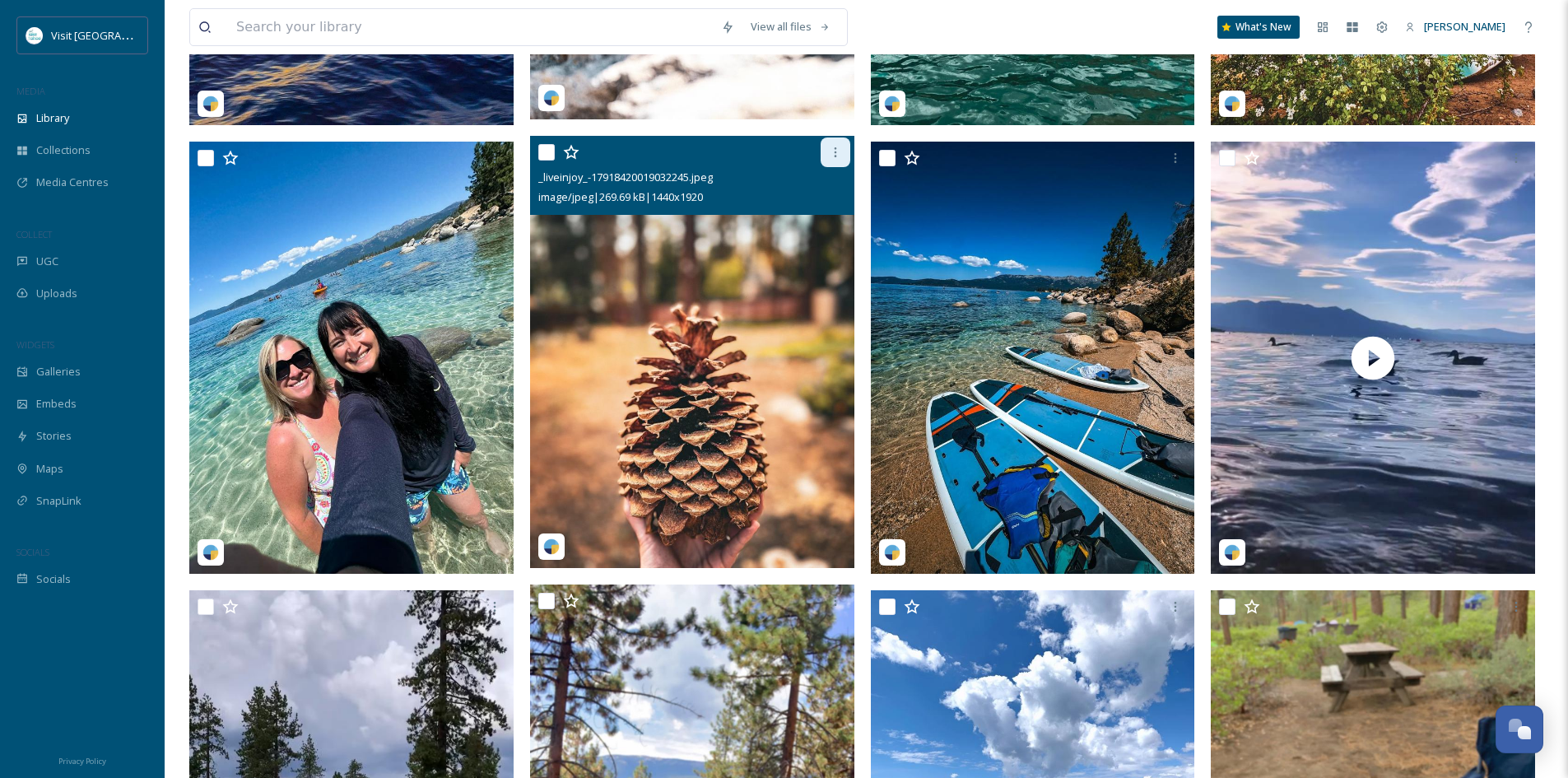
click at [842, 151] on div at bounding box center [836, 152] width 30 height 30
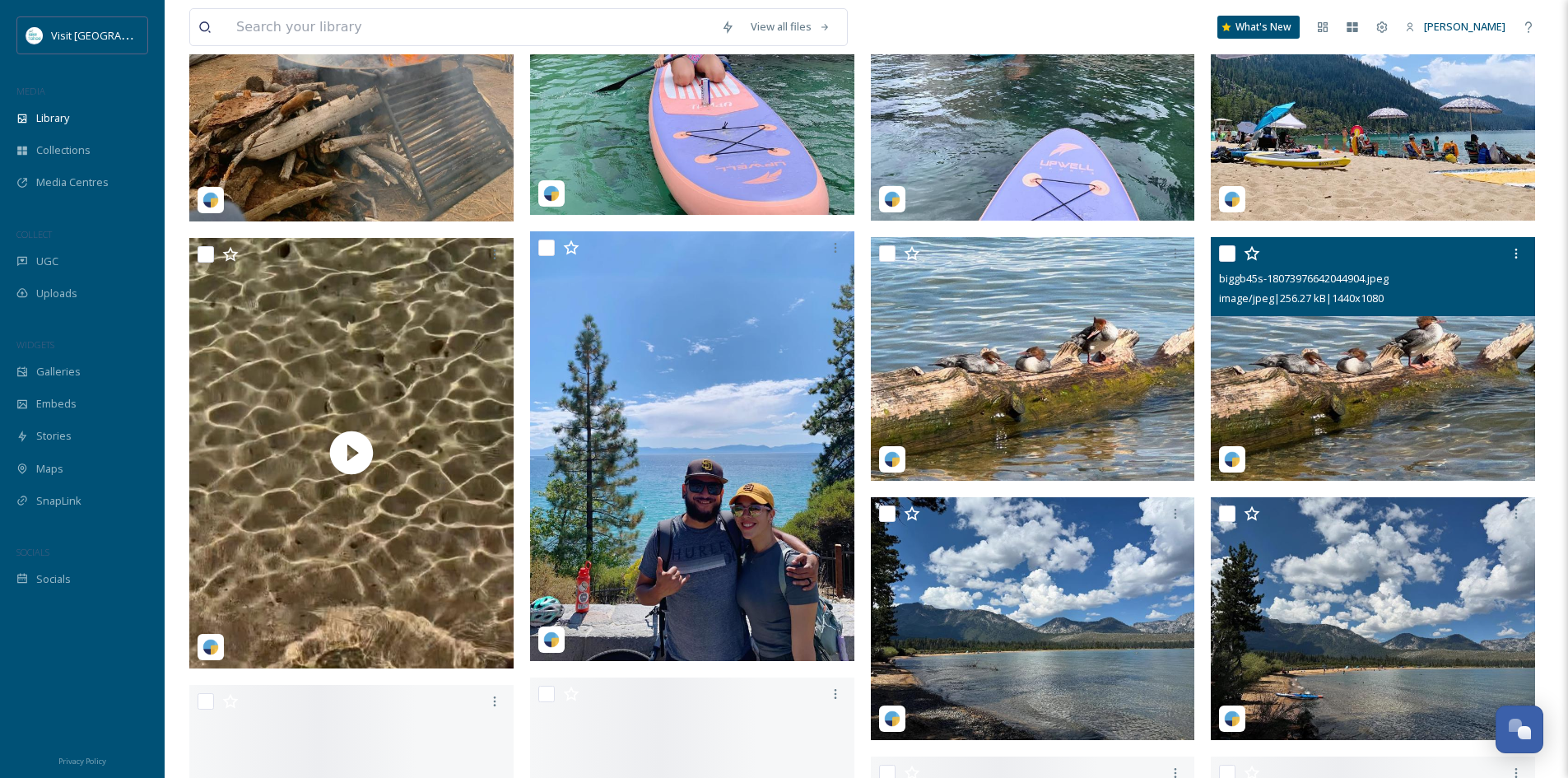
scroll to position [5021, 0]
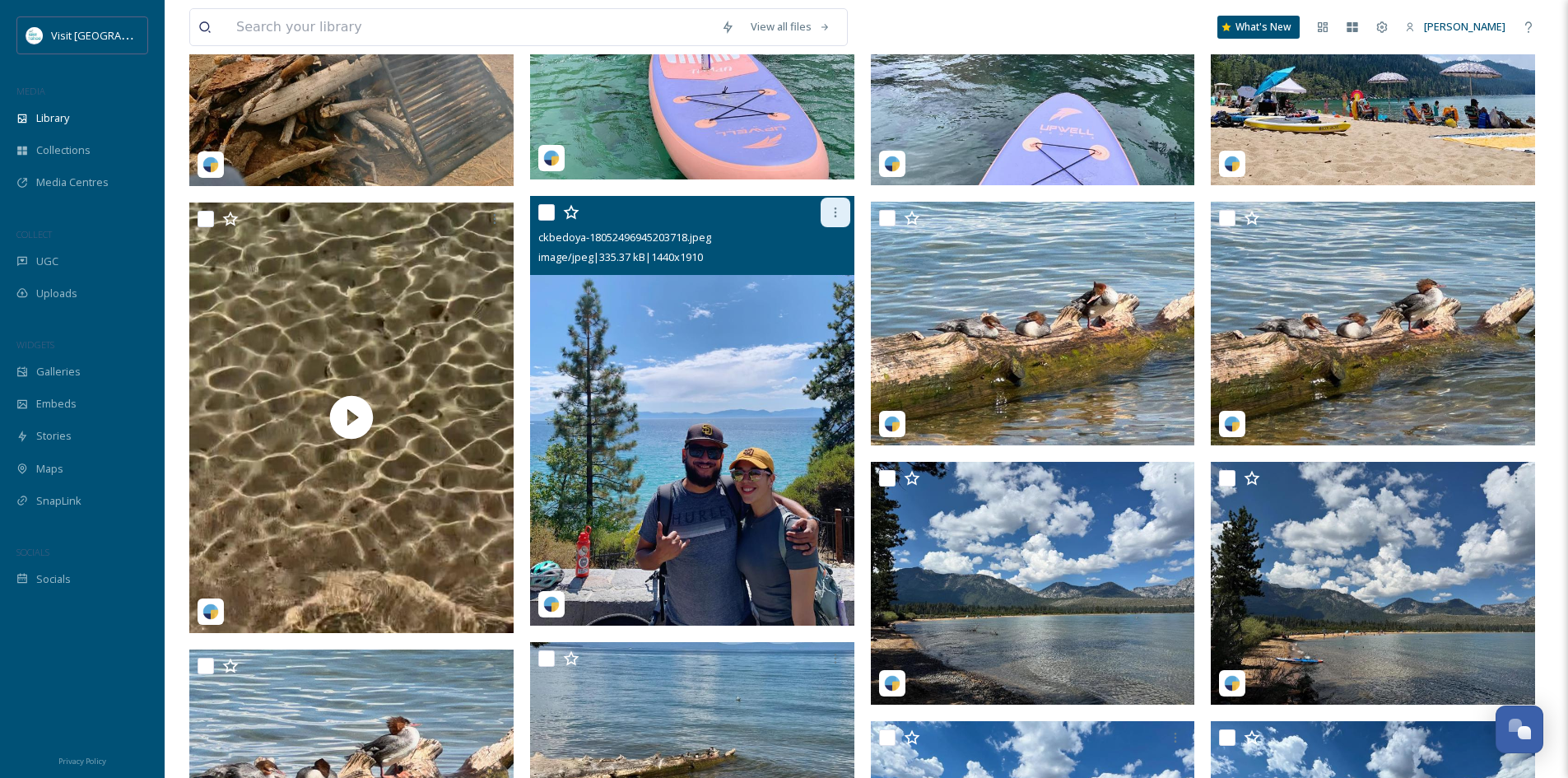
click at [835, 218] on icon at bounding box center [836, 213] width 13 height 13
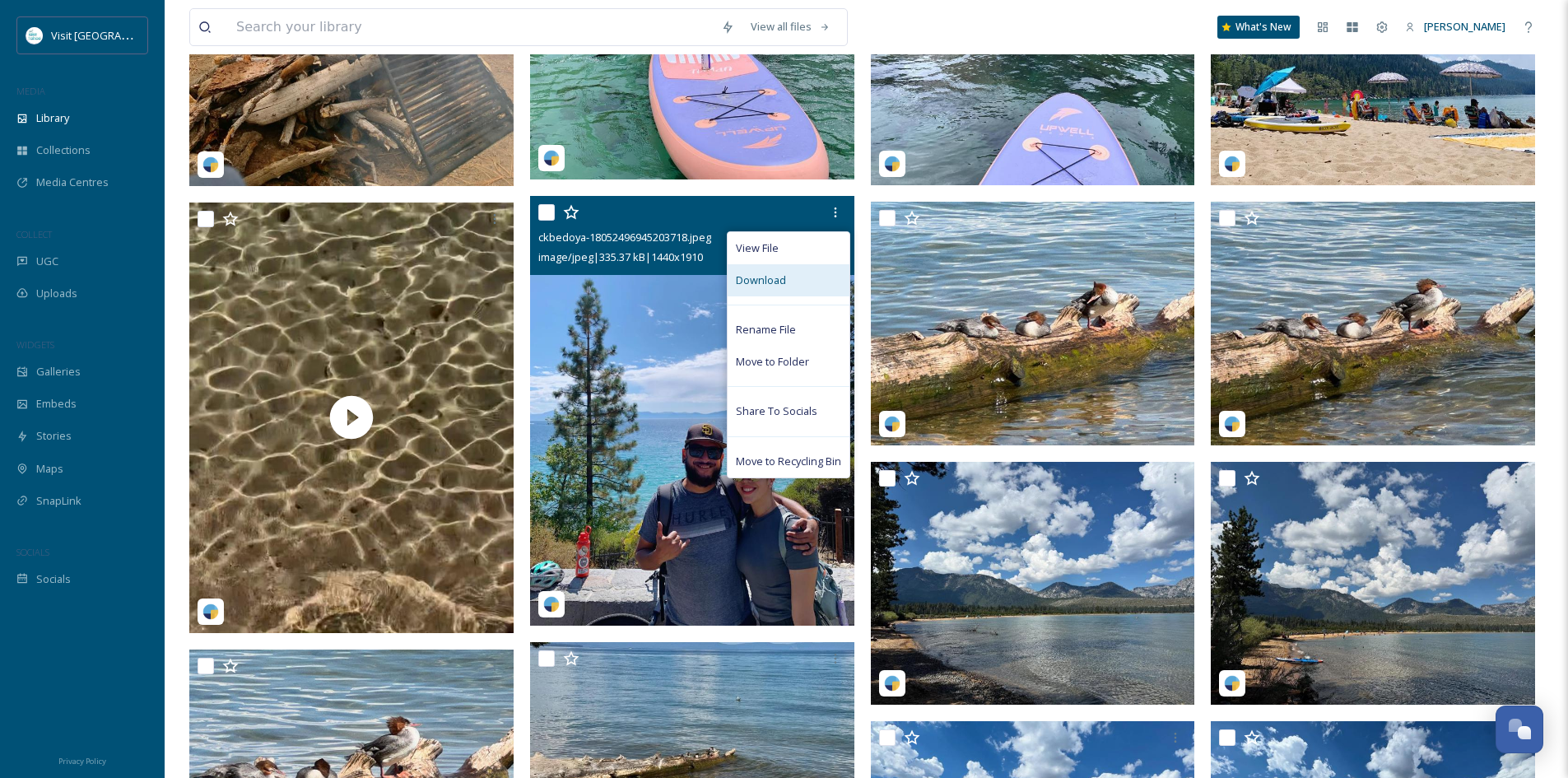
click at [790, 273] on div "Download" at bounding box center [788, 280] width 122 height 32
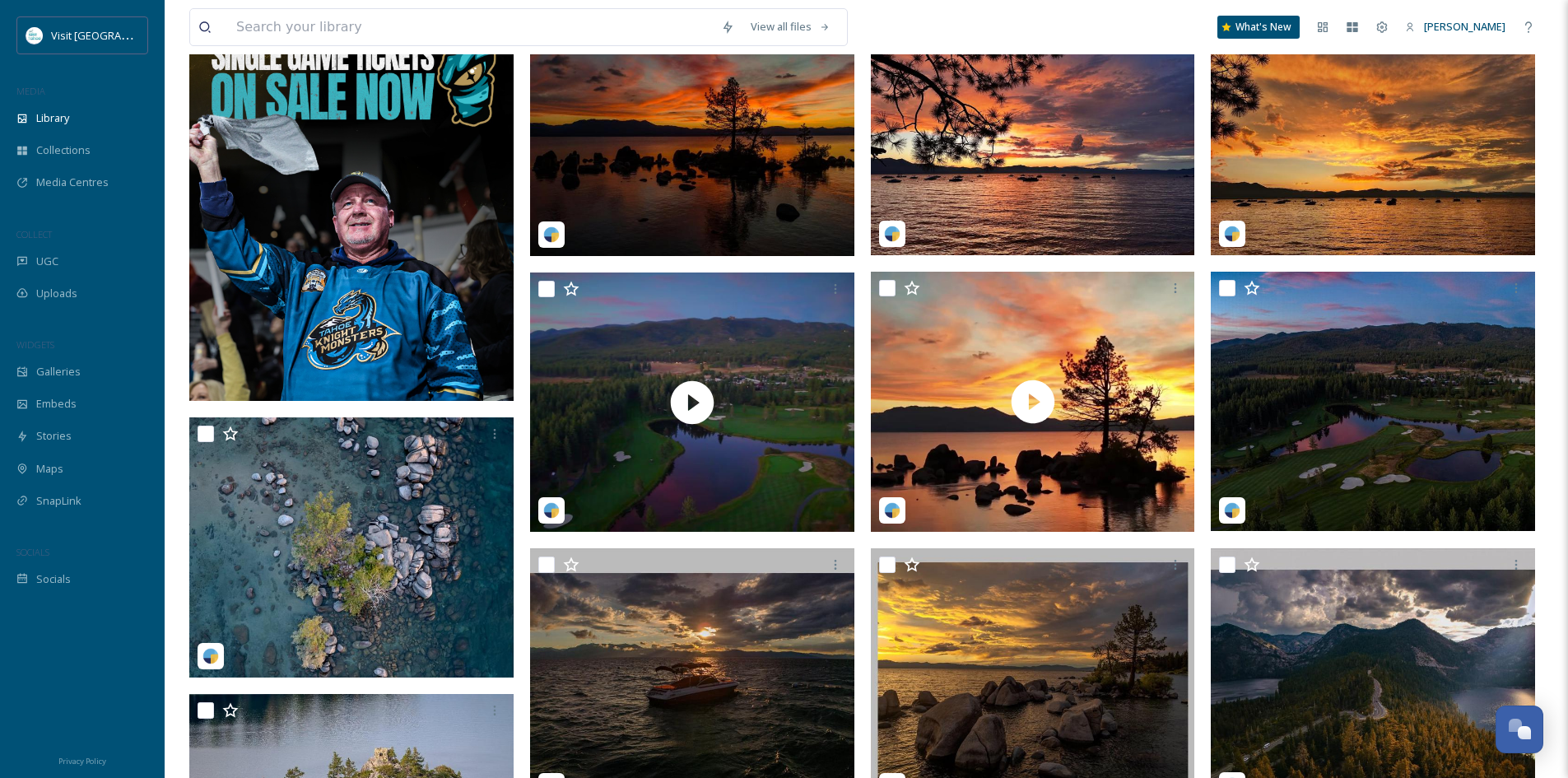
scroll to position [0, 0]
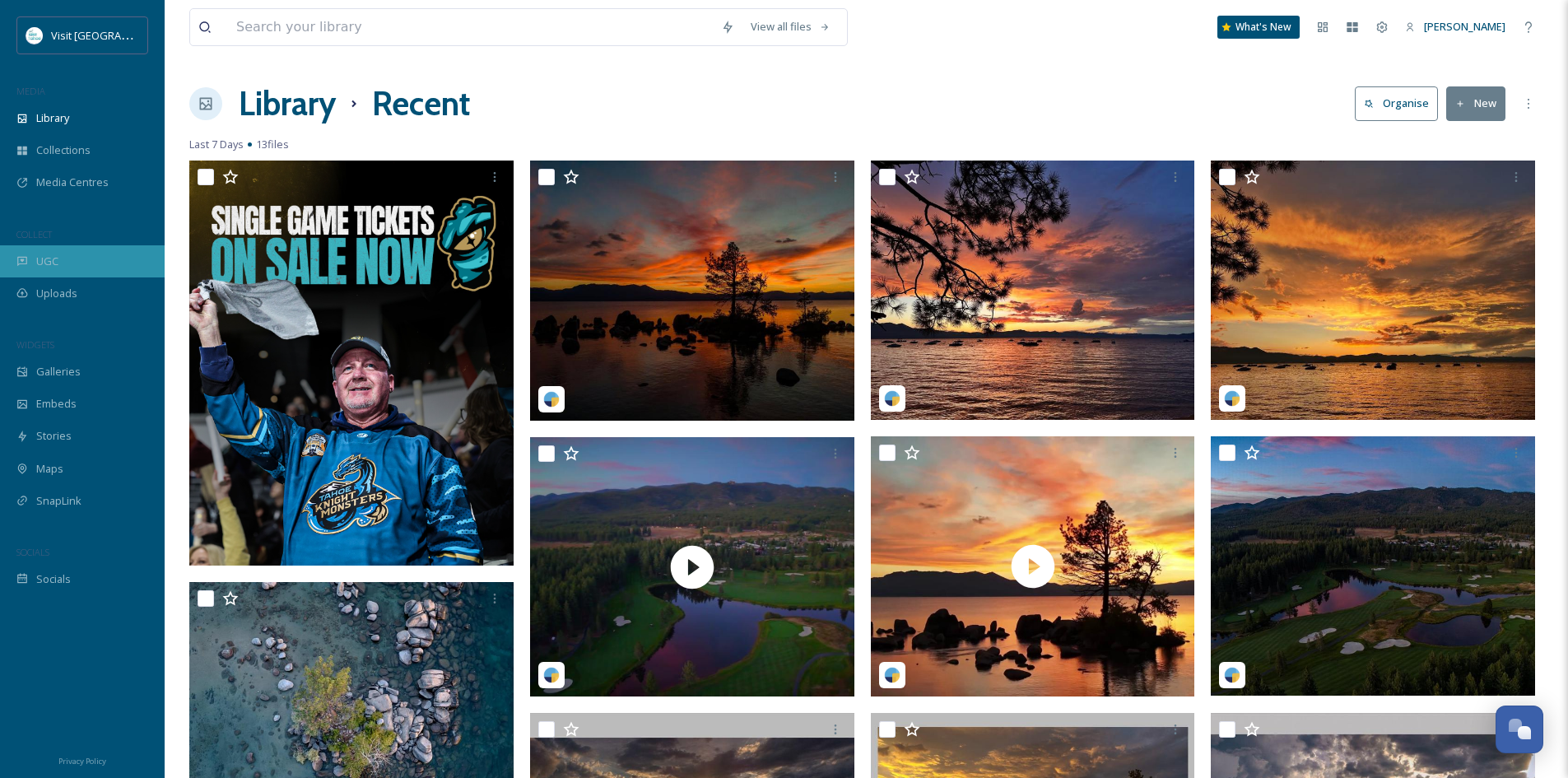
click at [38, 260] on span "UGC" at bounding box center [47, 261] width 22 height 16
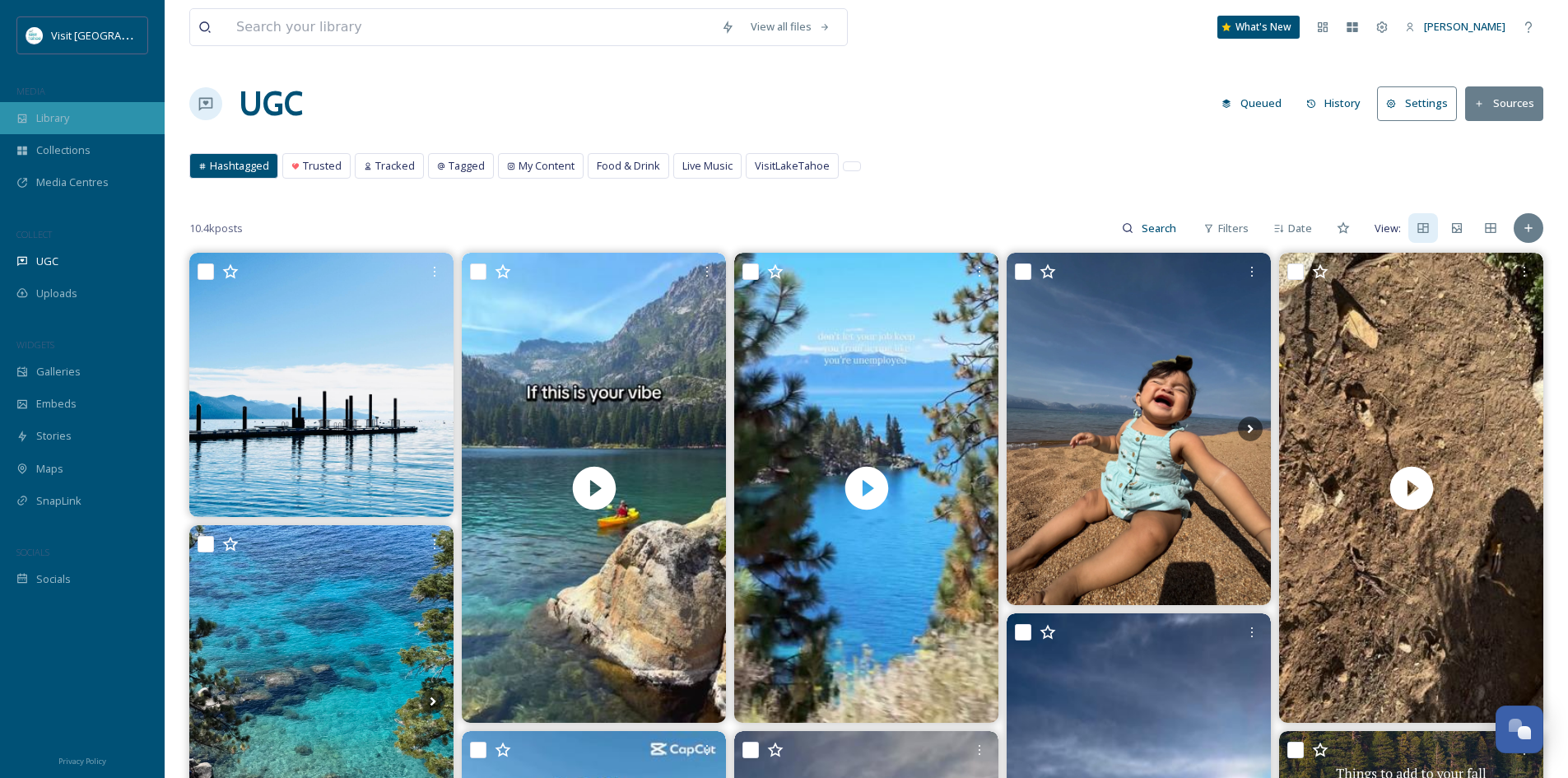
click at [68, 120] on span "Library" at bounding box center [53, 118] width 33 height 16
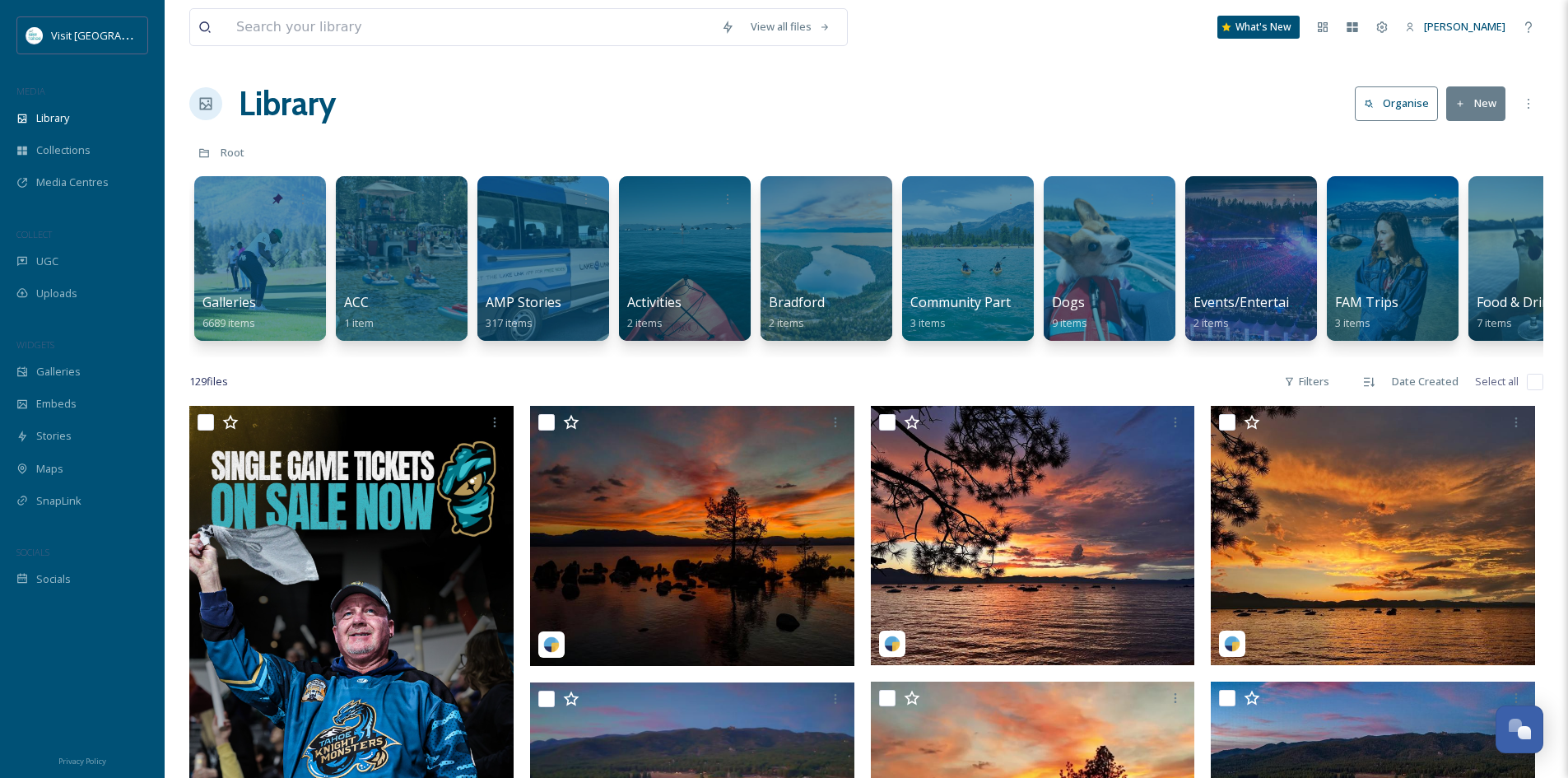
click at [1412, 98] on button "Organise" at bounding box center [1396, 103] width 83 height 34
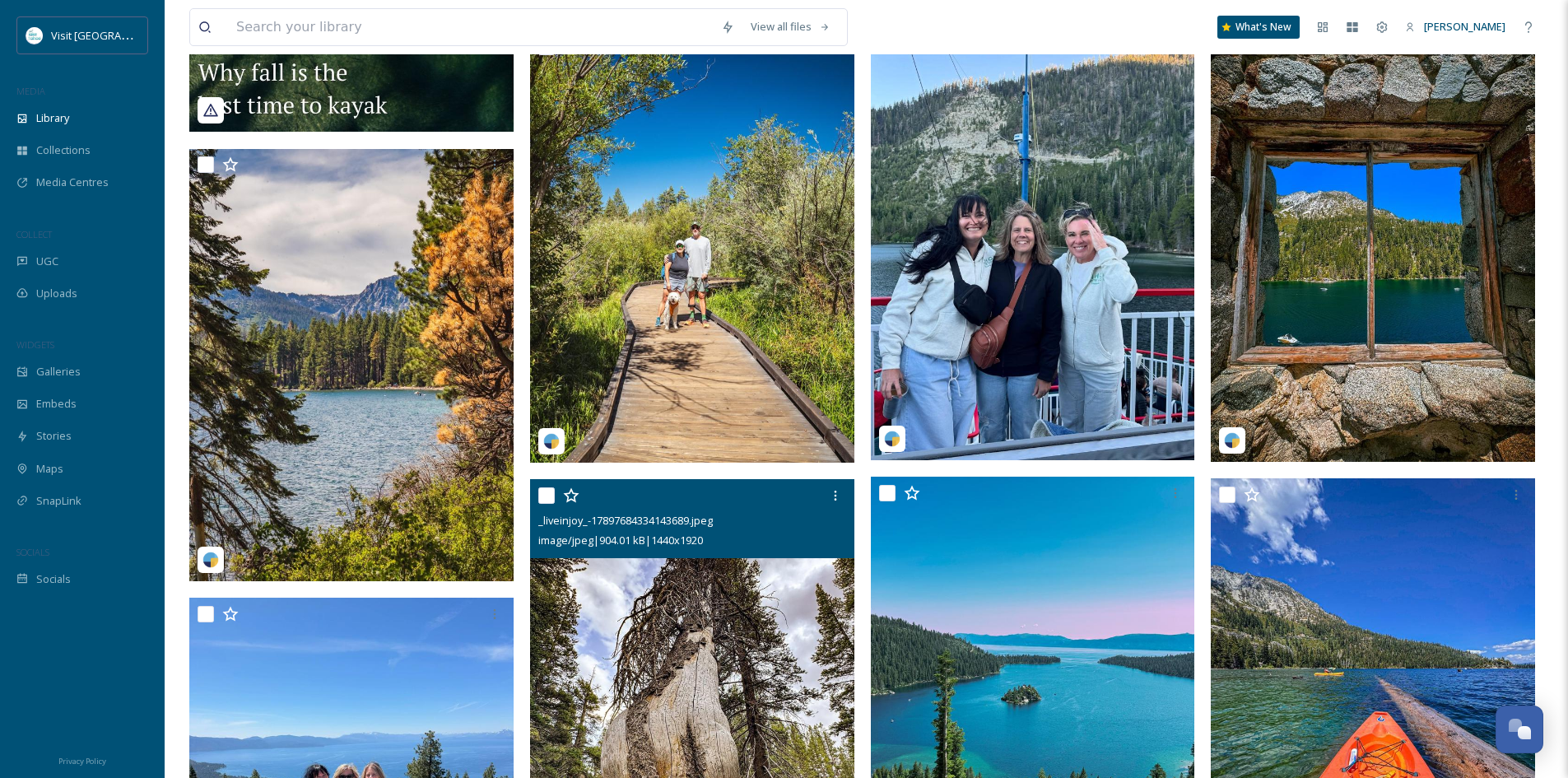
scroll to position [1646, 0]
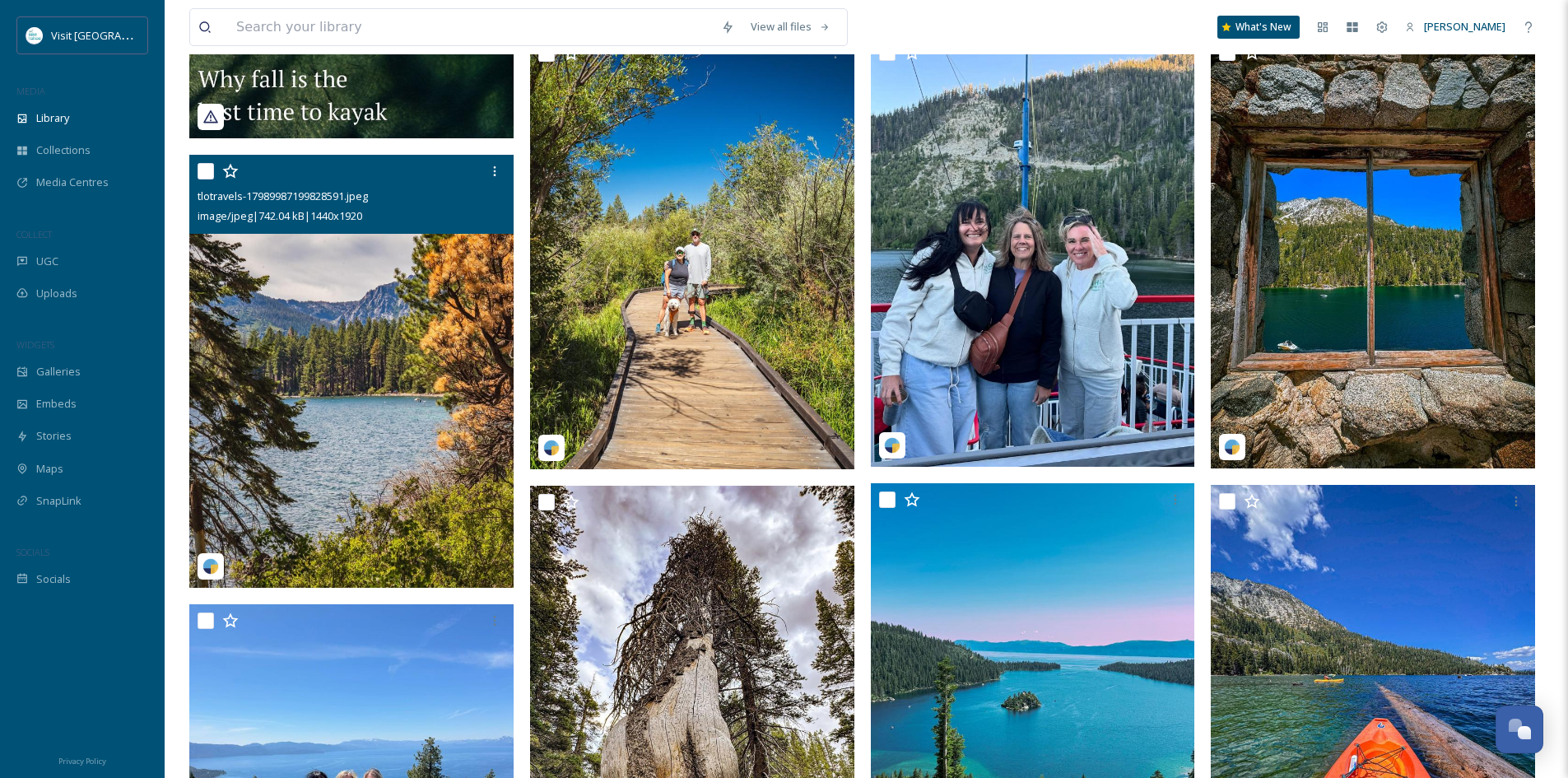
click at [377, 354] on img at bounding box center [352, 372] width 324 height 432
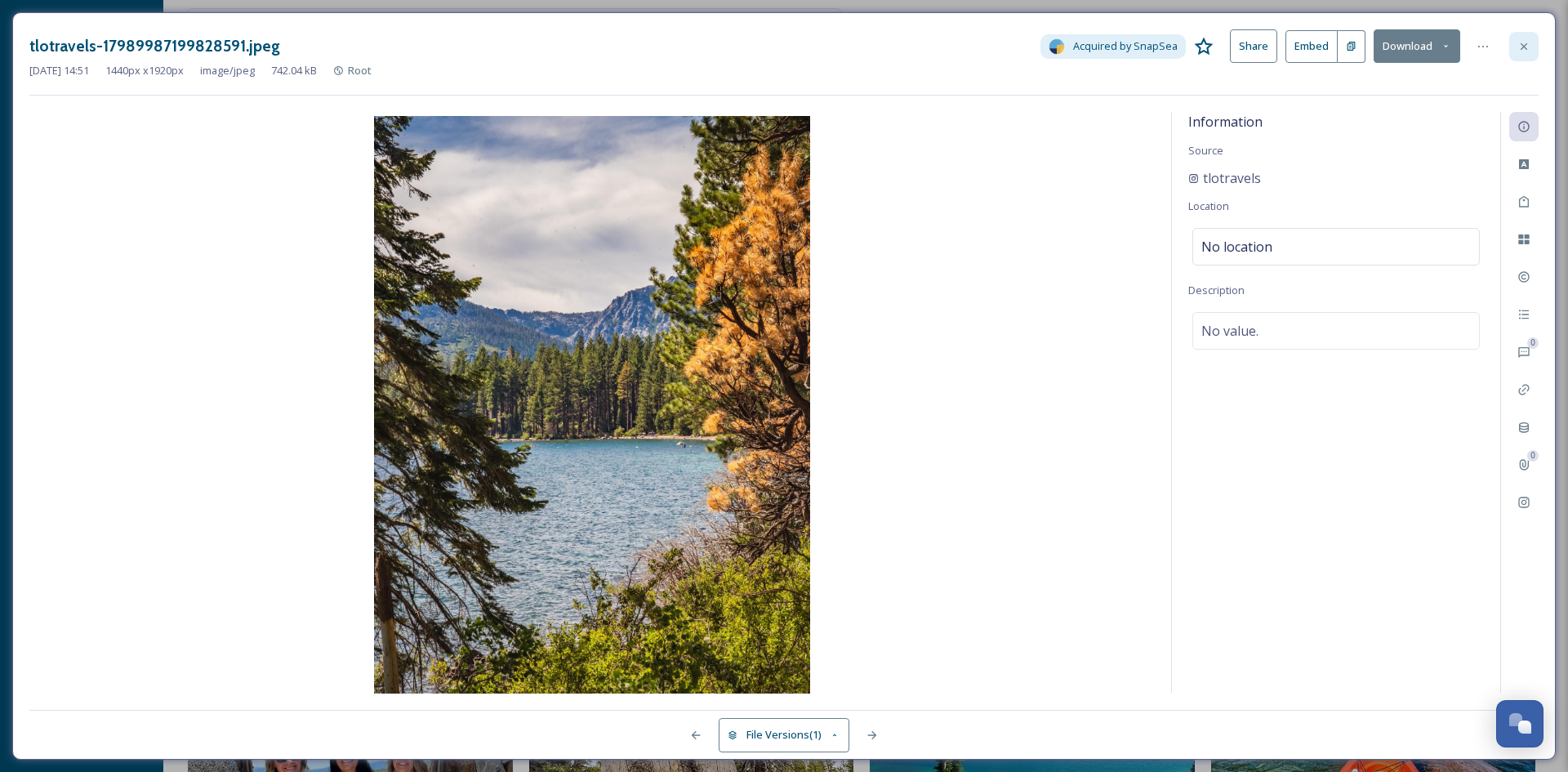
click at [1519, 48] on icon at bounding box center [1524, 47] width 13 height 13
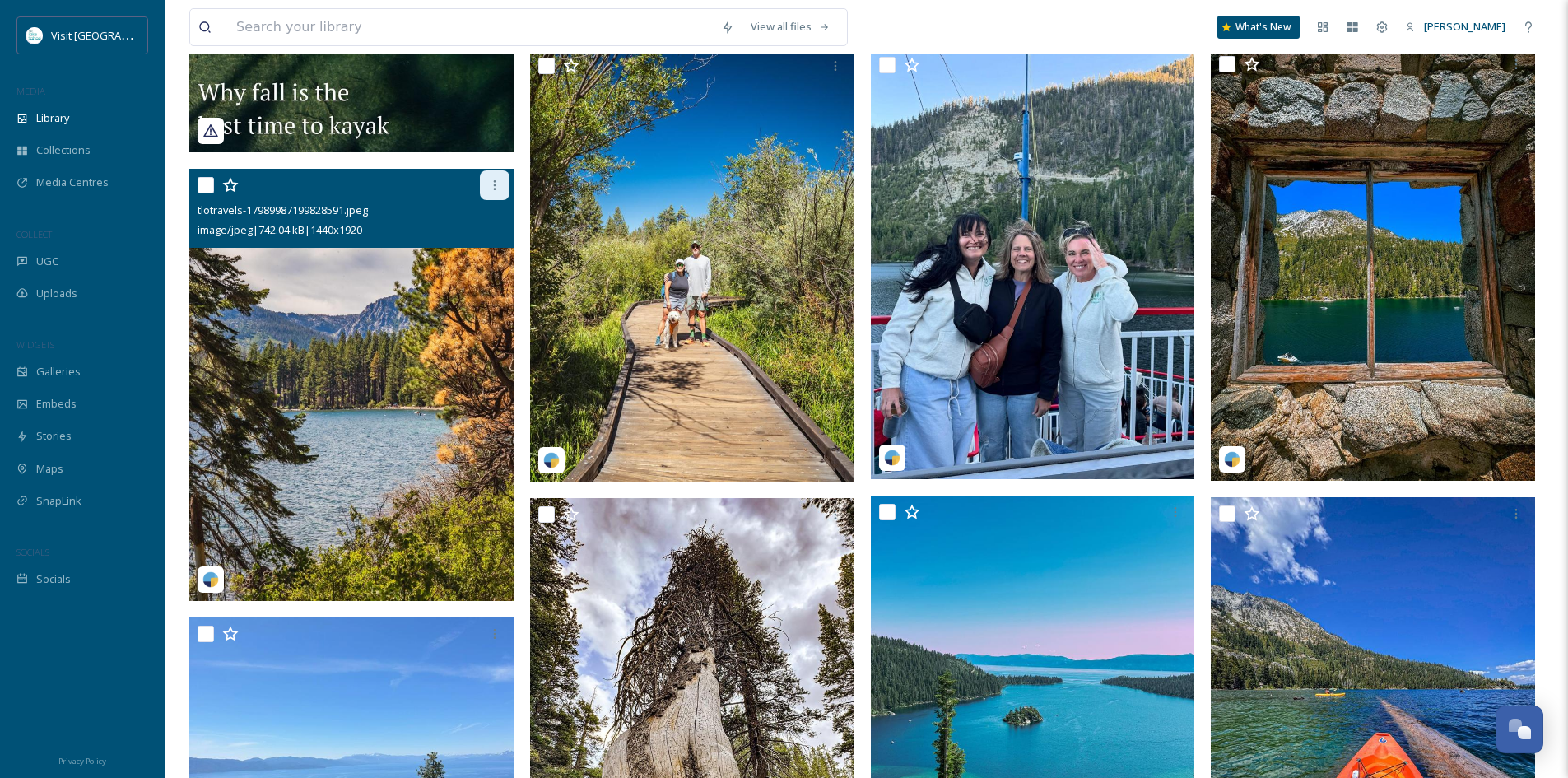
click at [495, 200] on div at bounding box center [495, 185] width 30 height 30
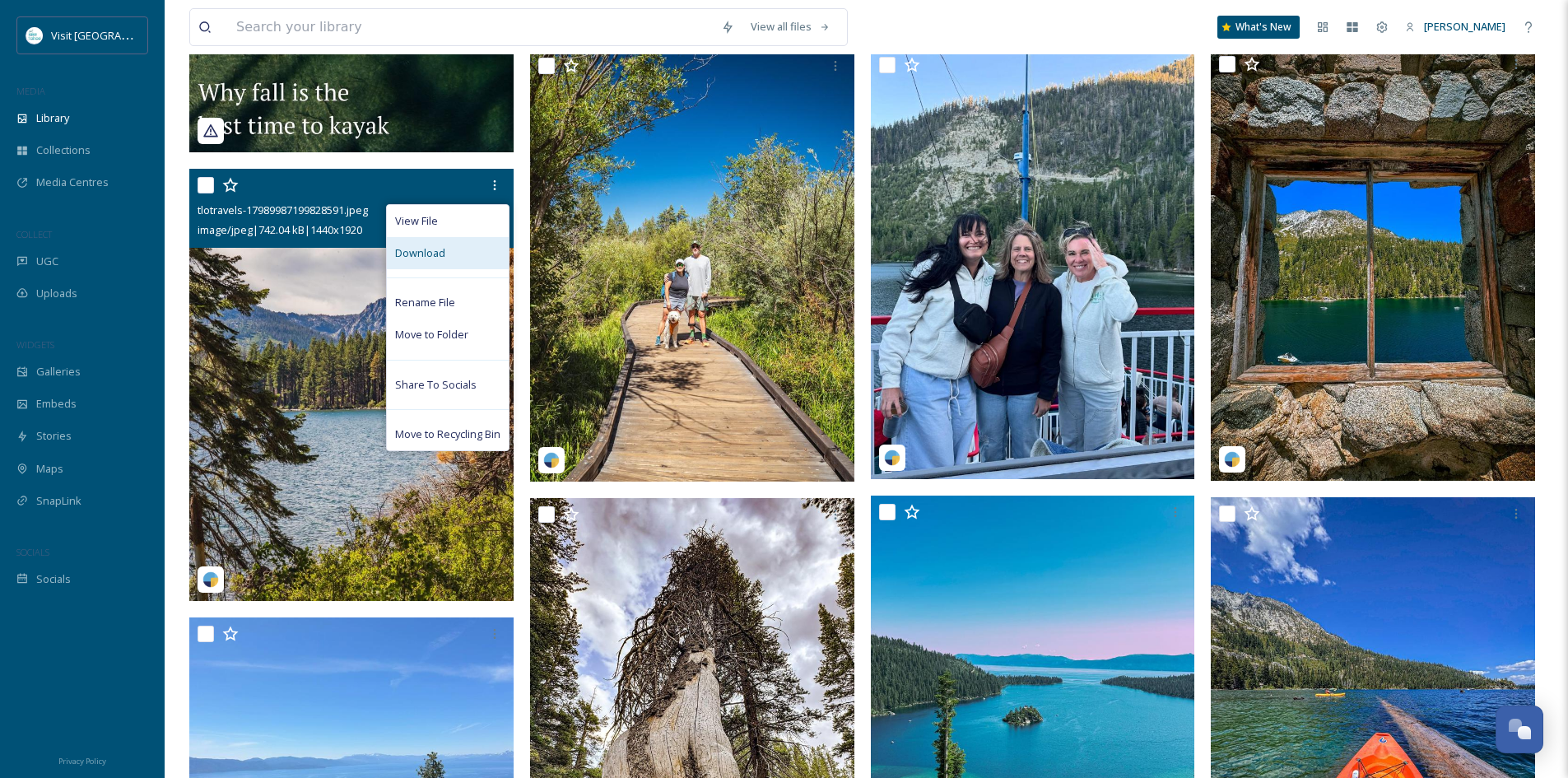
click at [471, 263] on div "Download" at bounding box center [447, 252] width 122 height 32
